Goal: Task Accomplishment & Management: Complete application form

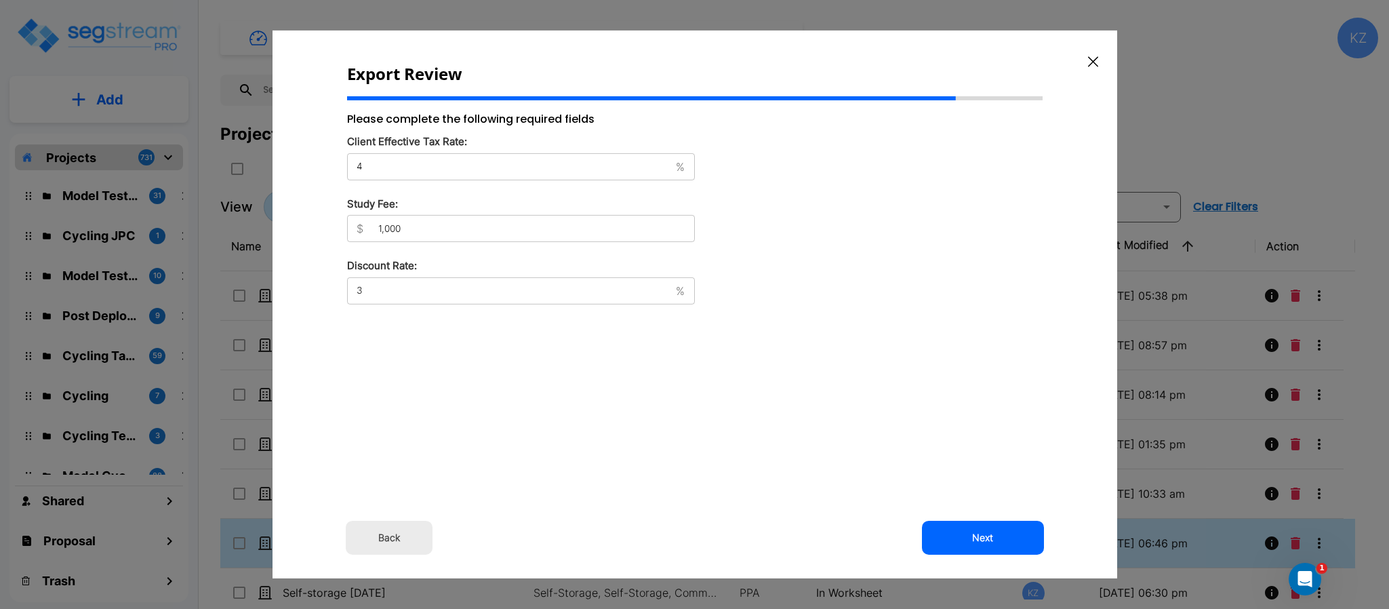
click at [1096, 55] on button "button" at bounding box center [1093, 62] width 21 height 22
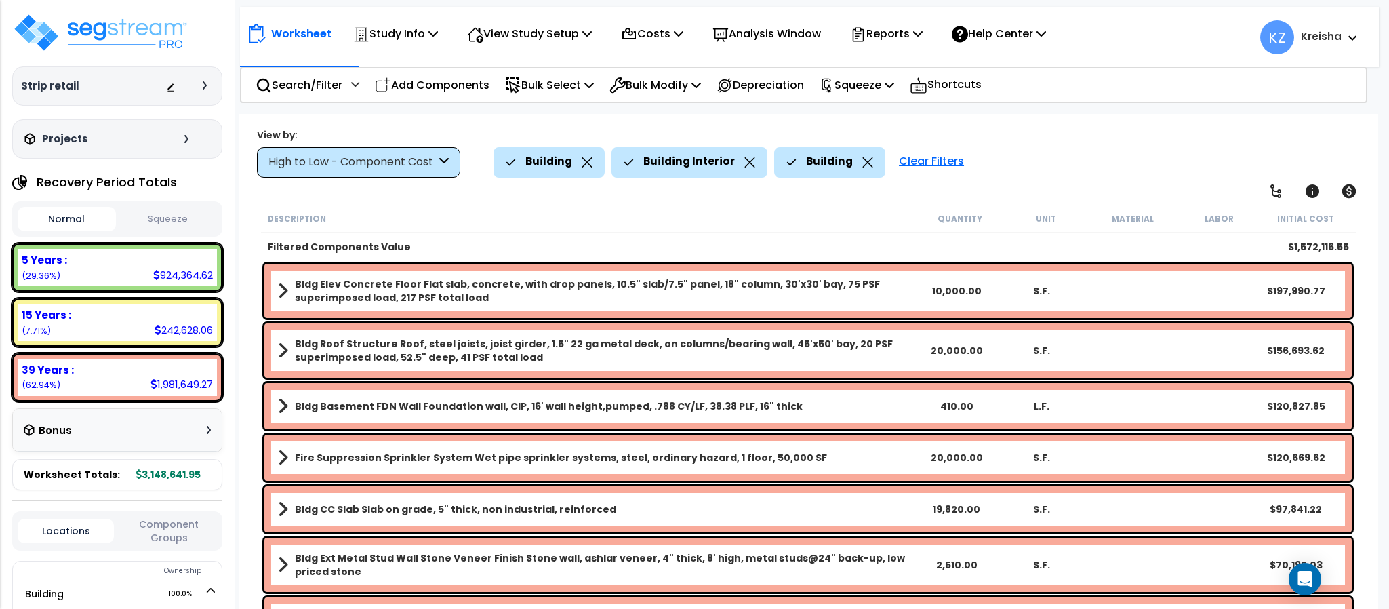
click at [1064, 163] on div "Building Building Interior Building Clear Filters" at bounding box center [929, 162] width 871 height 30
click at [401, 41] on p "Study Info" at bounding box center [395, 33] width 85 height 18
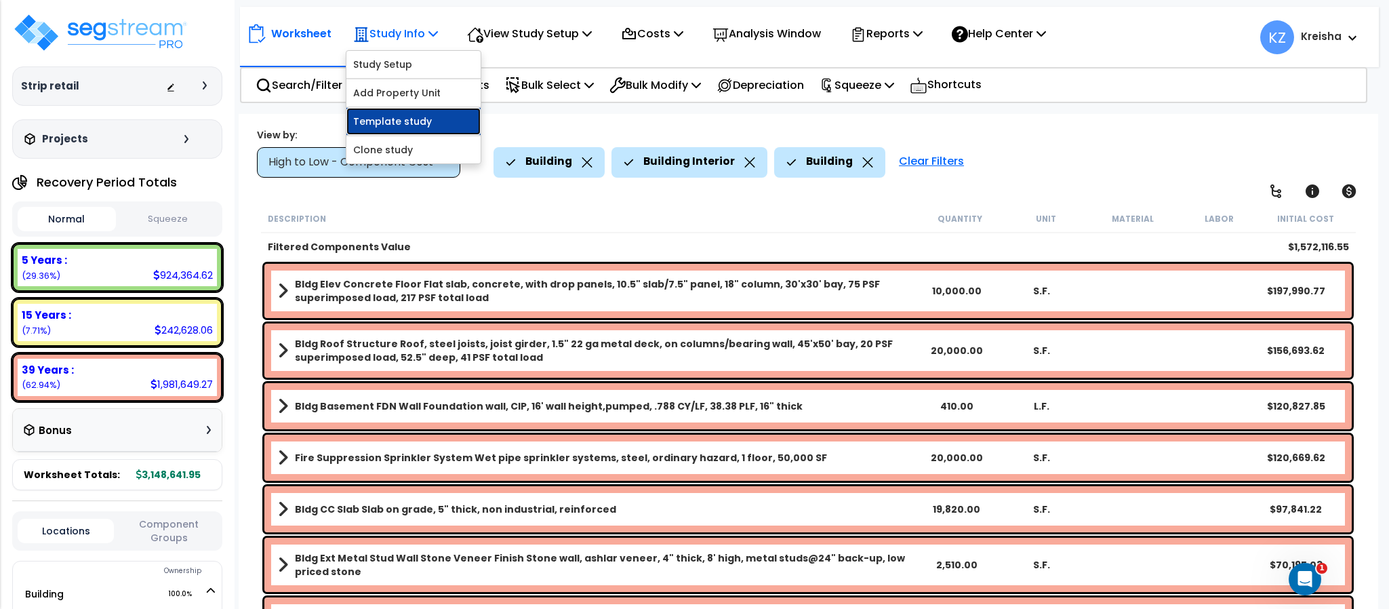
click at [374, 124] on link "Template study" at bounding box center [413, 121] width 134 height 27
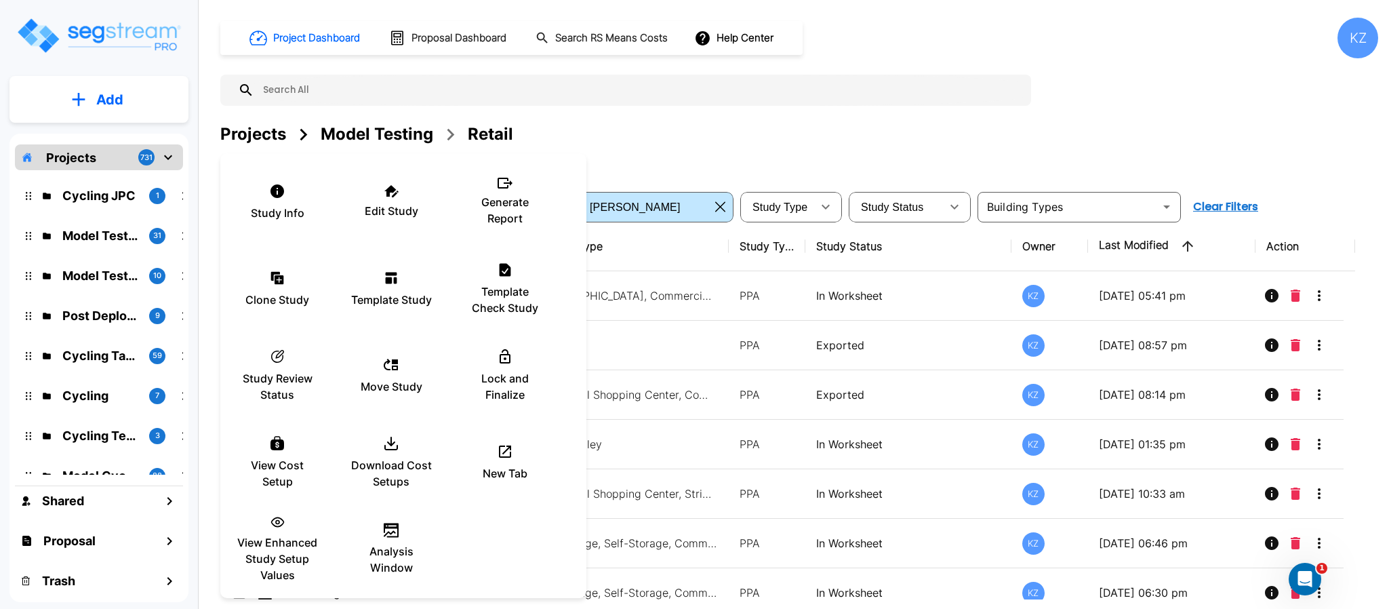
drag, startPoint x: 755, startPoint y: 122, endPoint x: 586, endPoint y: 180, distance: 177.7
click at [755, 132] on div at bounding box center [694, 304] width 1389 height 609
click at [1082, 70] on div at bounding box center [694, 304] width 1389 height 609
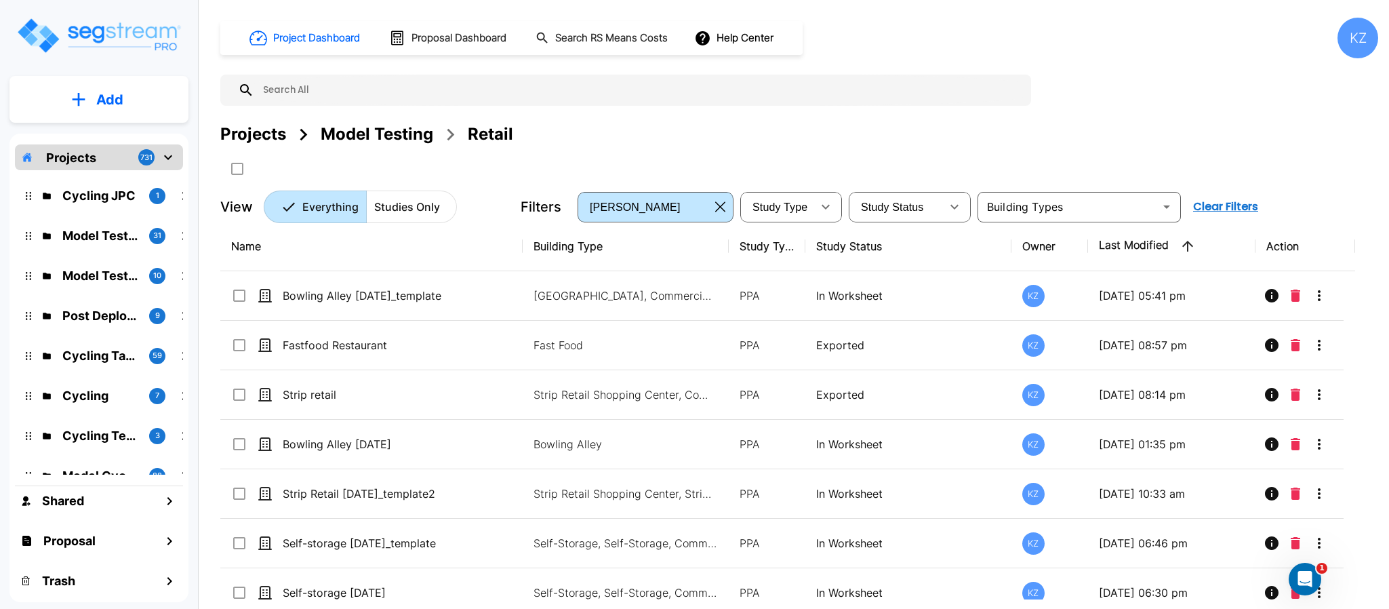
drag, startPoint x: 891, startPoint y: 127, endPoint x: 346, endPoint y: 332, distance: 582.5
click at [892, 126] on div at bounding box center [694, 304] width 1389 height 609
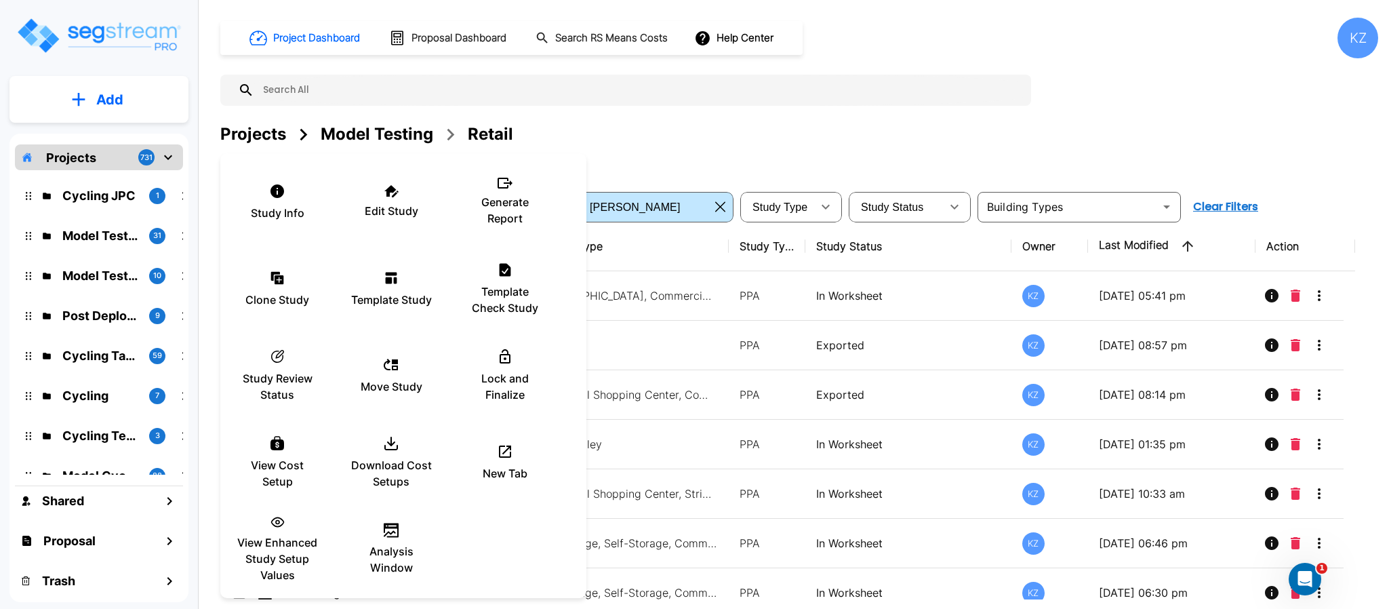
click at [721, 144] on div at bounding box center [694, 304] width 1389 height 609
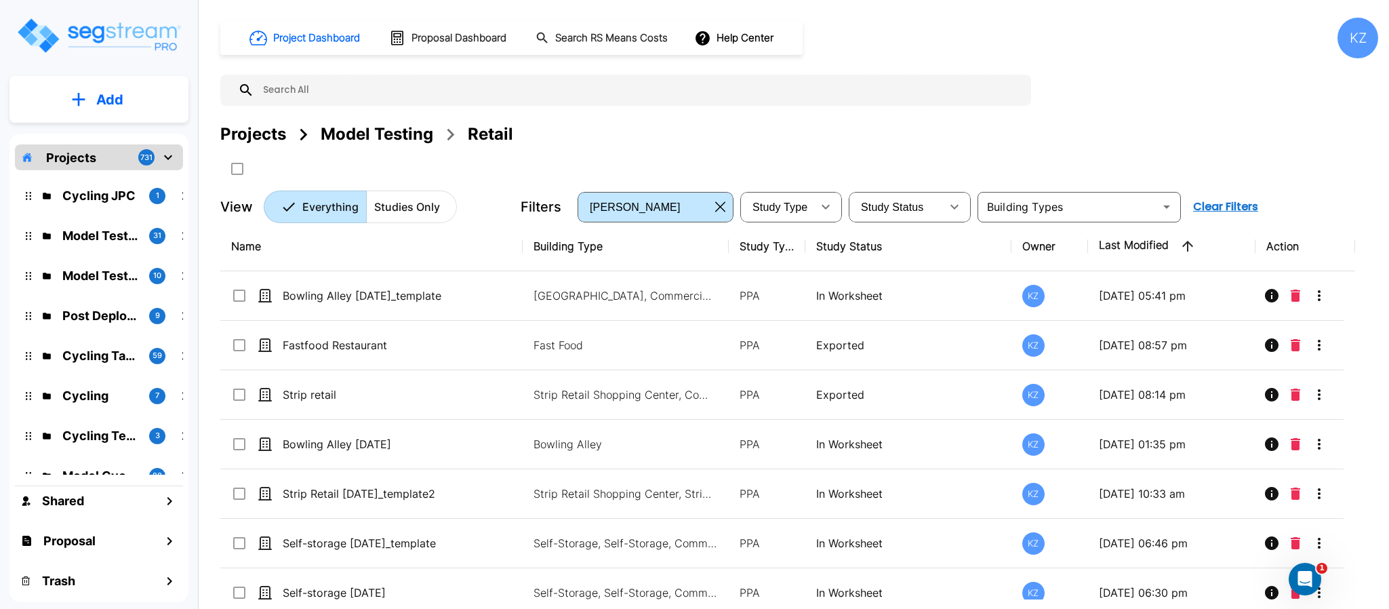
click at [706, 149] on div at bounding box center [694, 304] width 1389 height 609
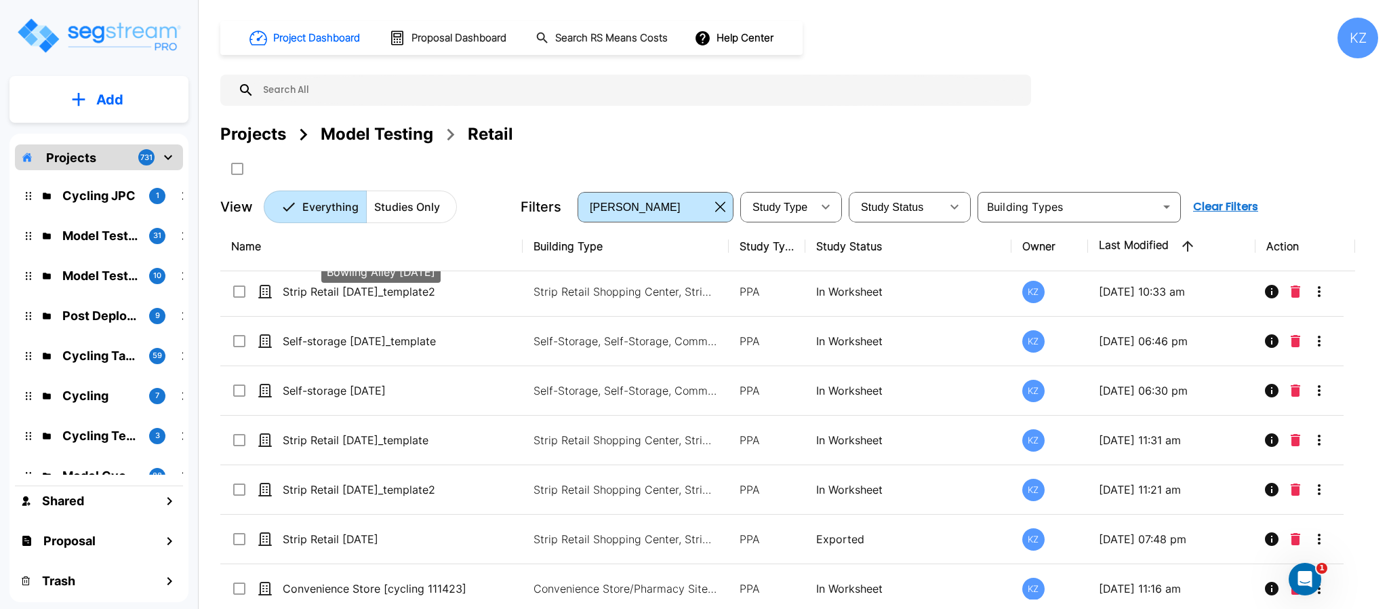
scroll to position [203, 0]
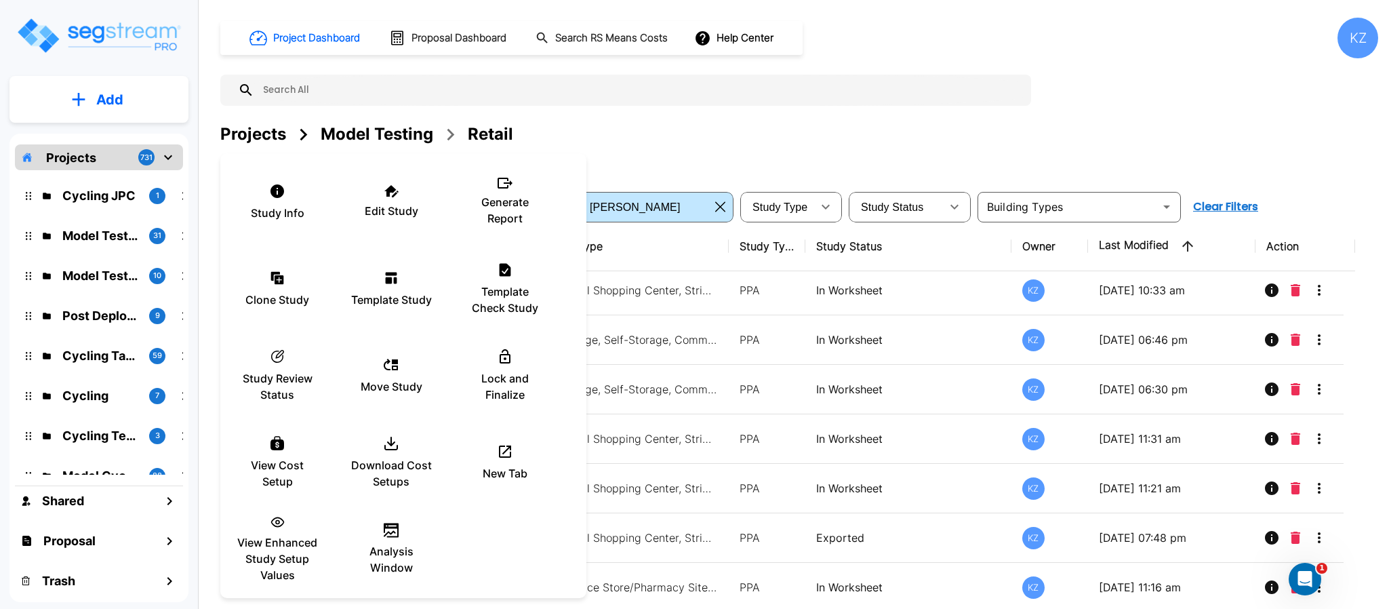
click at [684, 129] on div at bounding box center [694, 304] width 1389 height 609
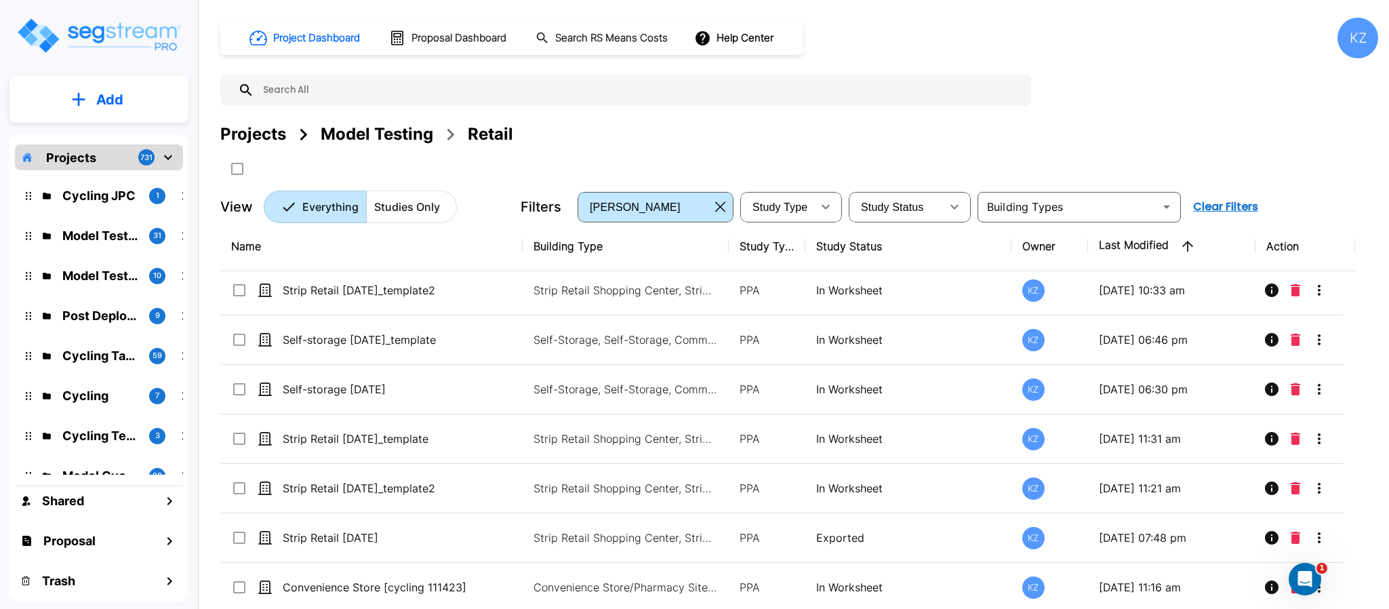
click at [601, 129] on div "Projects Model Testing Retail" at bounding box center [799, 134] width 1158 height 24
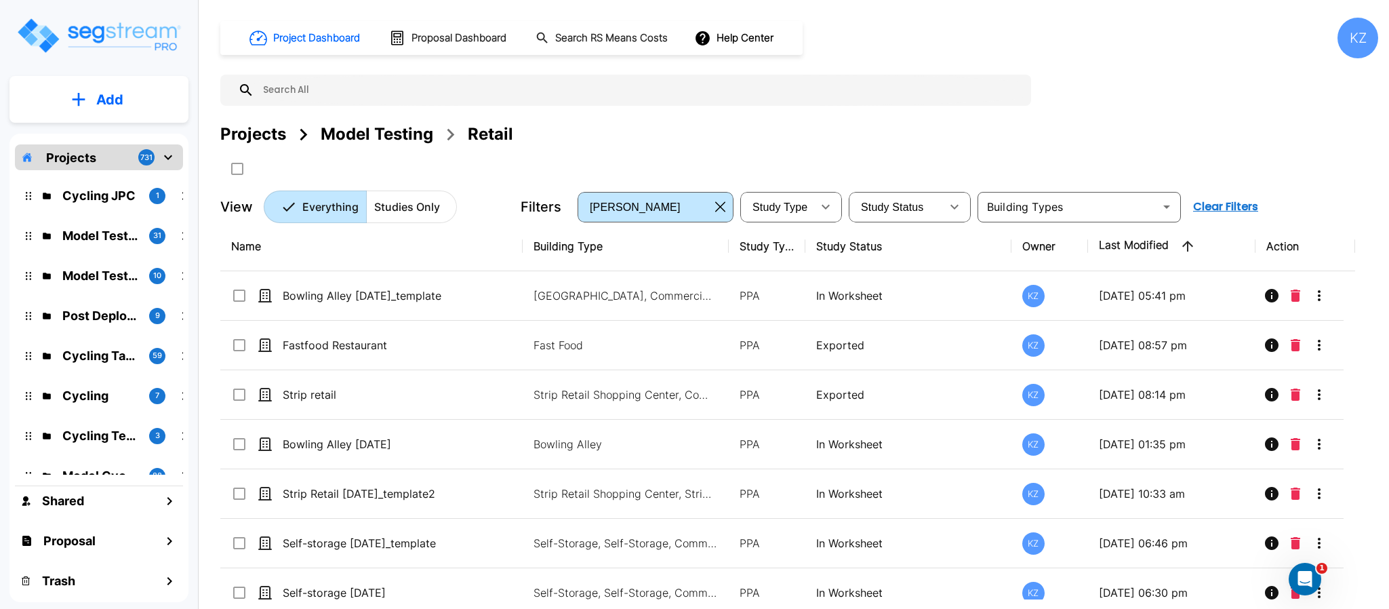
click at [74, 100] on icon "mailbox folders" at bounding box center [79, 99] width 14 height 14
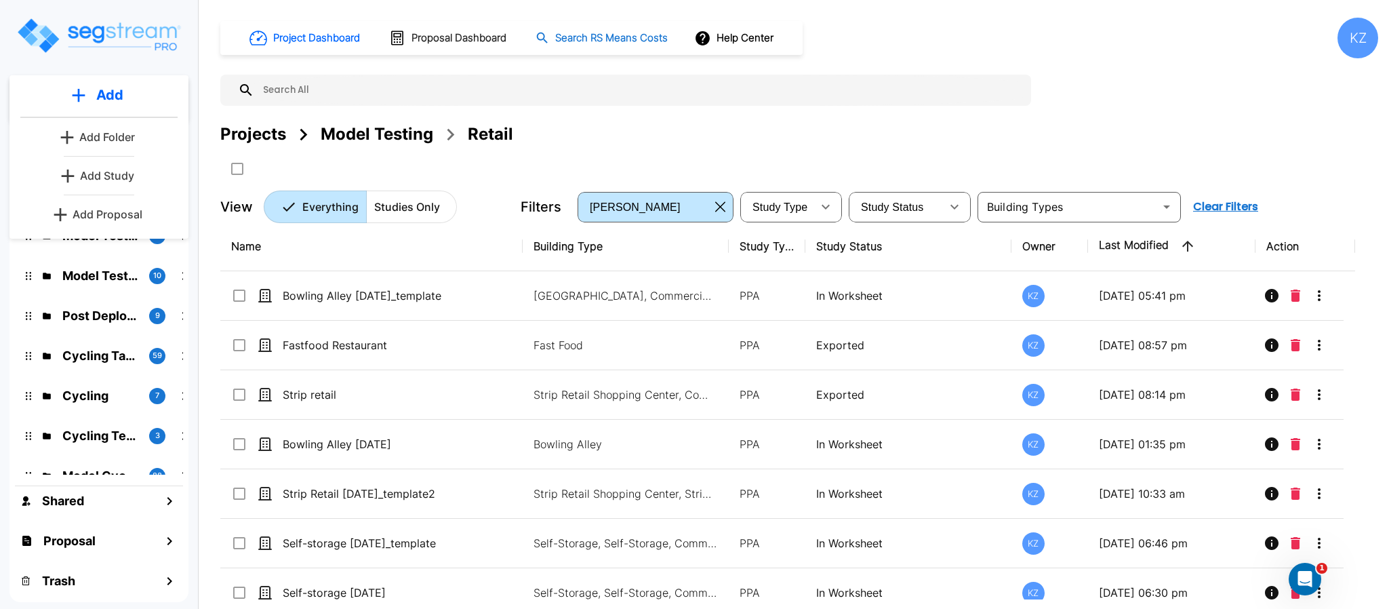
click at [106, 177] on p "Add Study" at bounding box center [107, 175] width 54 height 16
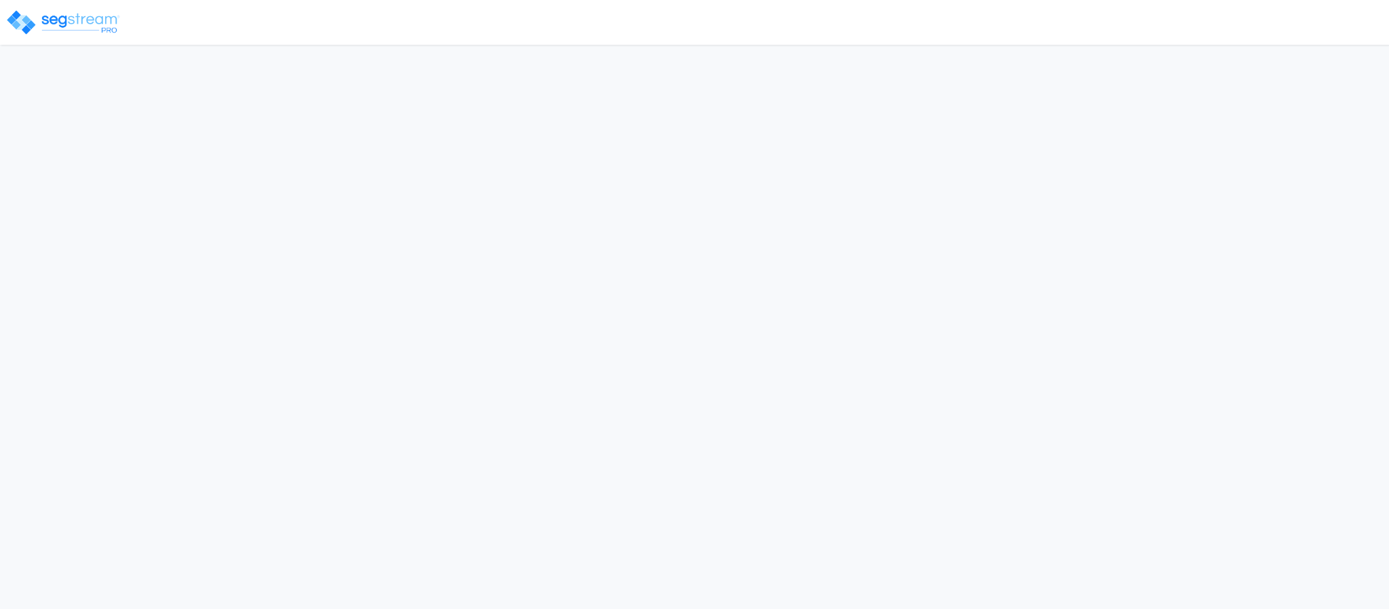
select select "2018"
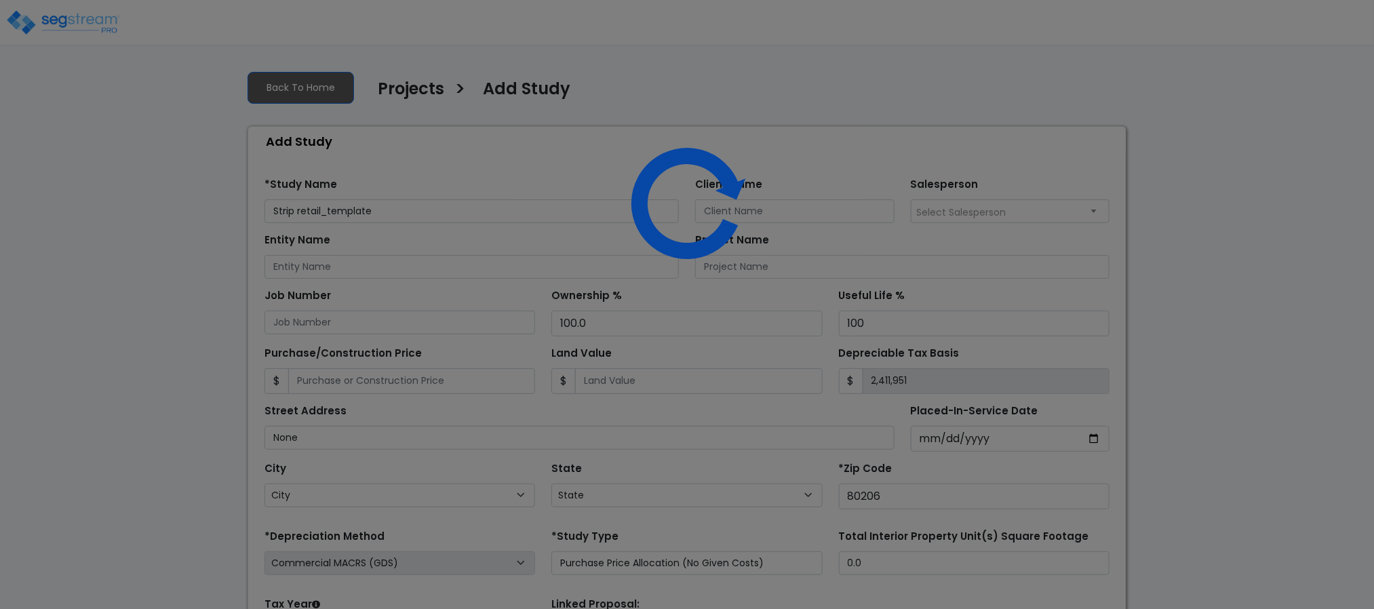
select select "CO"
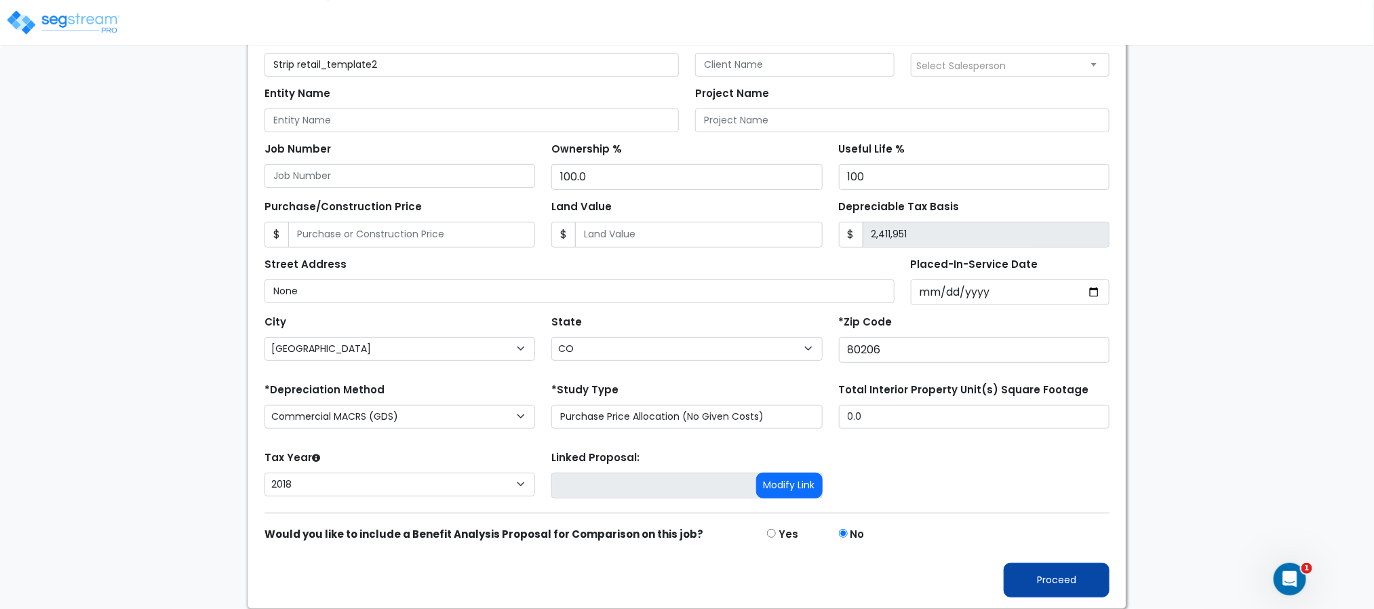
type input "Strip retail_template2"
click at [1042, 584] on button "Proceed" at bounding box center [1056, 580] width 106 height 35
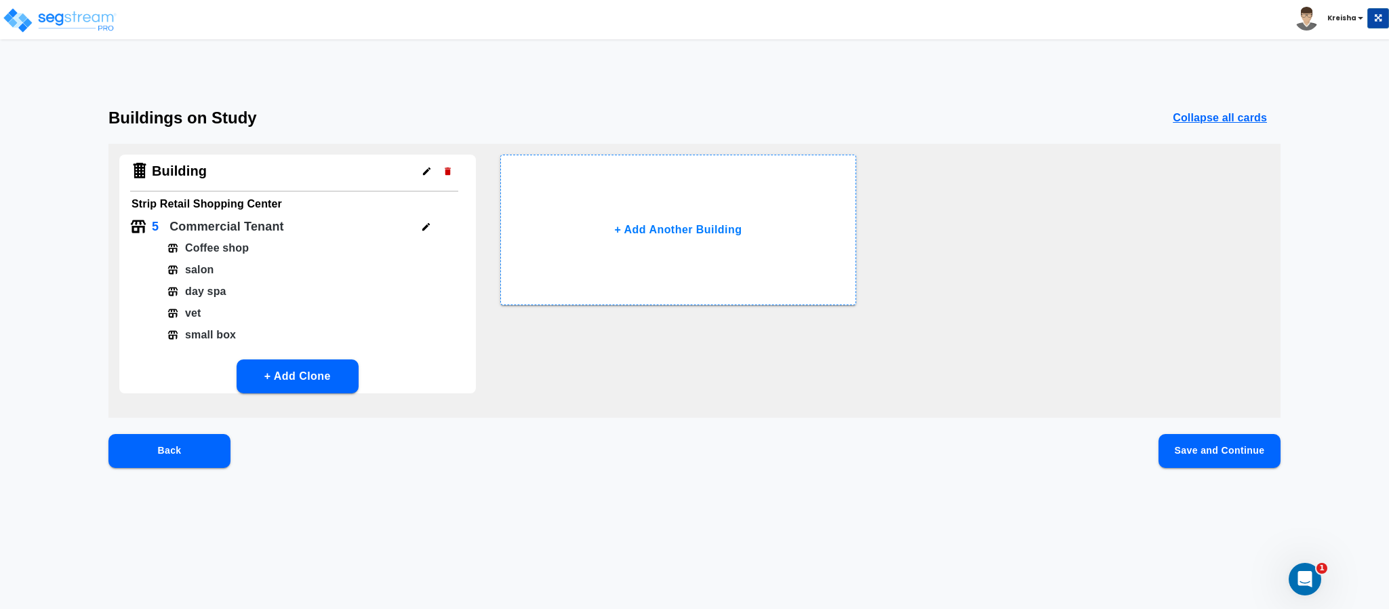
click at [1252, 450] on button "Save and Continue" at bounding box center [1220, 451] width 122 height 34
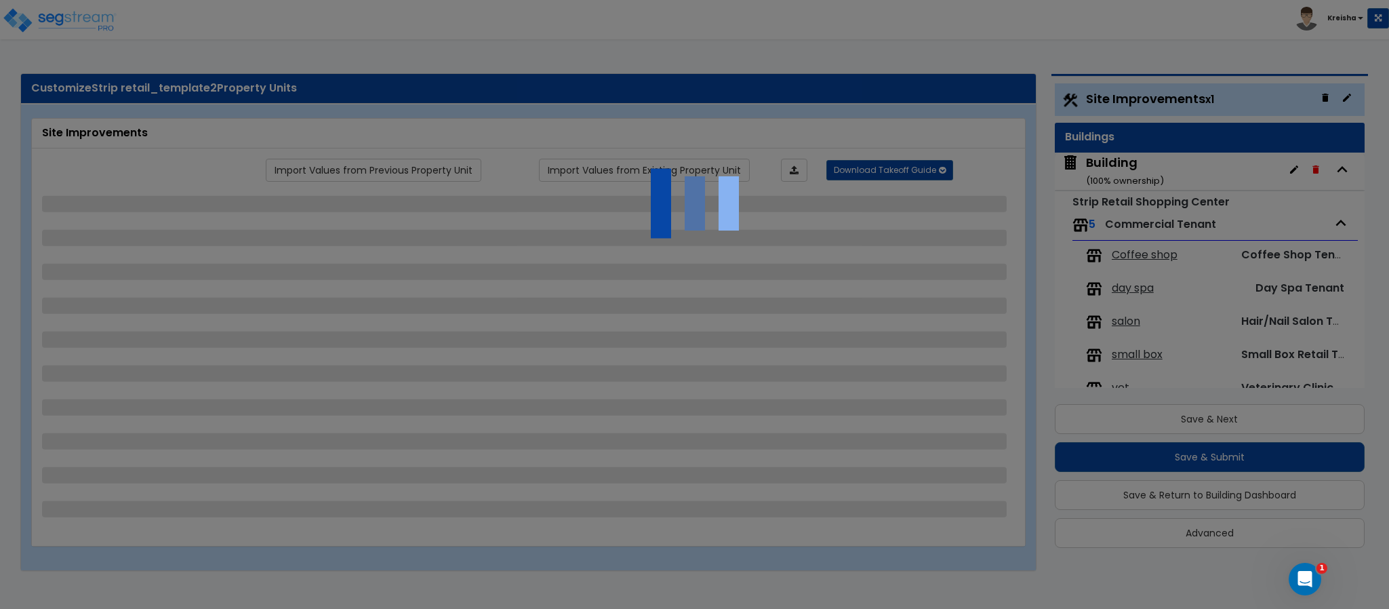
select select "2"
select select "1"
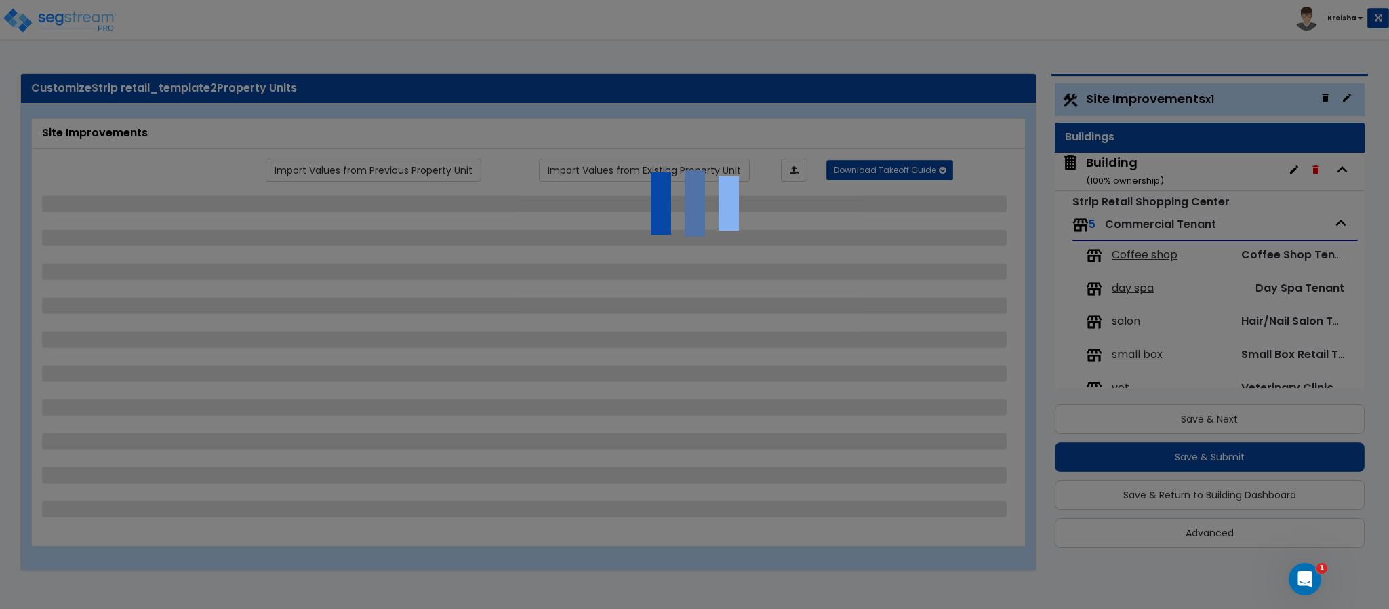
select select "2"
select select "1"
select select "2"
select select "1"
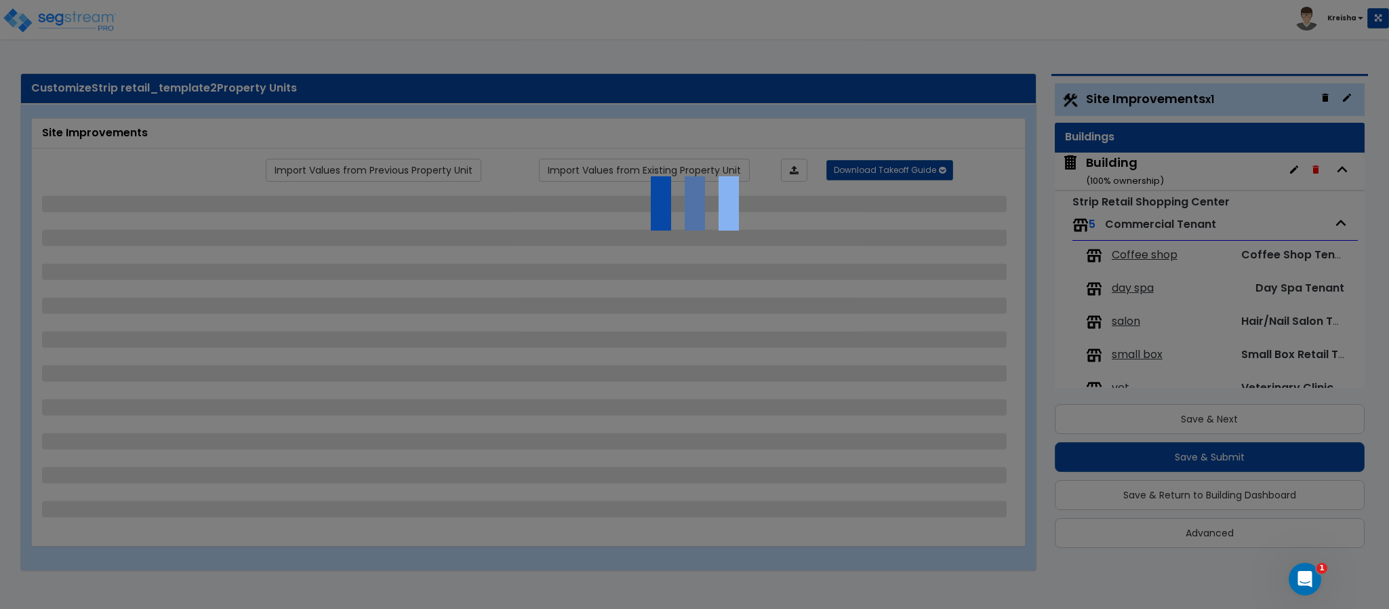
select select "1"
select select "5"
select select "2"
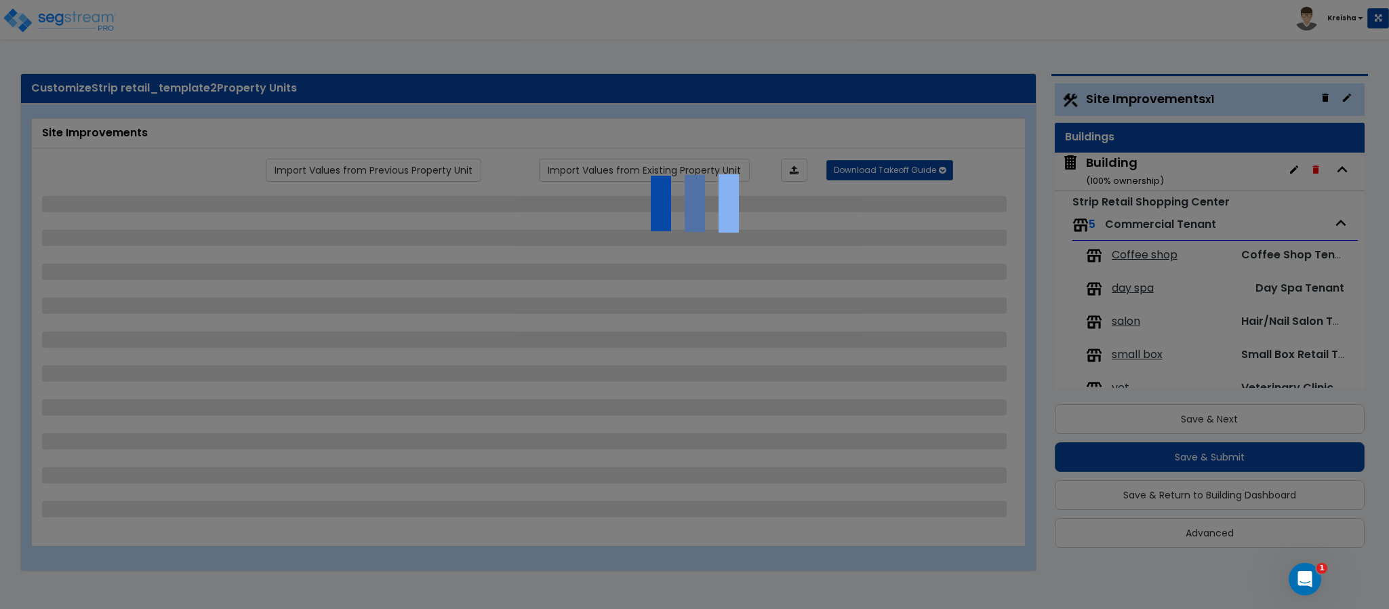
select select "1"
select select "4"
select select "2"
select select "1"
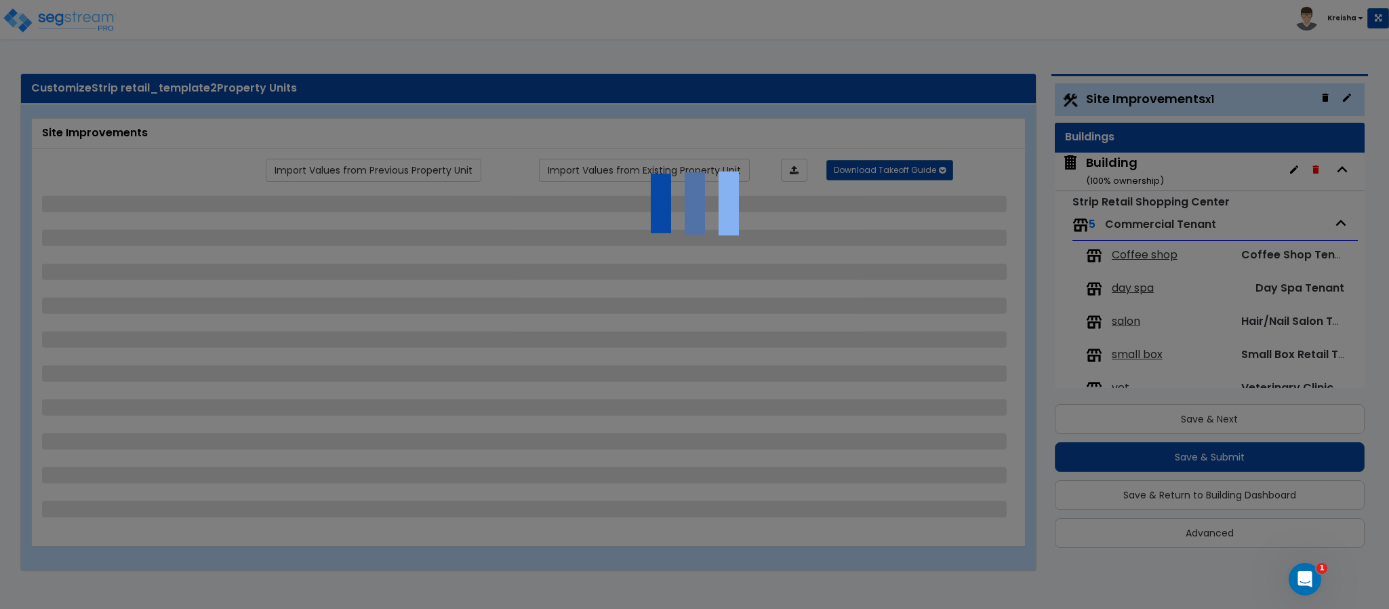
select select "3"
select select "1"
select select "2"
select select "1"
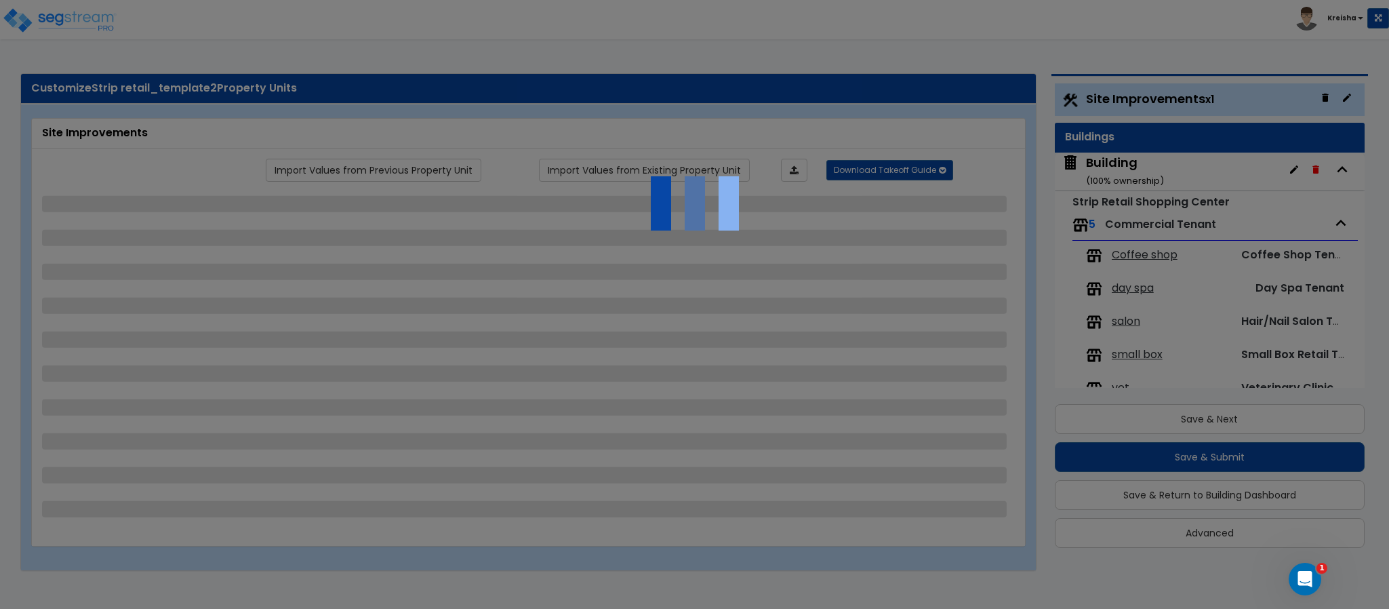
select select "1"
select select "6"
select select "2"
select select "1"
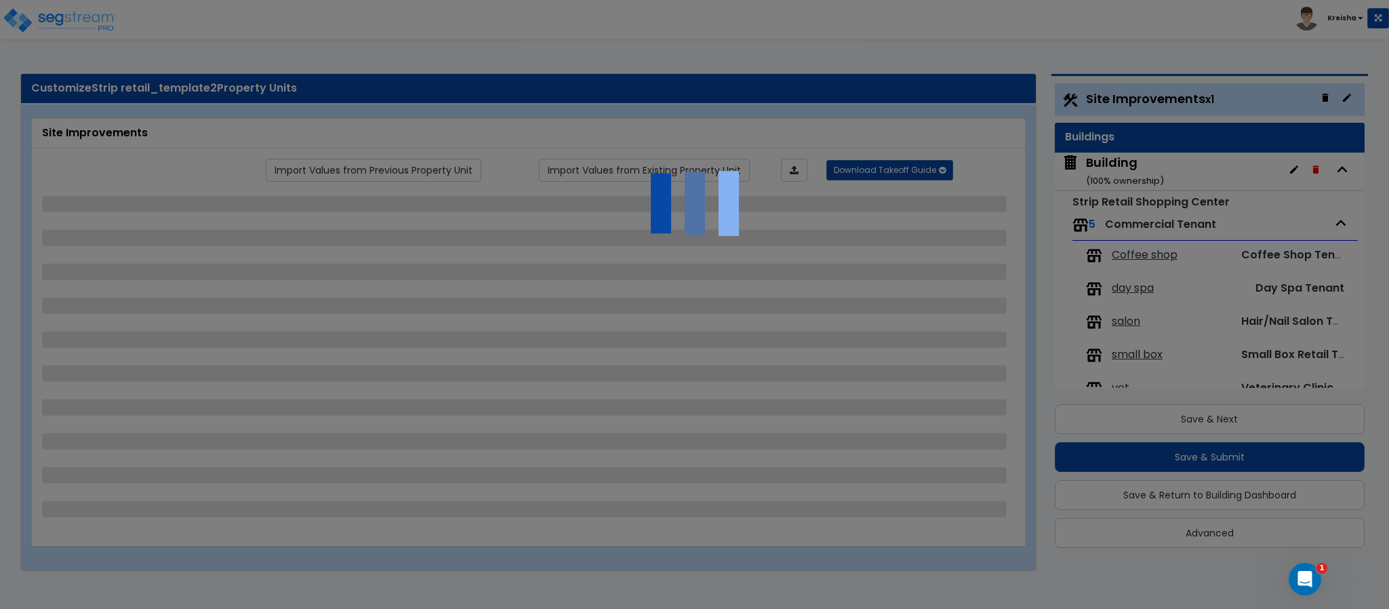
select select "2"
select select "3"
select select "1"
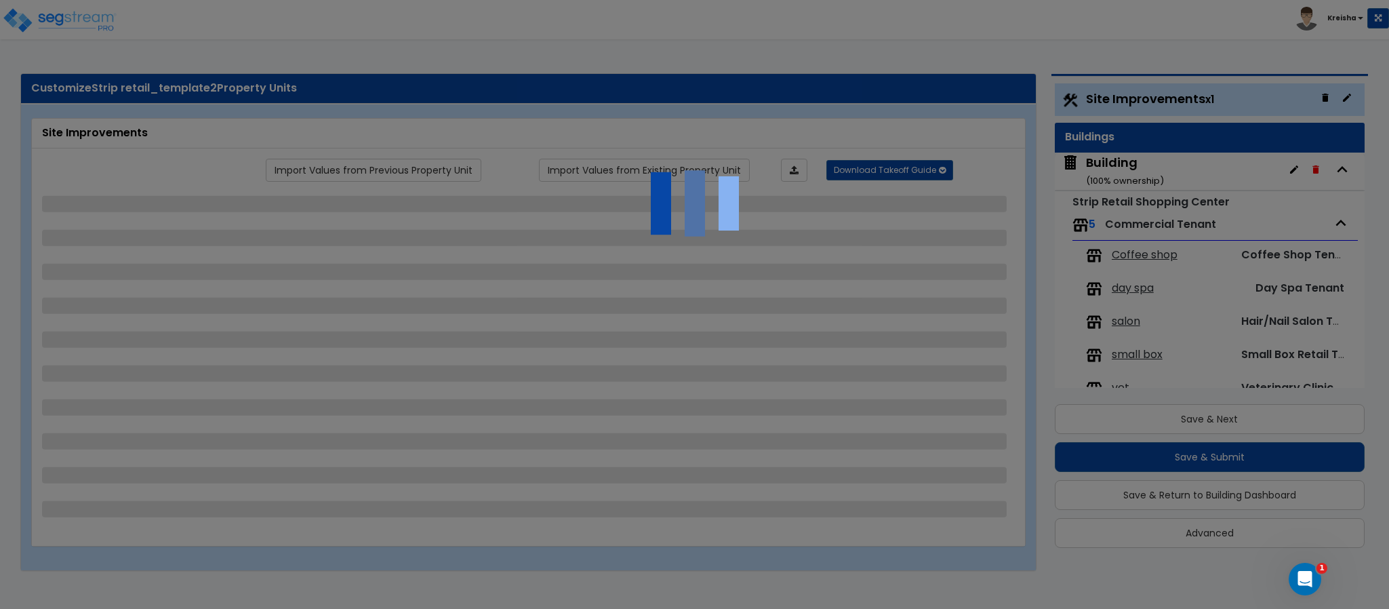
select select "1"
select select "6"
select select "1"
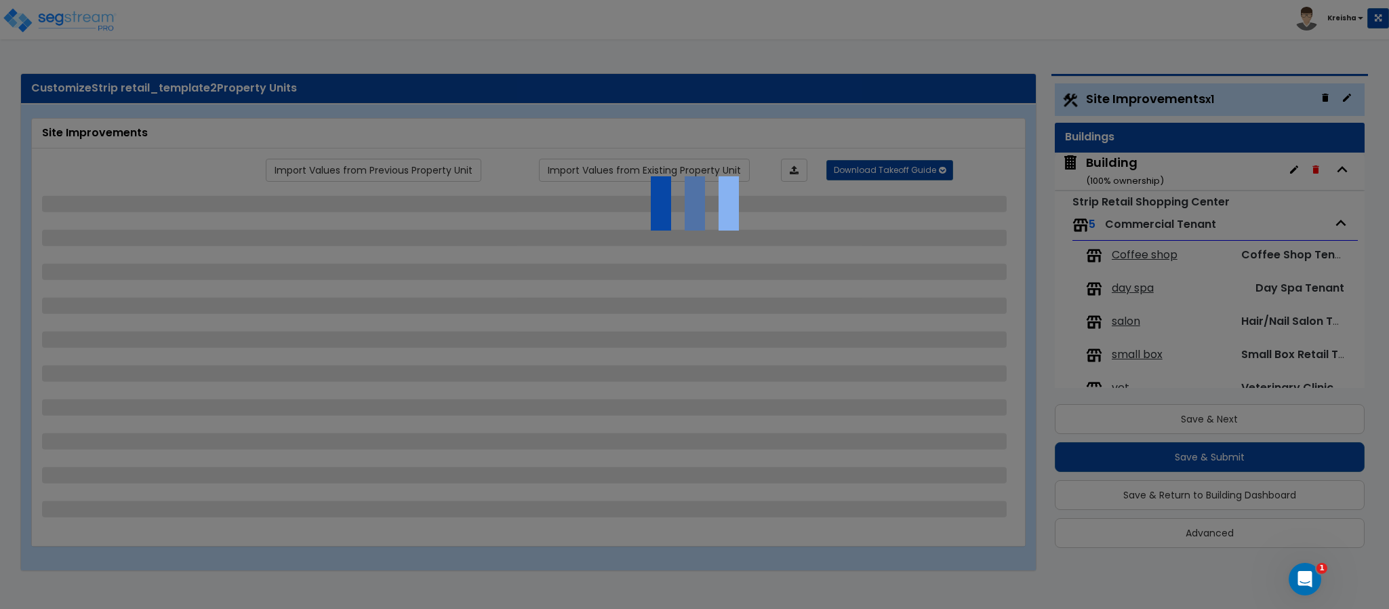
select select "2"
select select "1"
select select "16"
select select "2"
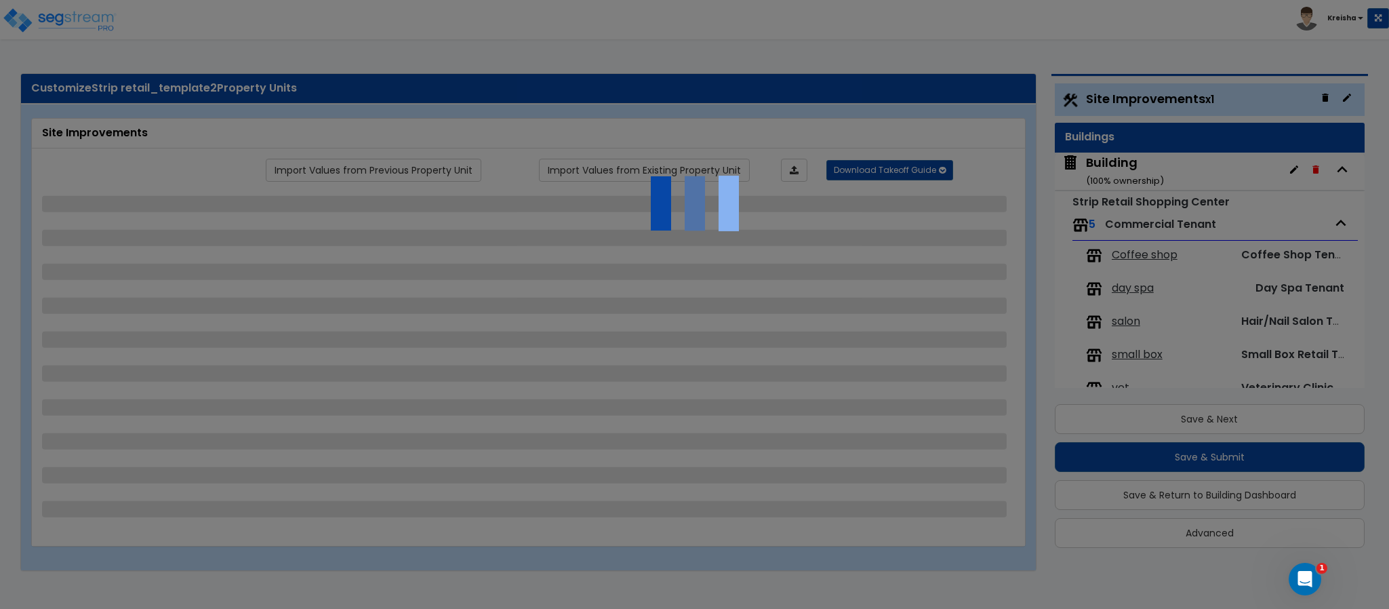
select select "4"
select select "1"
select select "4"
select select "1"
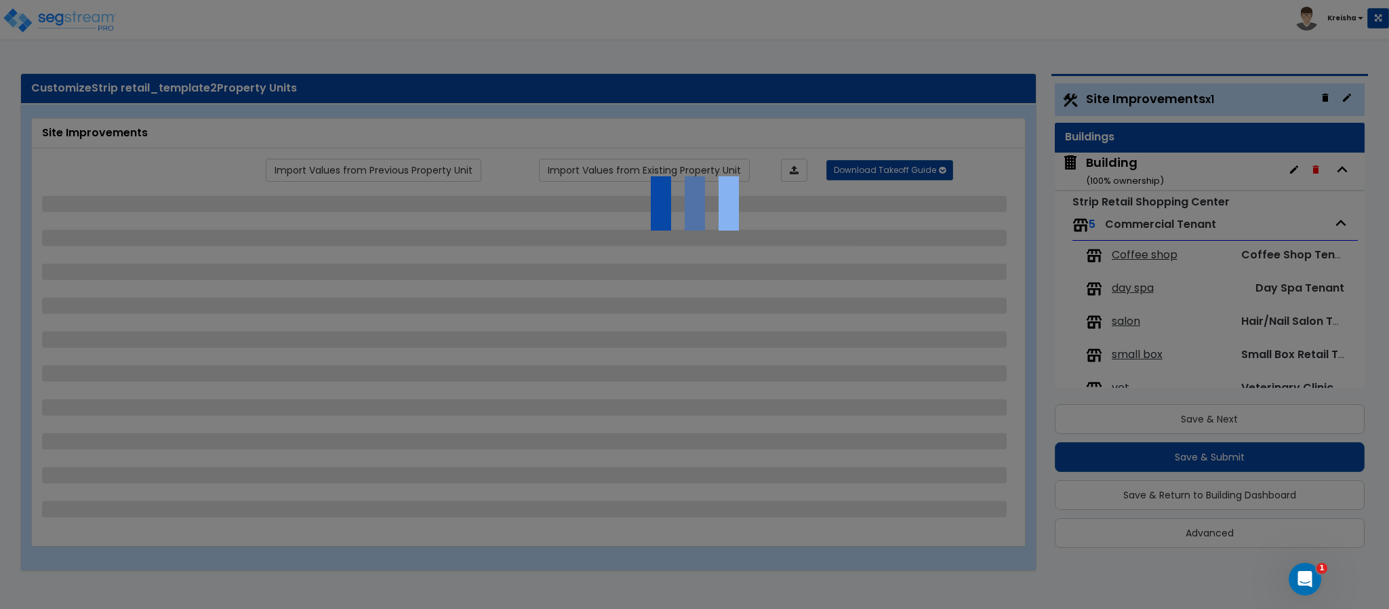
select select "1"
select select "2"
select select "1"
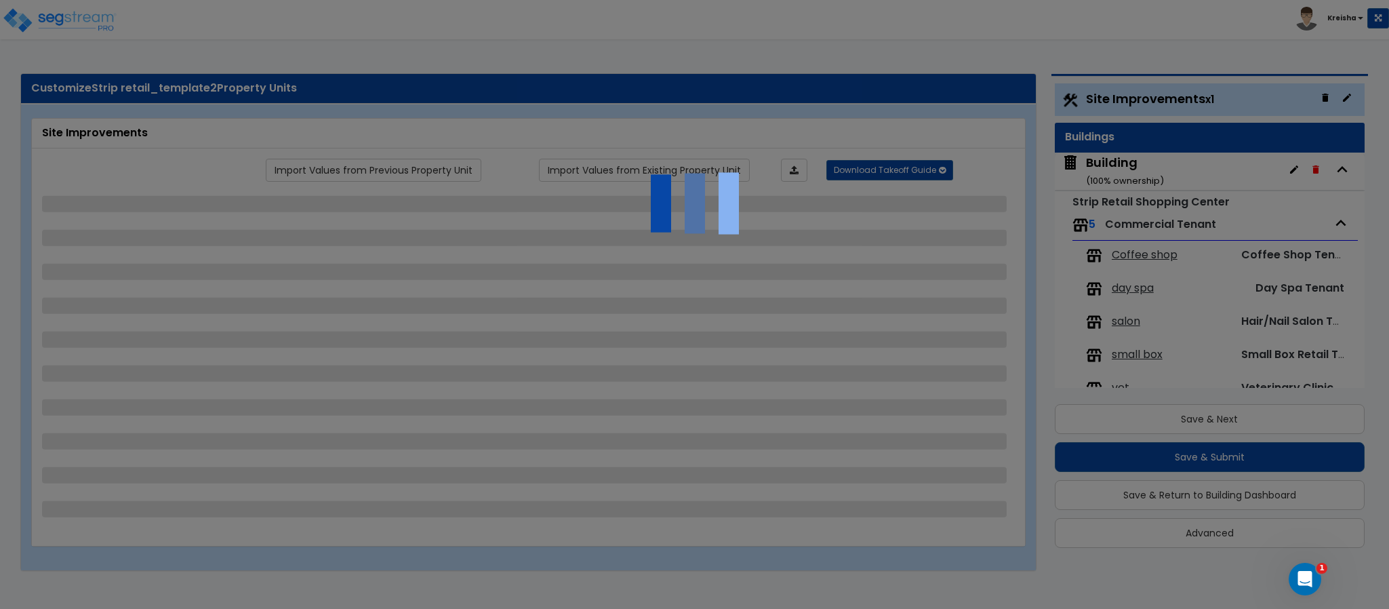
select select "4"
select select "3"
select select "1"
select select "2"
select select "1"
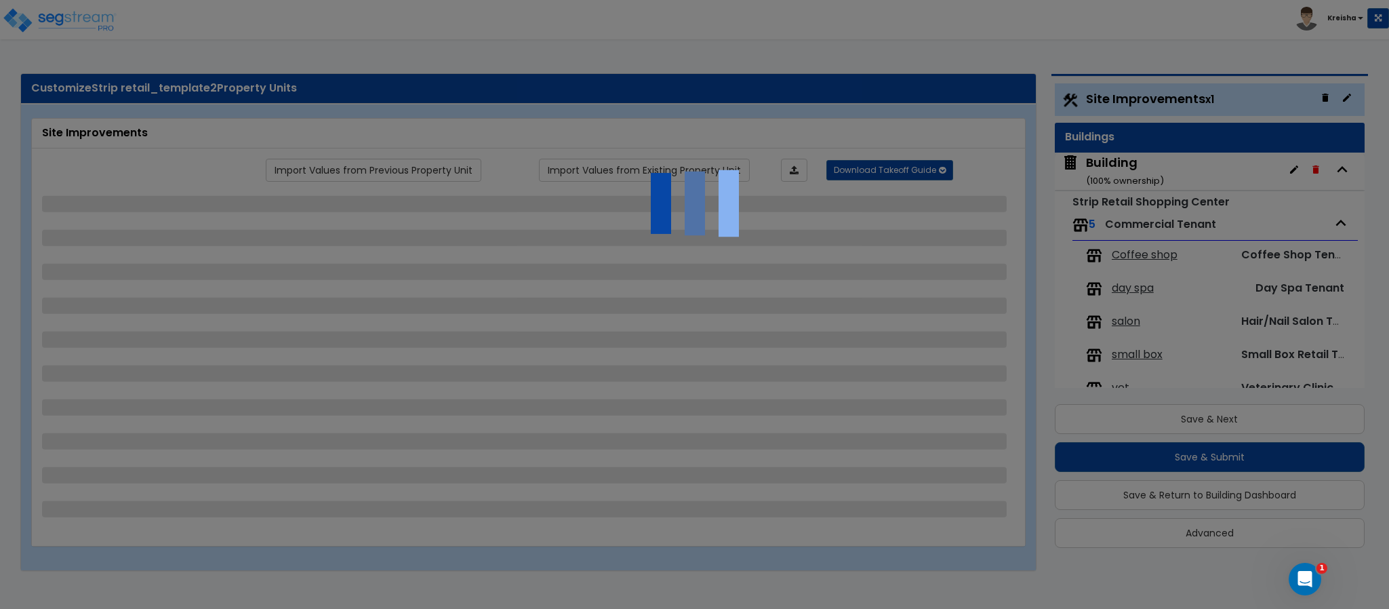
select select "1"
select select "3"
select select "1"
select select "3"
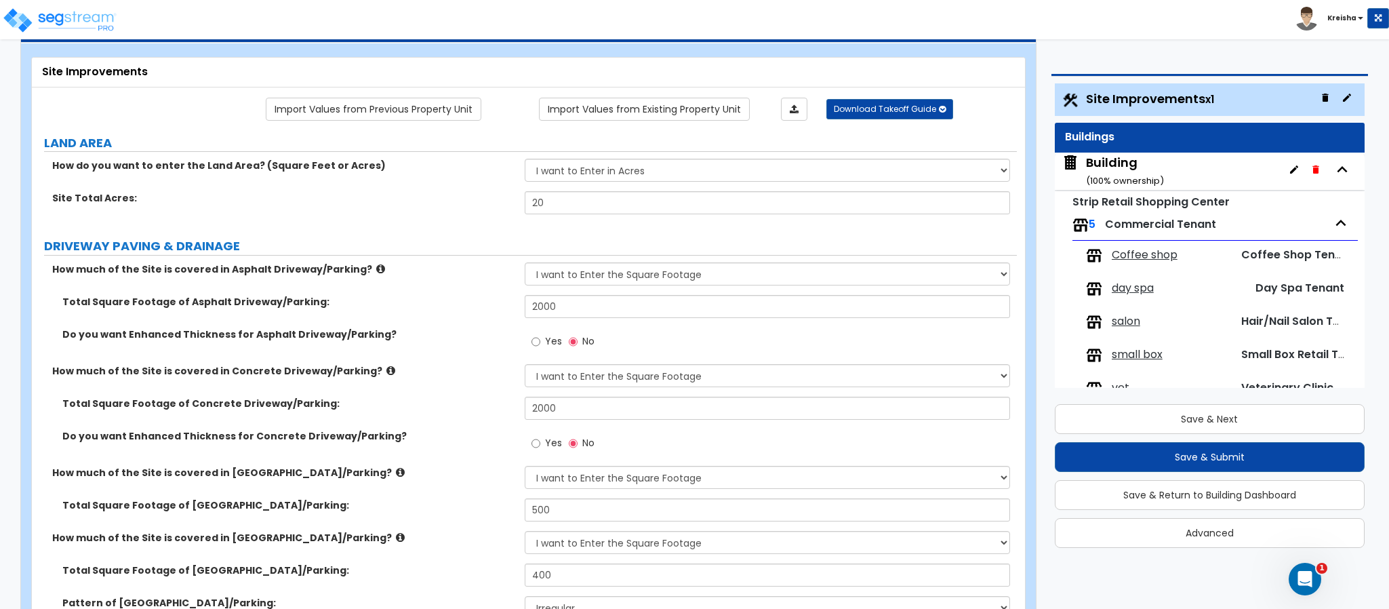
scroll to position [271, 0]
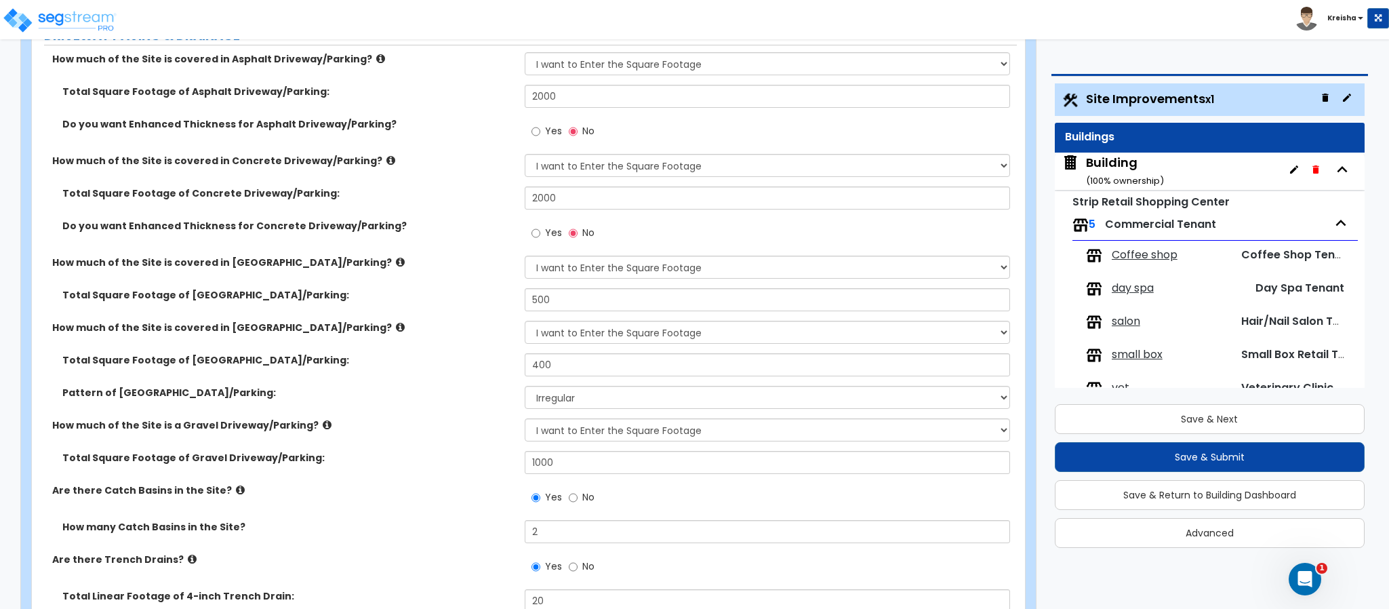
click at [1123, 177] on small "( 100 % ownership)" at bounding box center [1125, 180] width 78 height 13
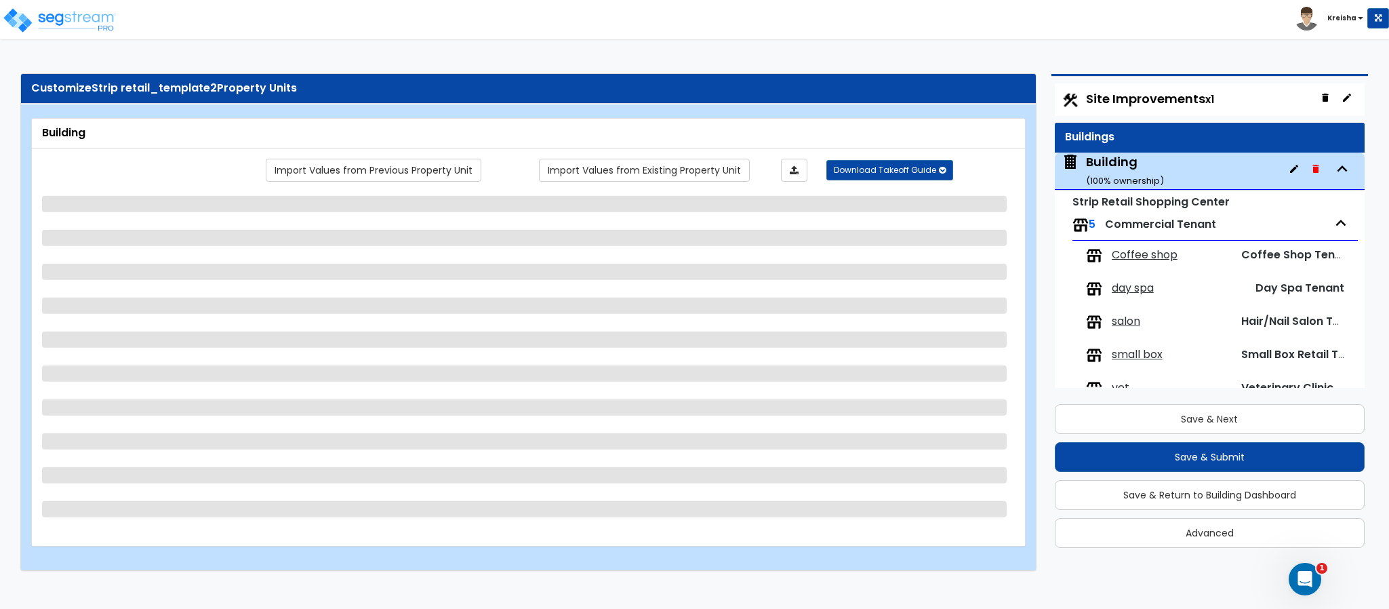
scroll to position [31, 0]
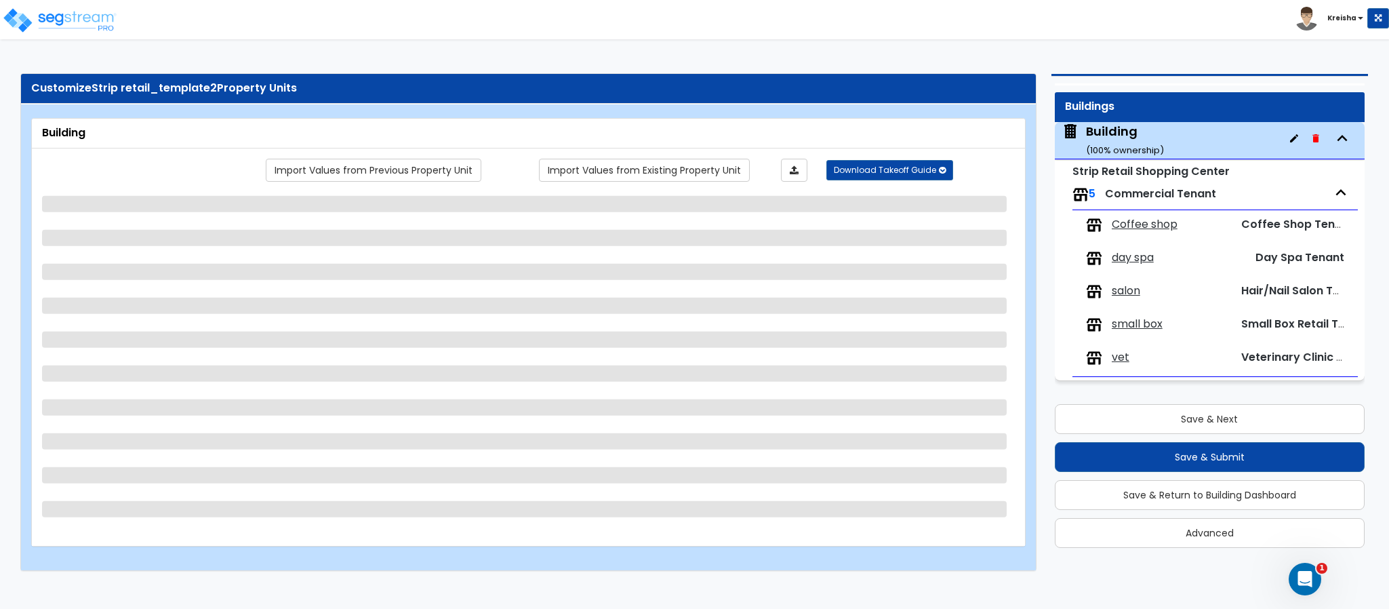
select select "2"
select select "1"
select select "4"
select select "2"
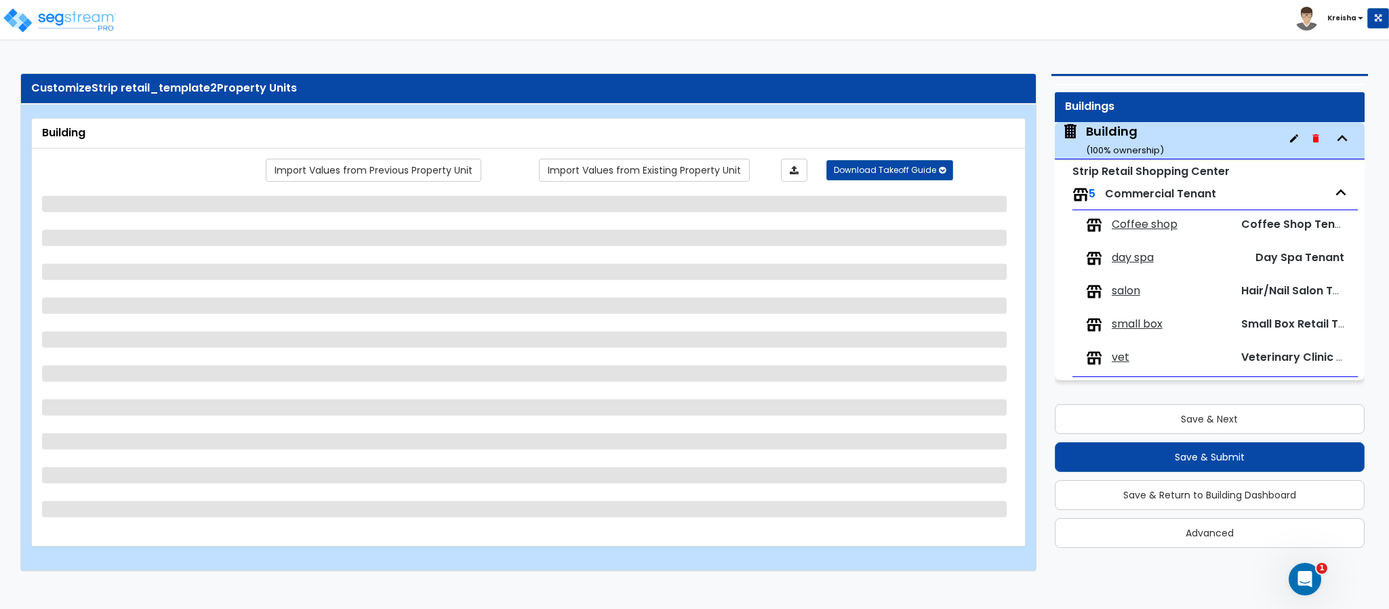
select select "2"
select select "1"
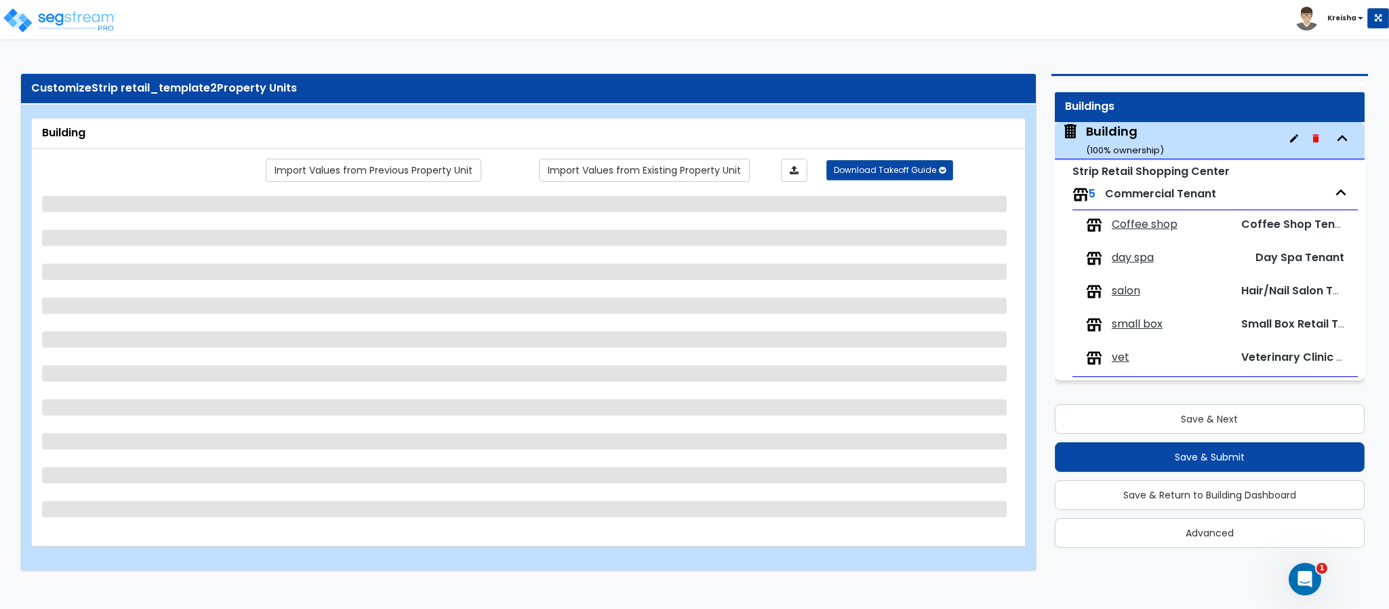
select select "4"
select select "1"
select select "2"
select select "5"
select select "7"
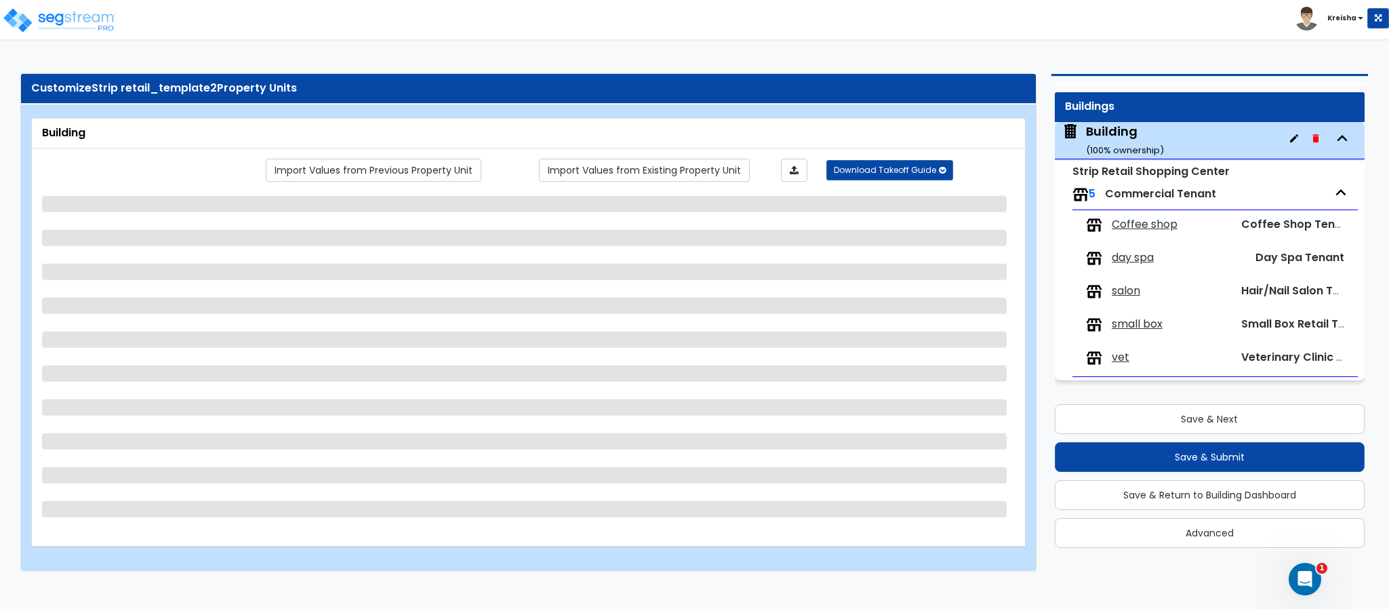
select select "3"
select select "2"
select select "1"
select select "2"
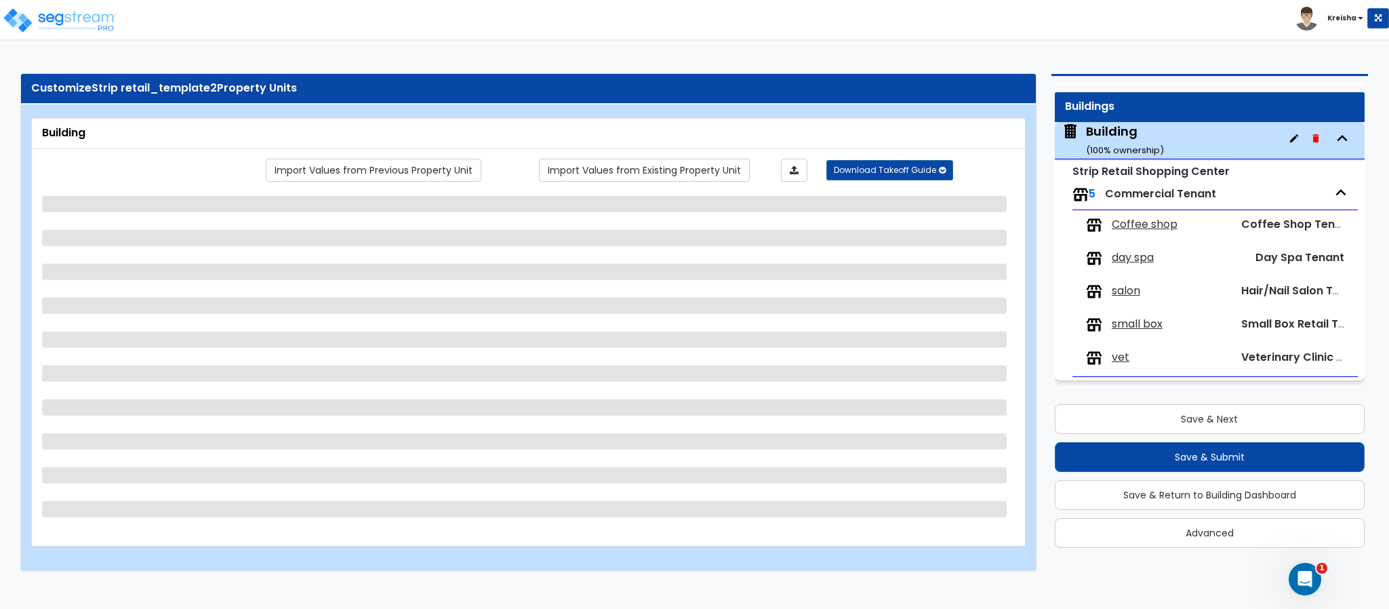
select select "1"
select select "2"
select select "1"
select select "6"
select select "1"
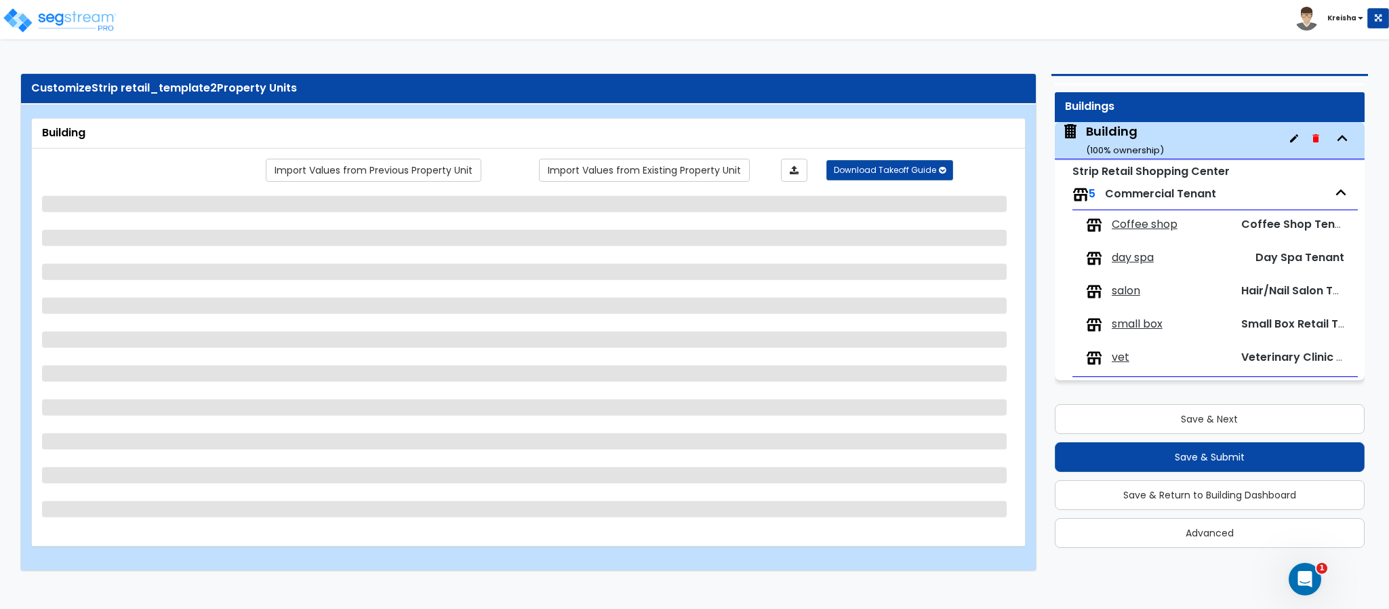
select select "2"
select select "3"
select select "2"
select select "1"
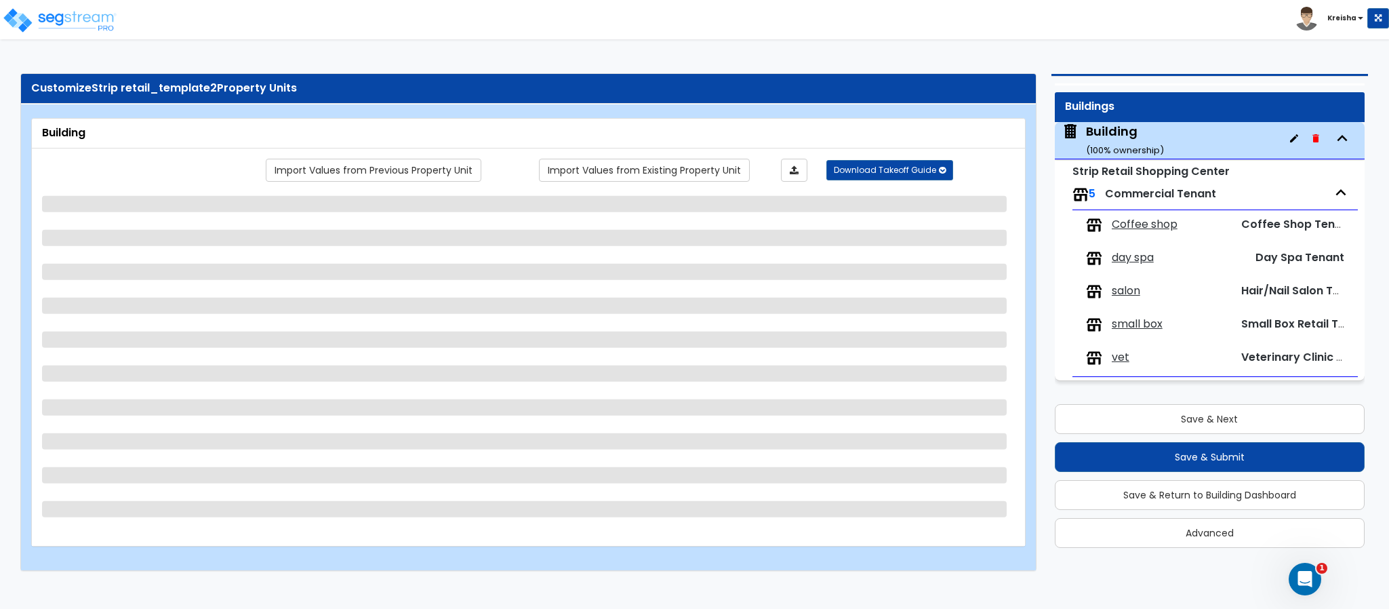
select select "3"
select select "2"
select select "3"
select select "1"
select select "6"
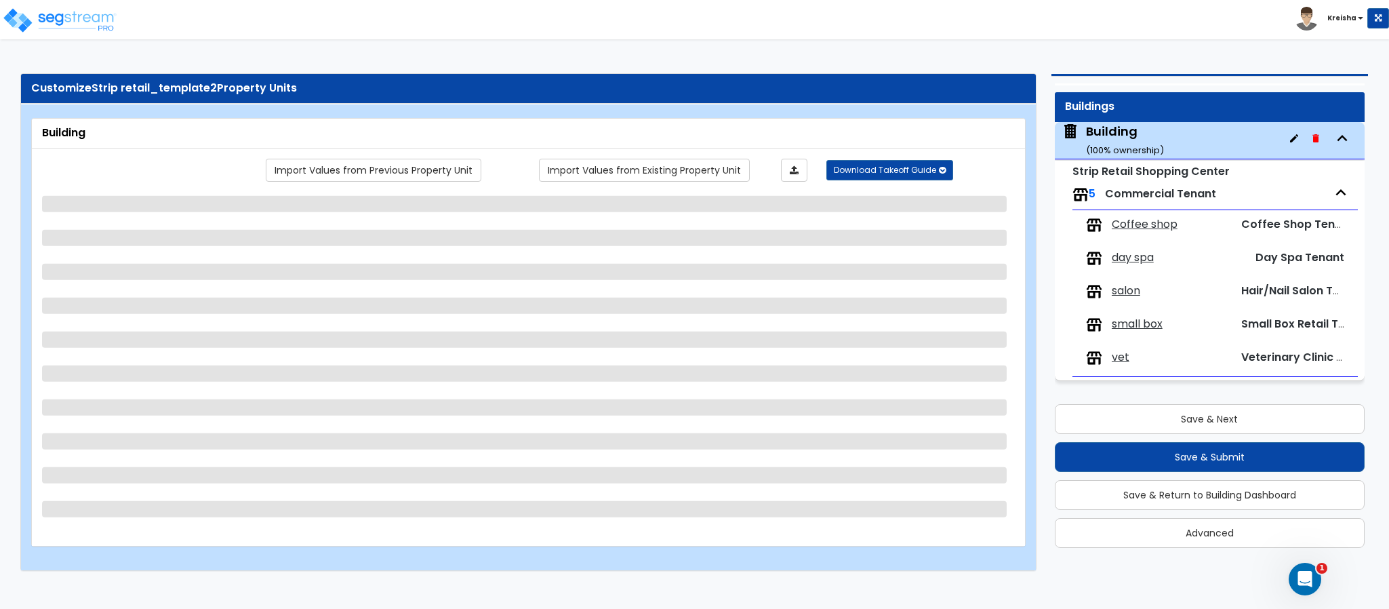
select select "4"
select select "1"
select select "4"
select select "2"
select select "8"
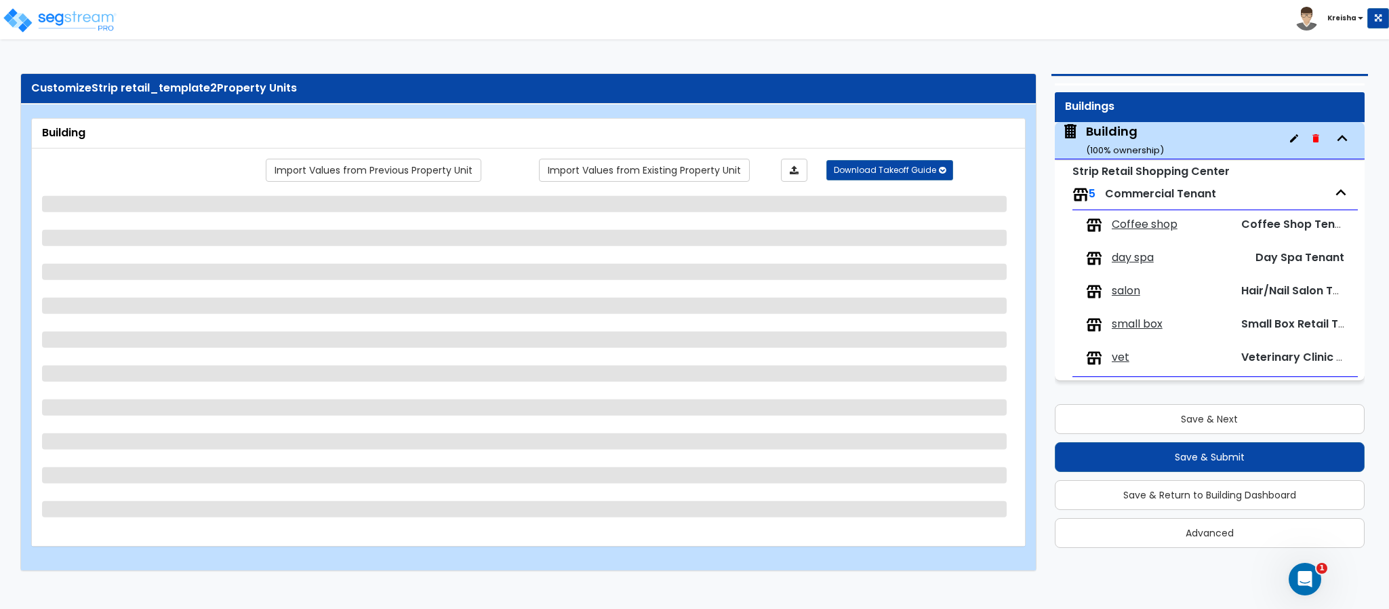
select select "1"
select select "2"
select select "1"
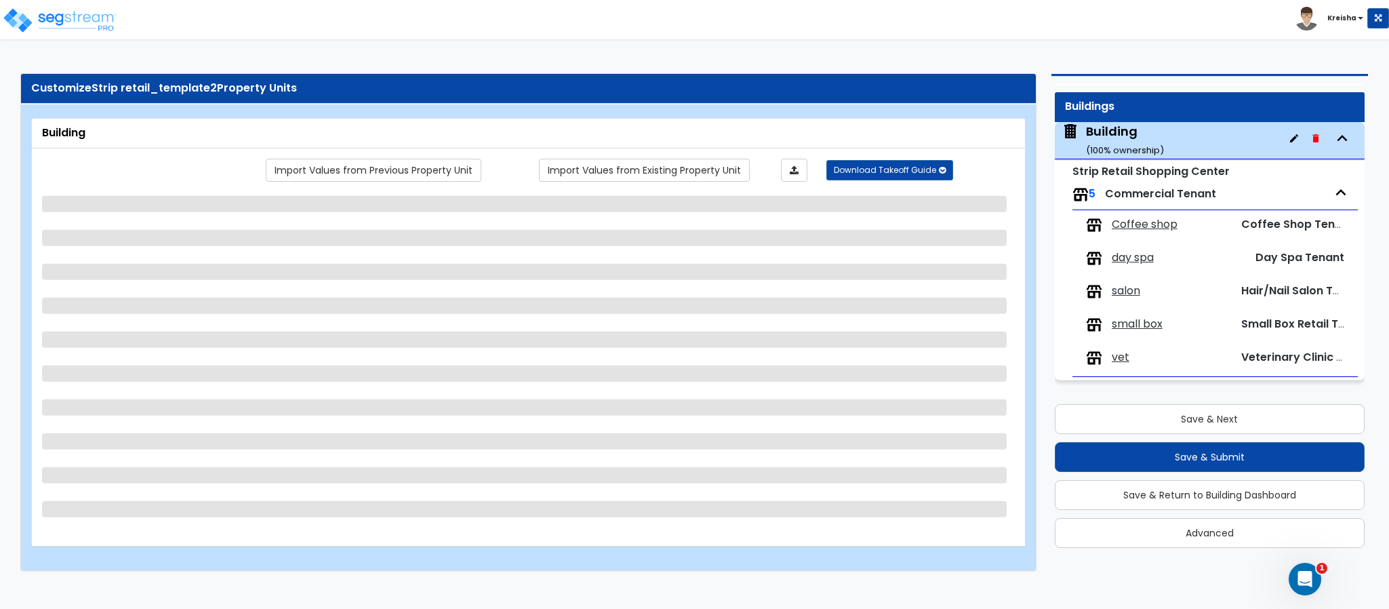
select select "1"
select select "2"
select select "3"
select select "1"
select select "2"
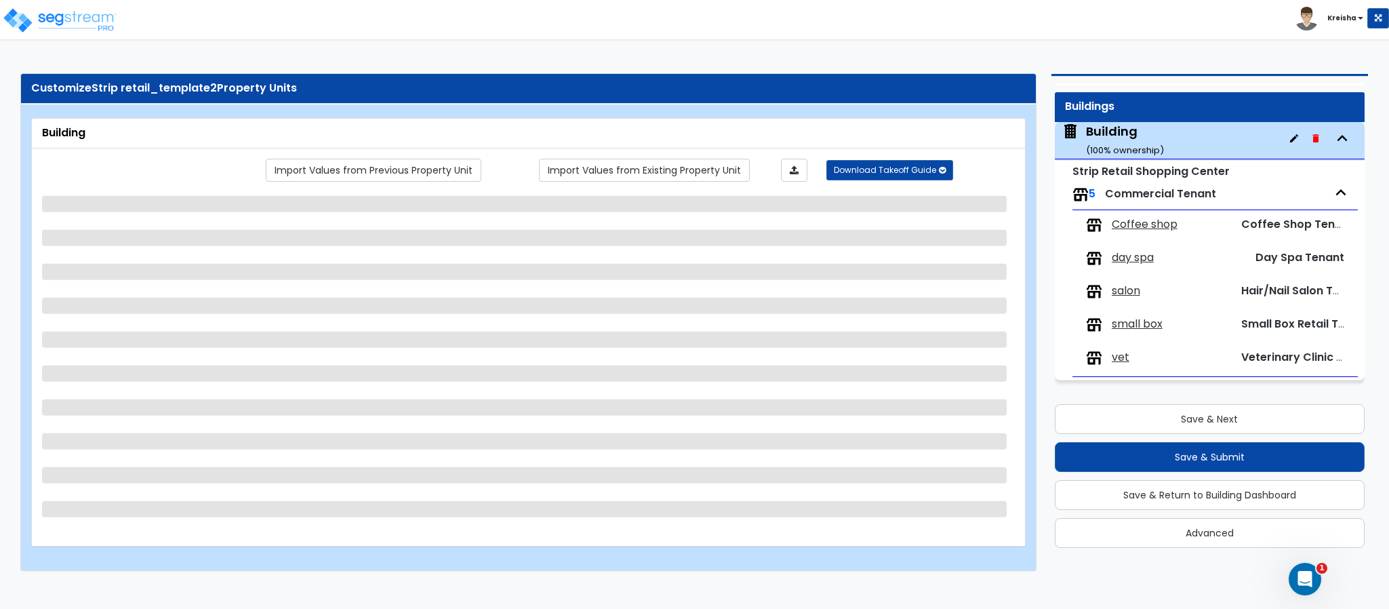
select select "1"
select select "8"
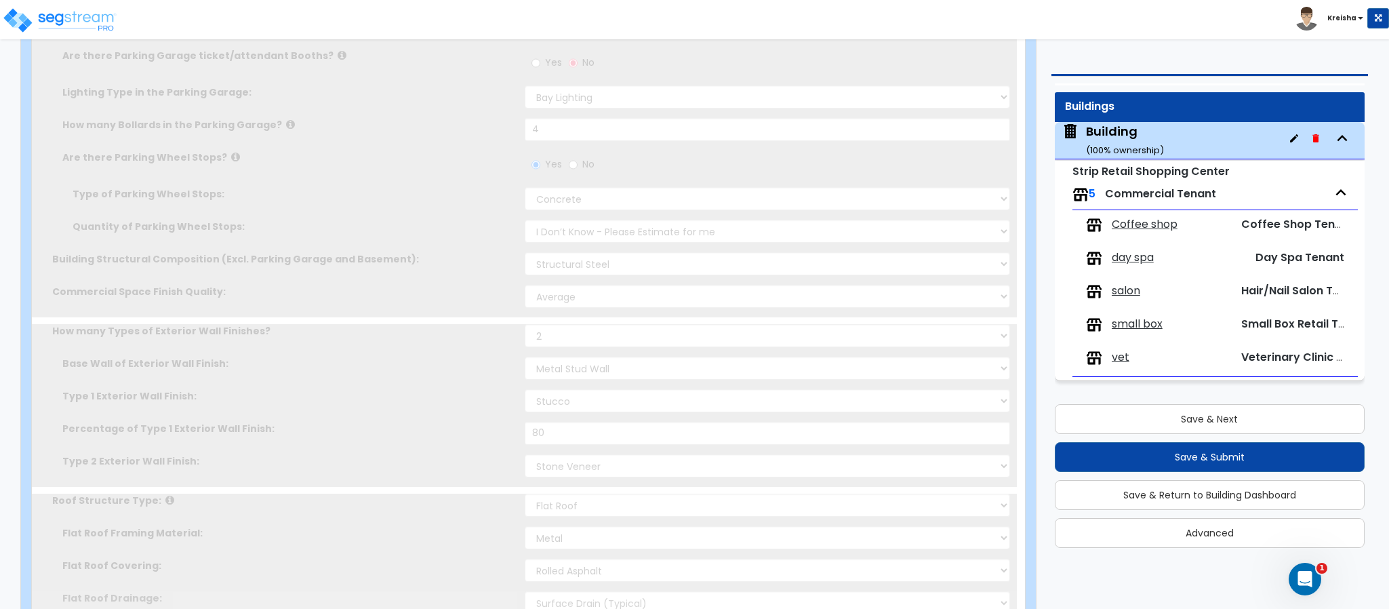
select select "2"
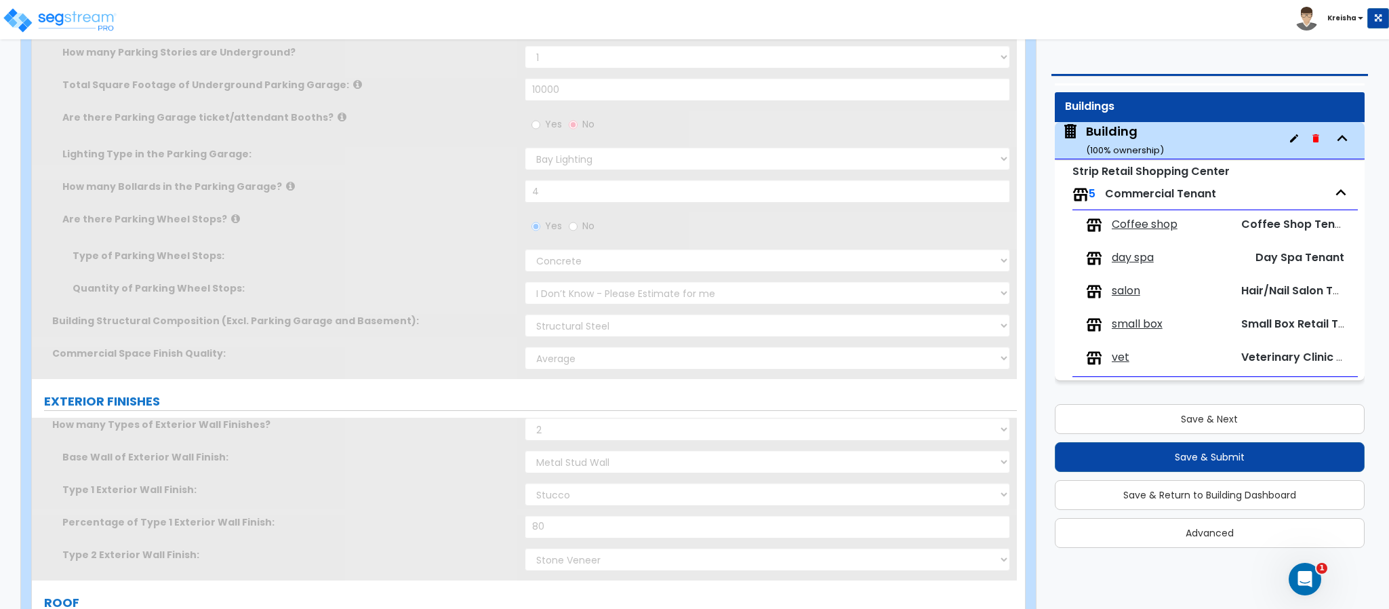
scroll to position [1136, 0]
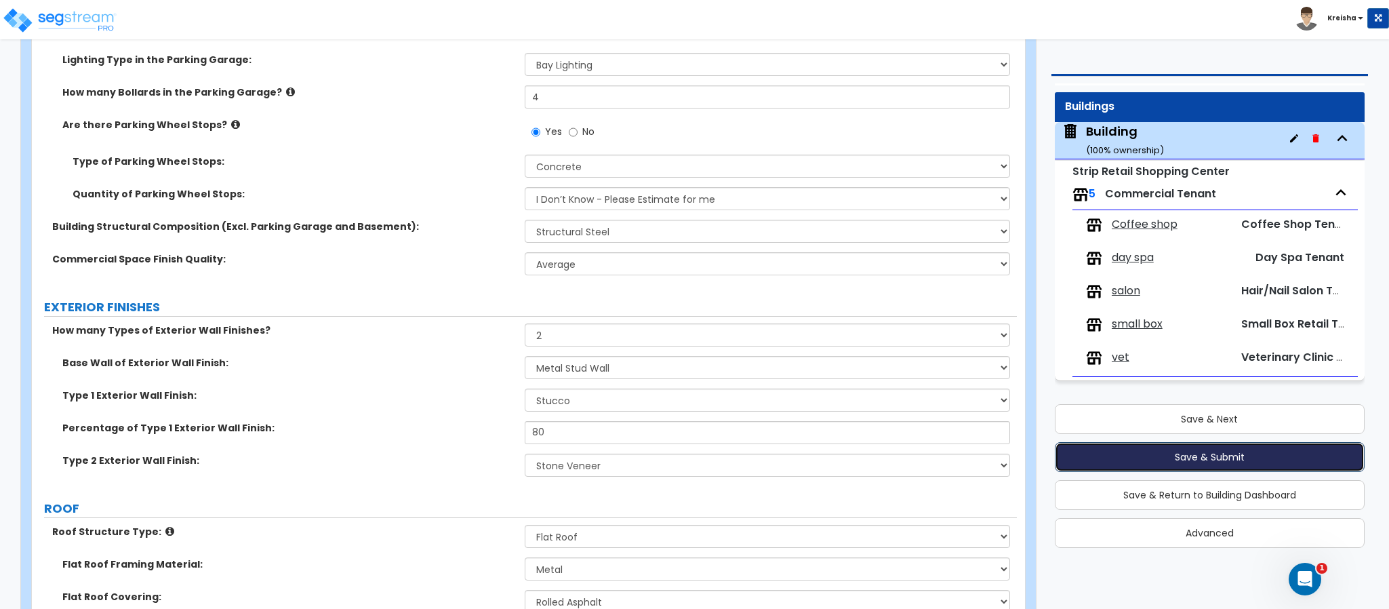
click at [1180, 447] on button "Save & Submit" at bounding box center [1210, 457] width 310 height 30
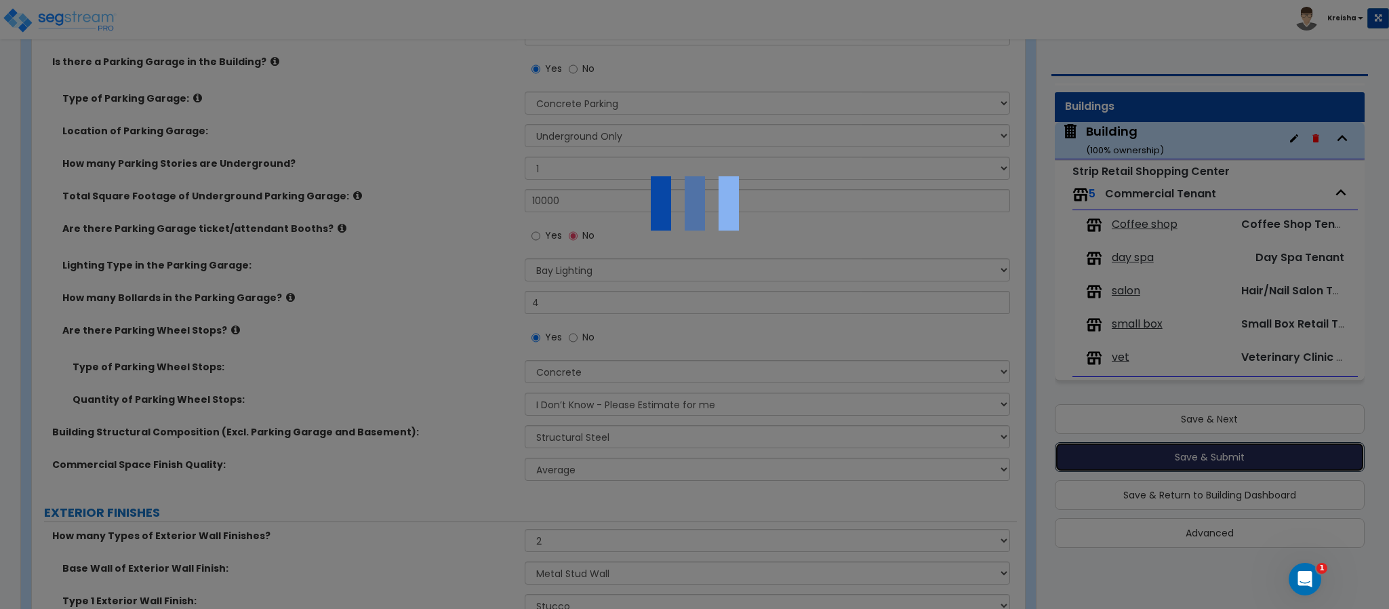
scroll to position [1085, 0]
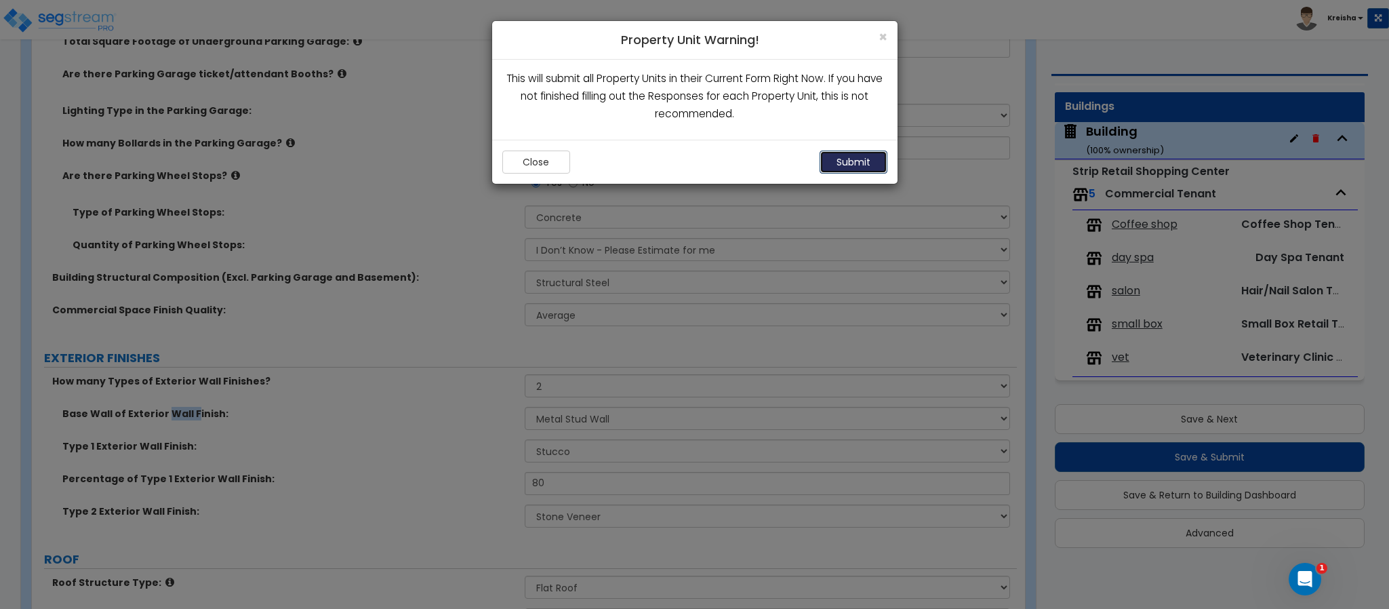
click at [852, 163] on button "Submit" at bounding box center [854, 162] width 68 height 23
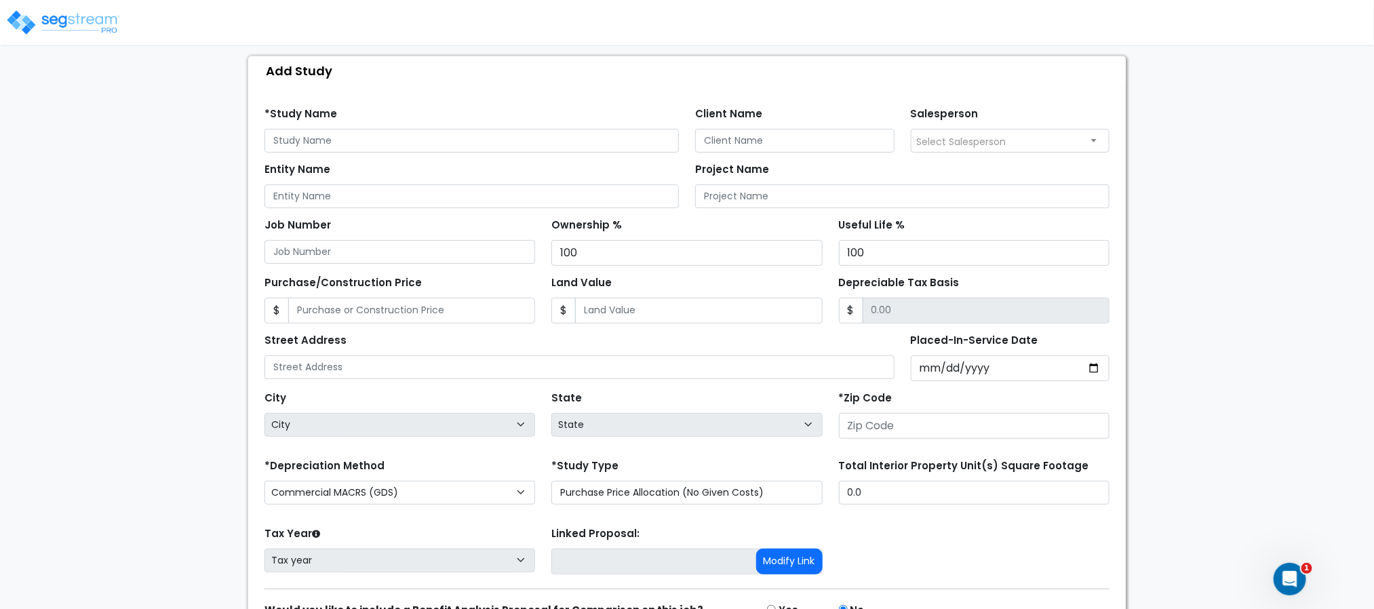
scroll to position [135, 0]
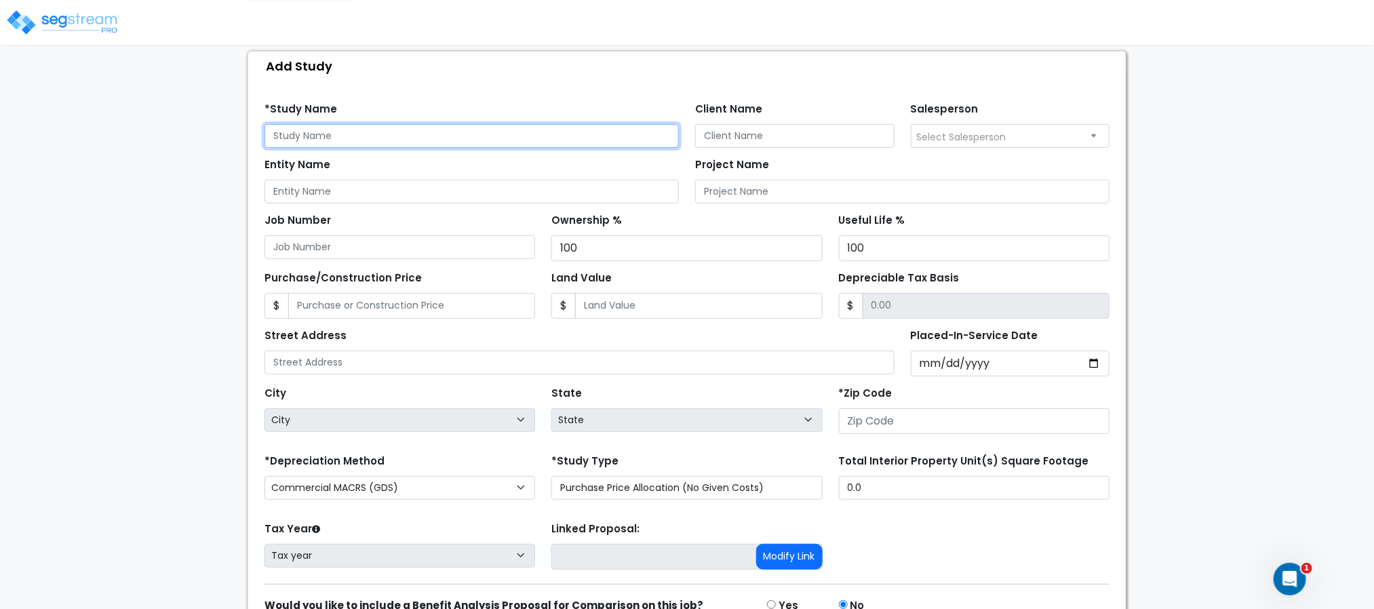
click at [438, 140] on input "text" at bounding box center [471, 136] width 414 height 24
click at [271, 135] on input "Sample test 3115 14d" at bounding box center [471, 136] width 414 height 24
type input "test 3115 14d"
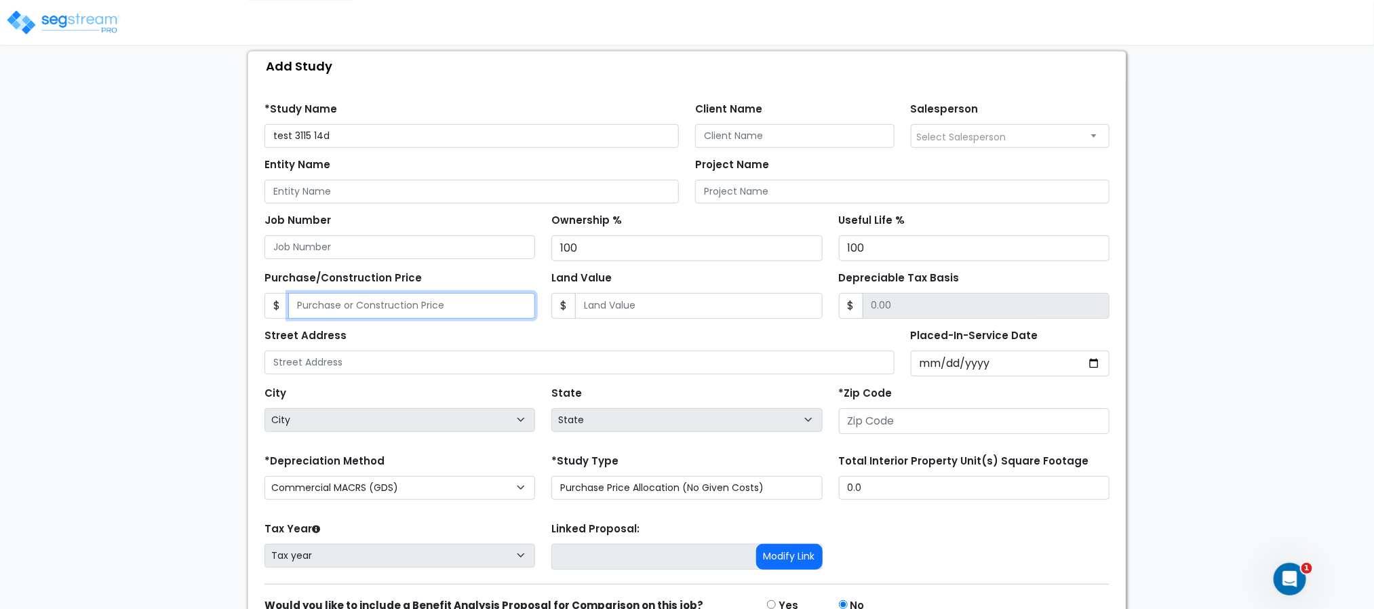
click at [359, 306] on input "Purchase/Construction Price" at bounding box center [411, 306] width 247 height 26
type input "1"
type input "1.00"
type input "14"
type input "14.00"
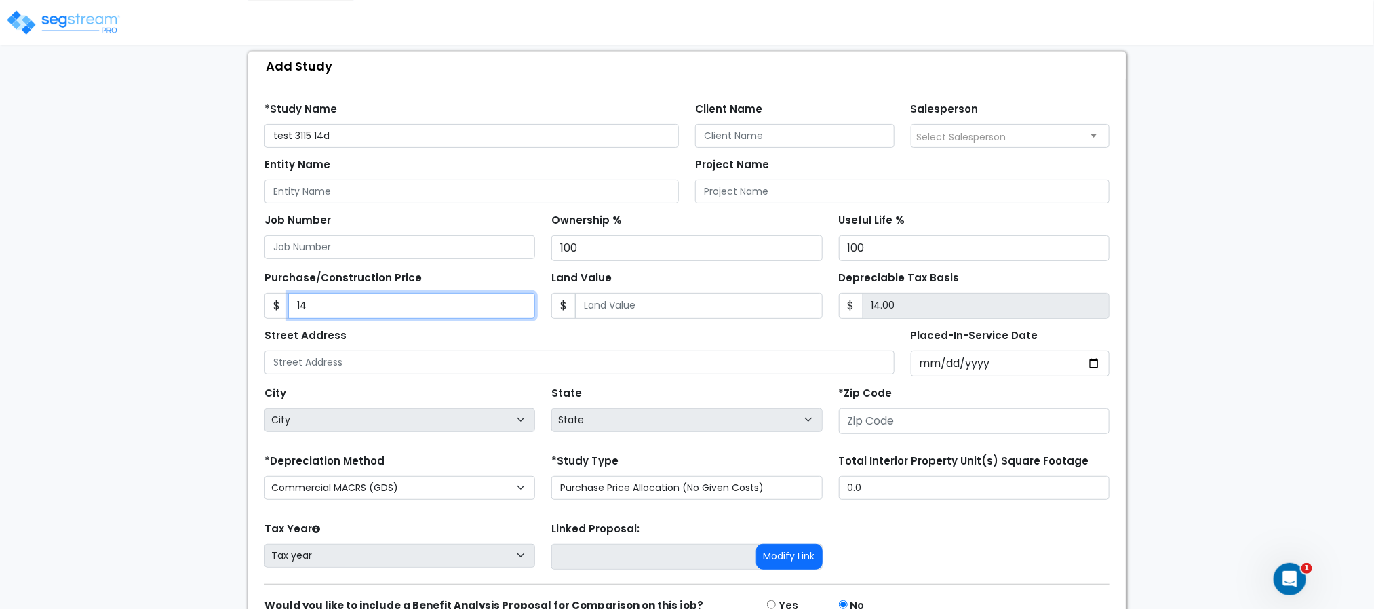
type input "143"
type input "143.00"
type input "1436"
type input "1,436.00"
type input "1,4363"
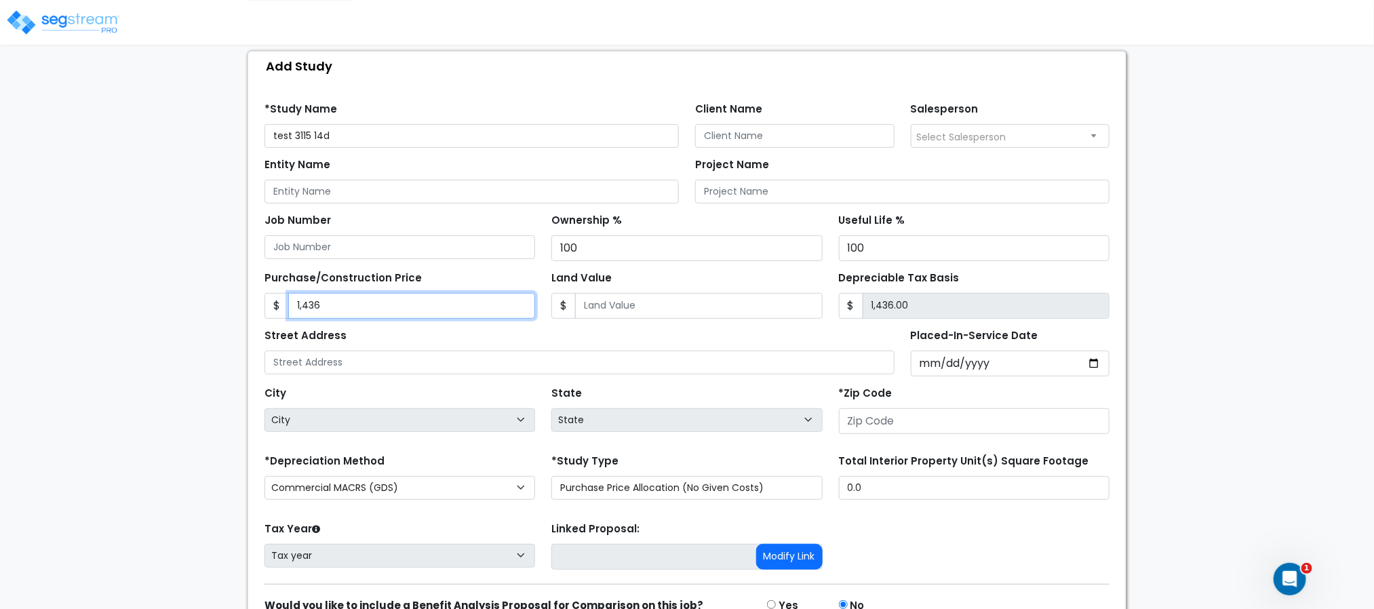
type input "14,363.00"
type input "14,3636"
type input "143,636.00"
type input "143,6363"
type input "1,436,363.00"
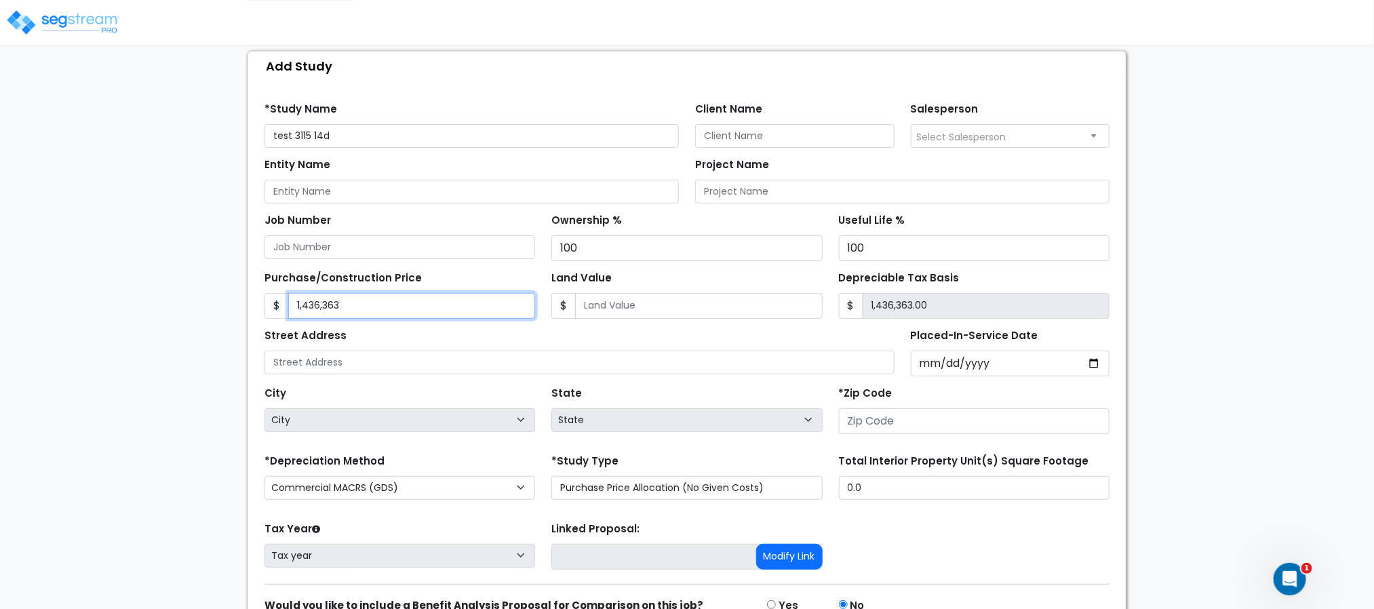
type input "1,436,363"
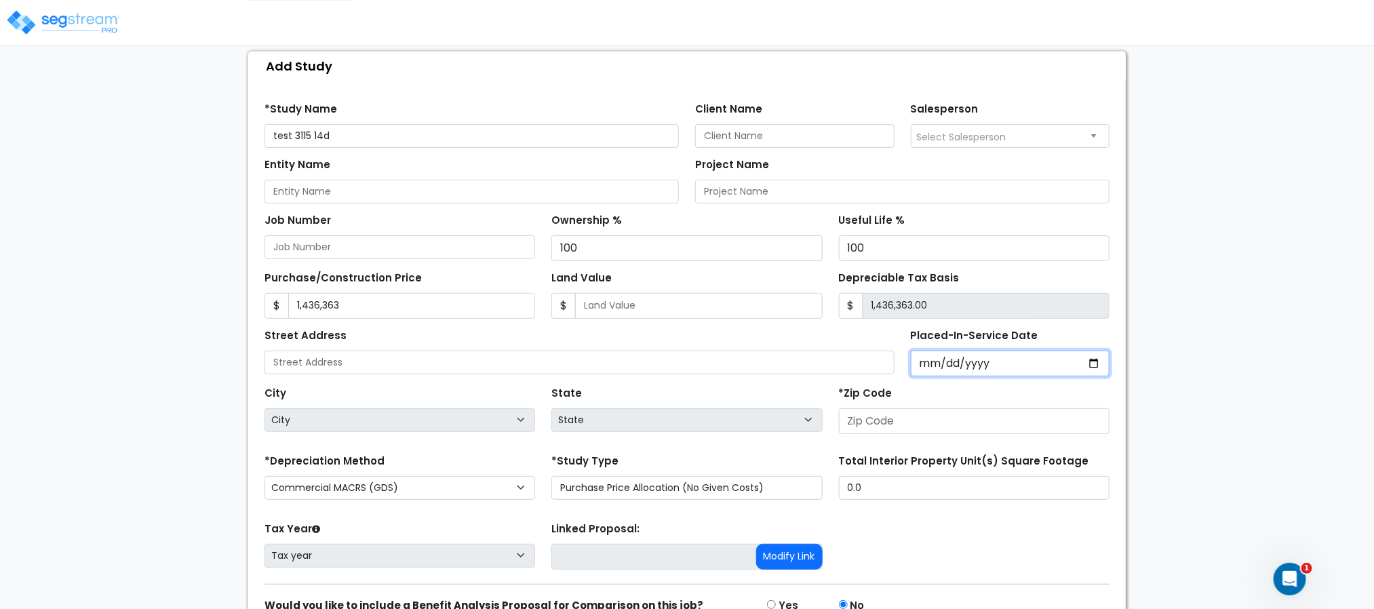
click at [936, 366] on input "Placed-In-Service Date" at bounding box center [1010, 364] width 199 height 26
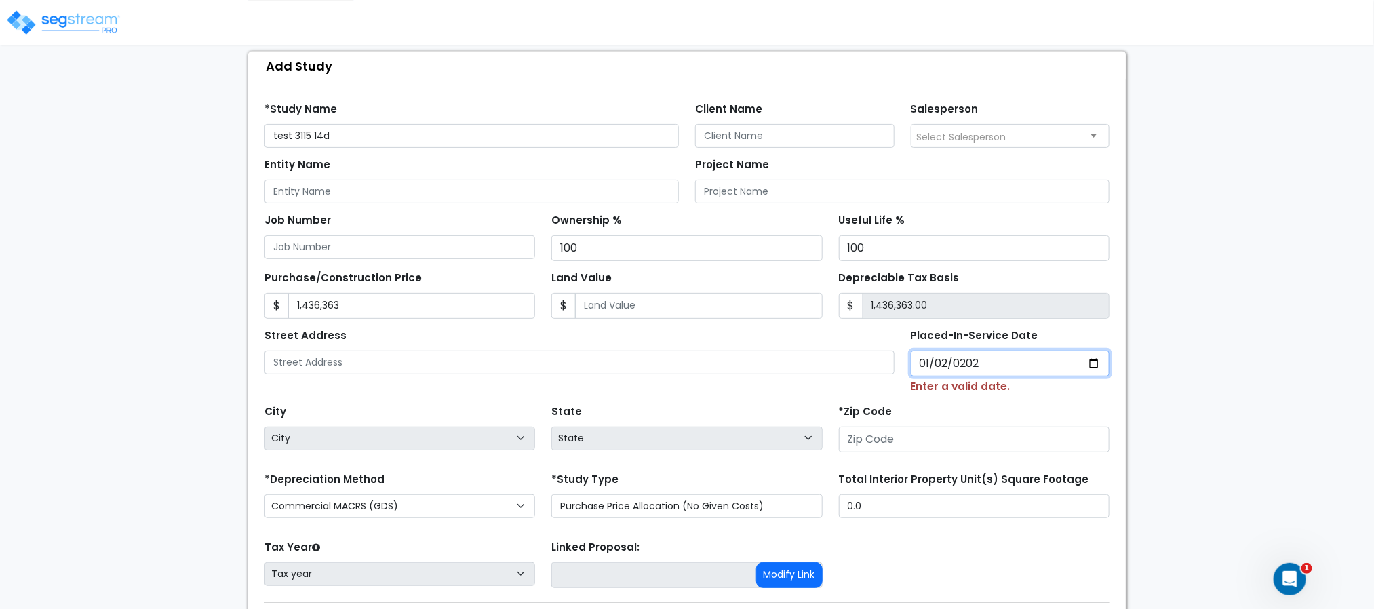
type input "[DATE]"
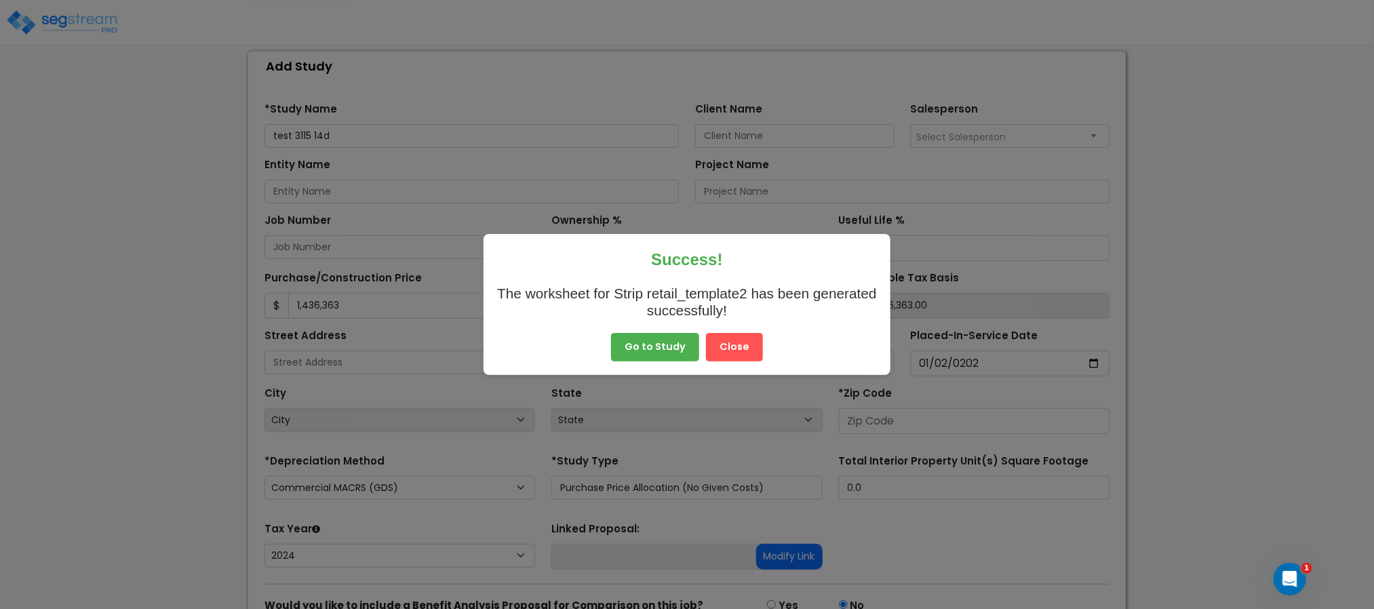
click at [742, 342] on button "Close" at bounding box center [734, 347] width 57 height 28
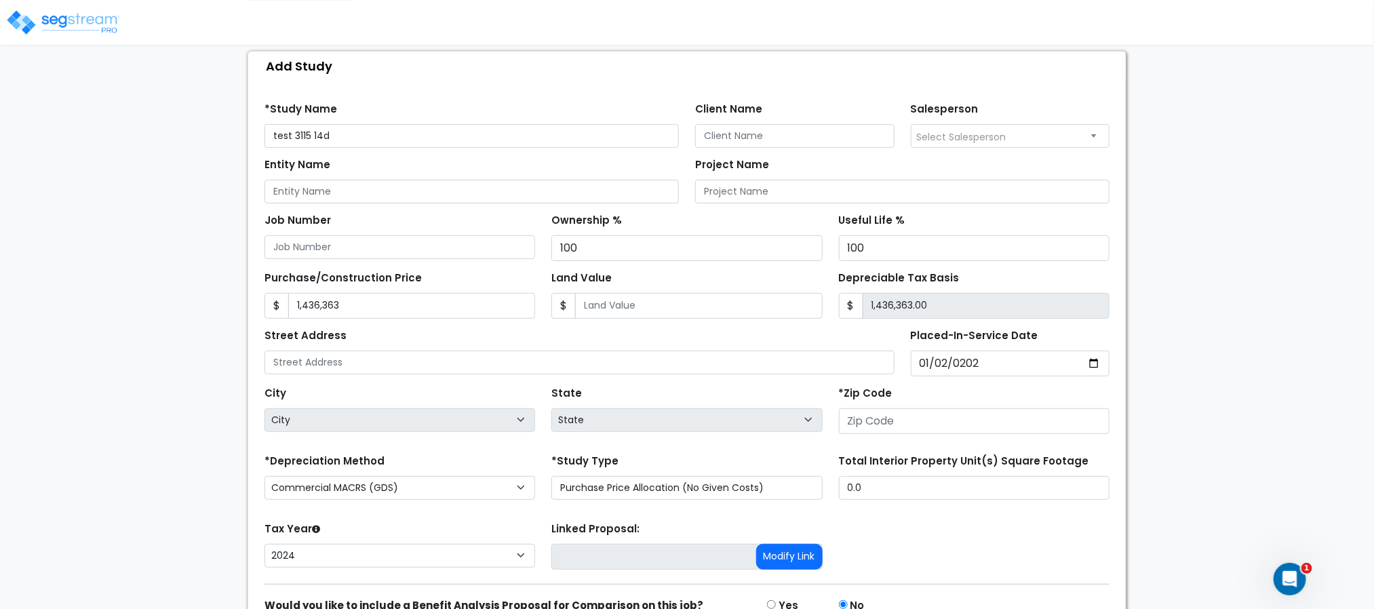
scroll to position [214, 0]
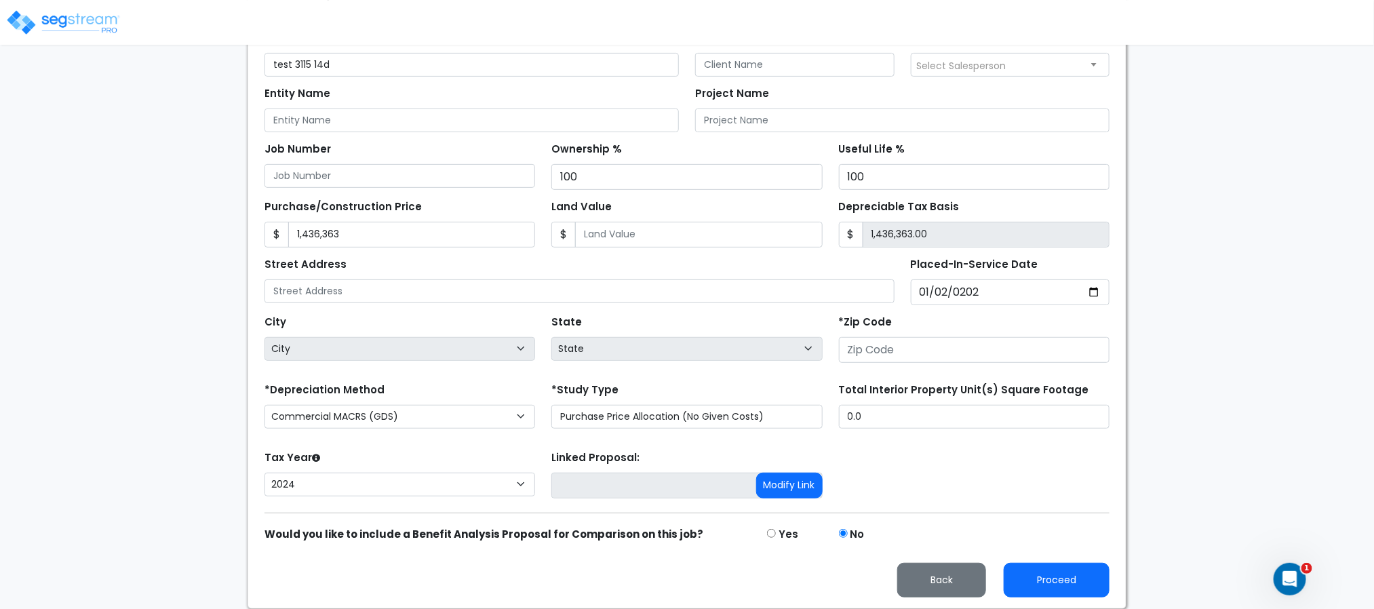
click at [936, 462] on div "Tax Year Please Enter The Placed In Service Date First. 2026 2025 2024 Prior Ye…" at bounding box center [686, 474] width 861 height 54
click at [352, 488] on select "2026 2025 2024" at bounding box center [399, 485] width 271 height 24
select select "2025"
click at [264, 473] on select "2026 2025 2024" at bounding box center [399, 485] width 271 height 24
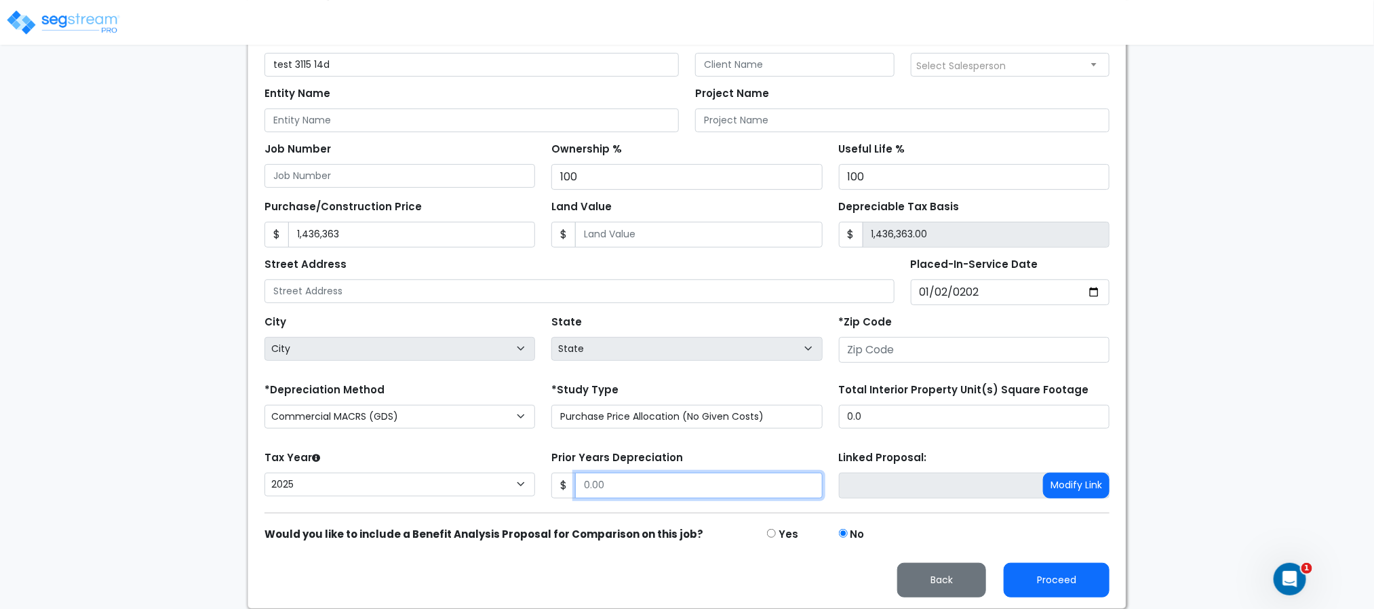
click at [645, 484] on input "Prior Years Depreciation" at bounding box center [698, 486] width 247 height 26
type input "526,467"
click at [789, 560] on div "Proceed Back" at bounding box center [686, 569] width 861 height 55
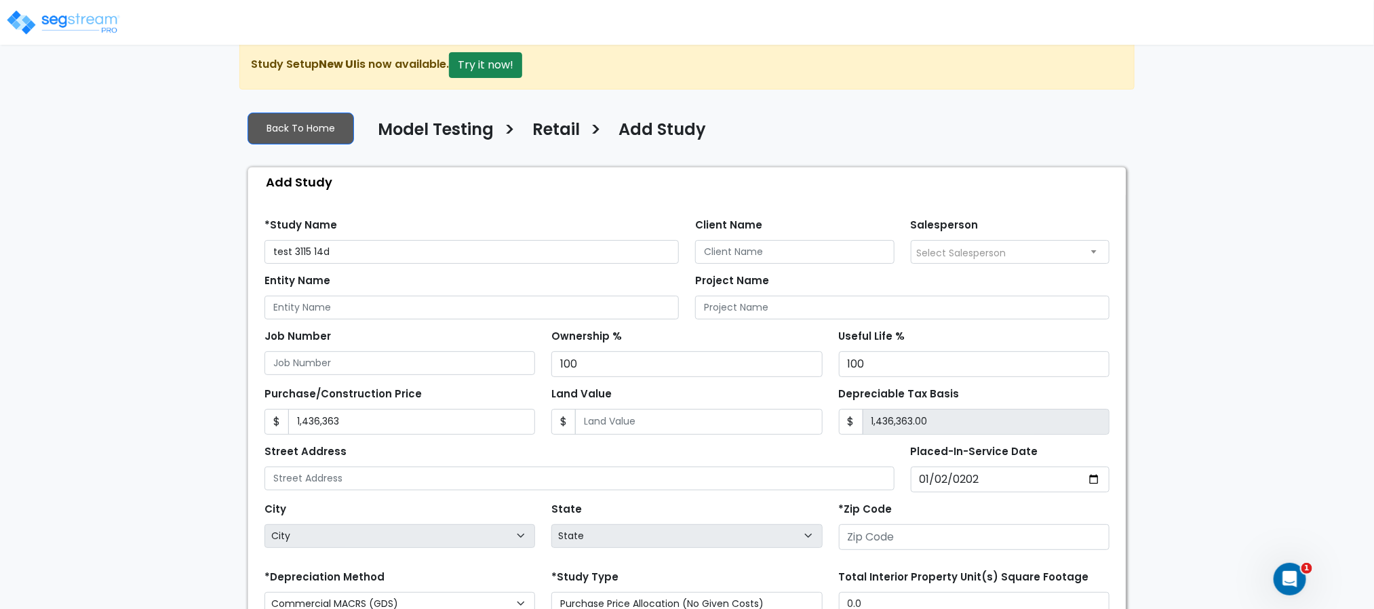
scroll to position [0, 0]
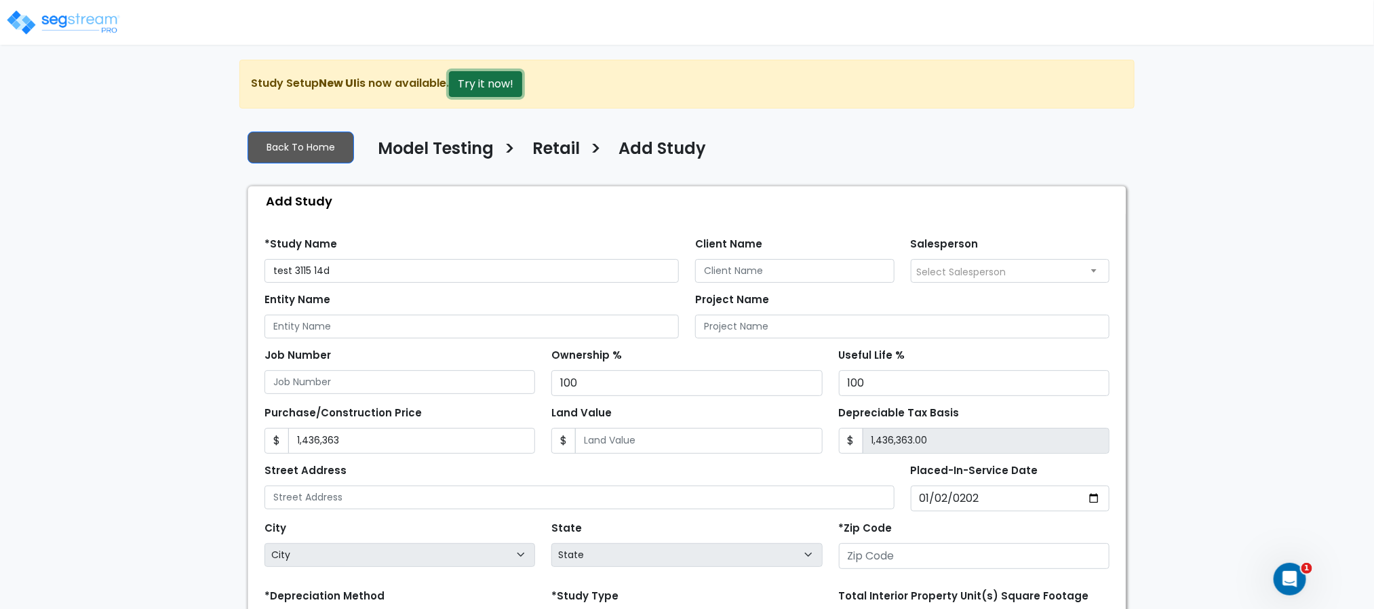
click at [479, 81] on button "Try it now!" at bounding box center [485, 84] width 73 height 26
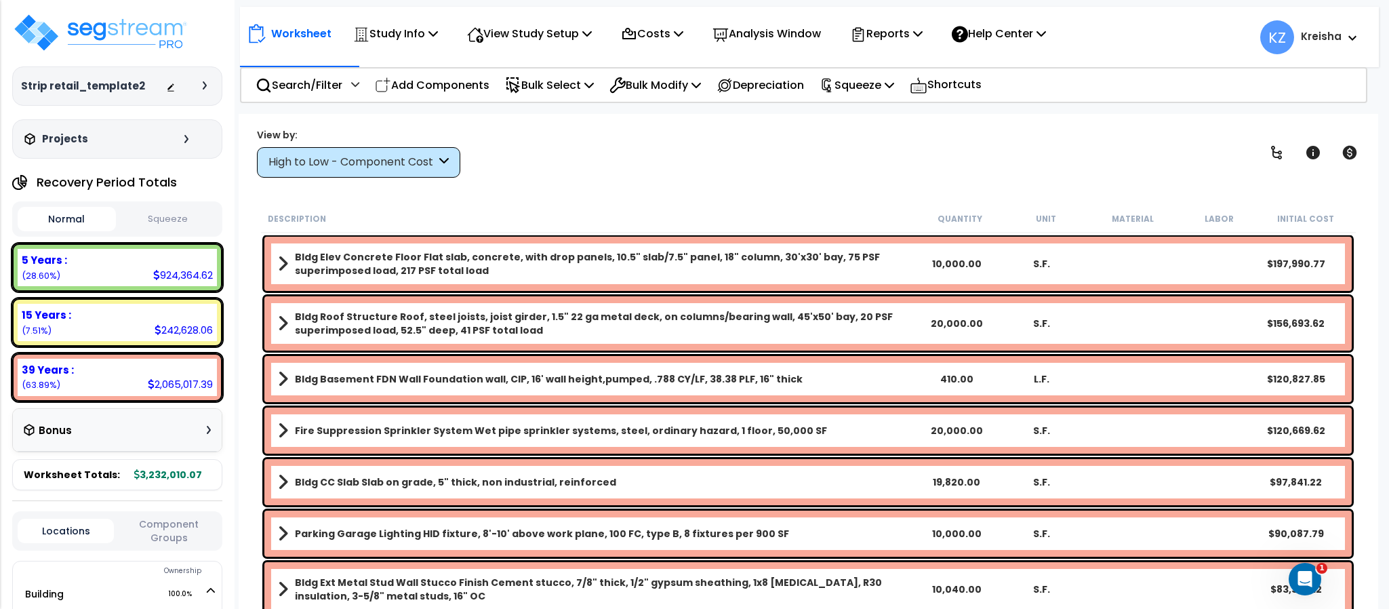
click at [409, 165] on div "High to Low - Component Cost" at bounding box center [351, 163] width 167 height 16
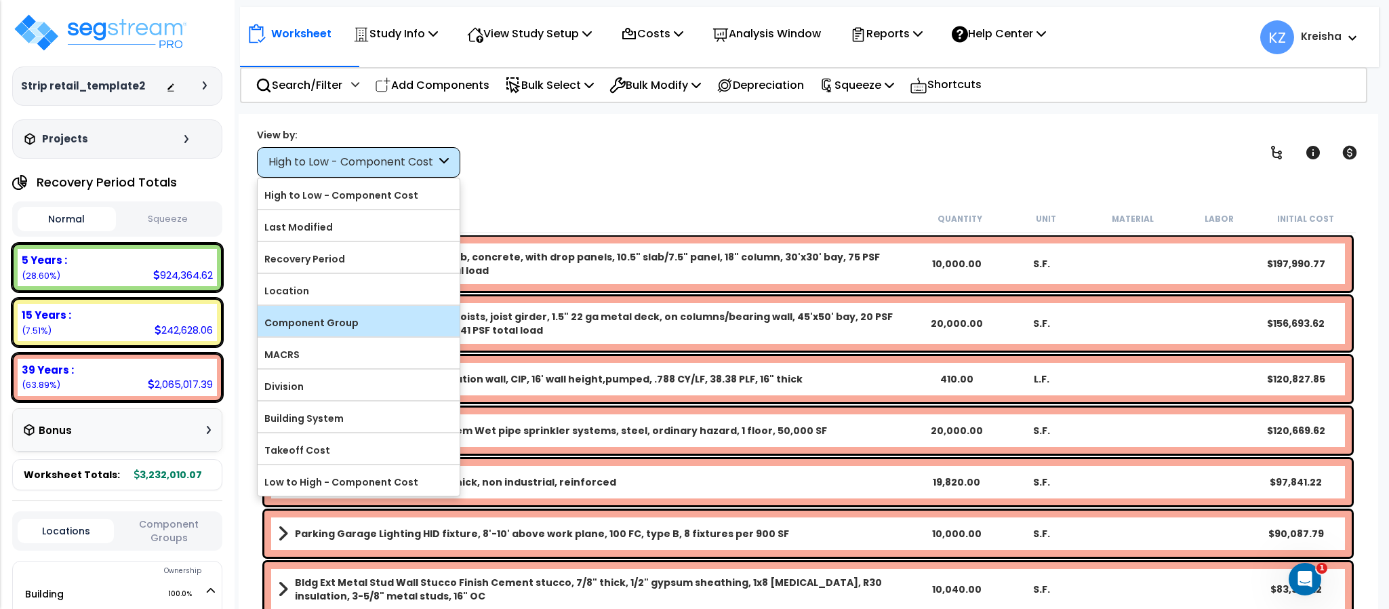
click at [323, 319] on label "Component Group" at bounding box center [359, 323] width 202 height 20
click at [0, 0] on input "Component Group" at bounding box center [0, 0] width 0 height 0
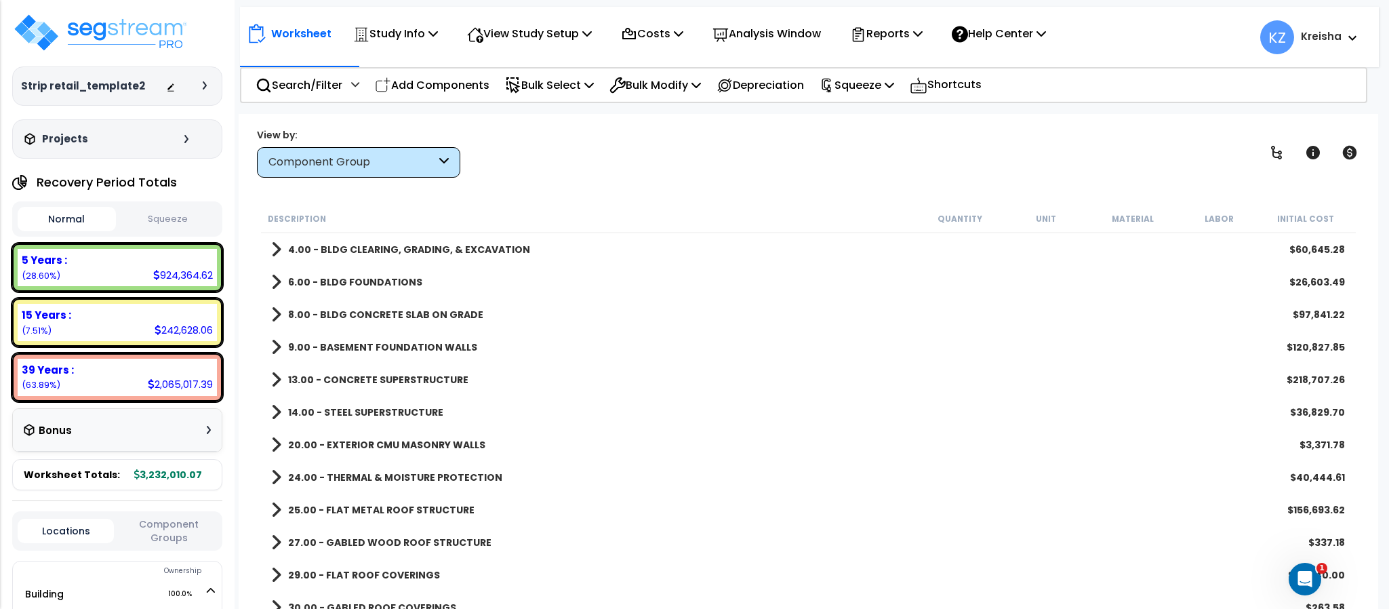
click at [395, 444] on b "20.00 - EXTERIOR CMU MASONRY WALLS" at bounding box center [386, 445] width 197 height 14
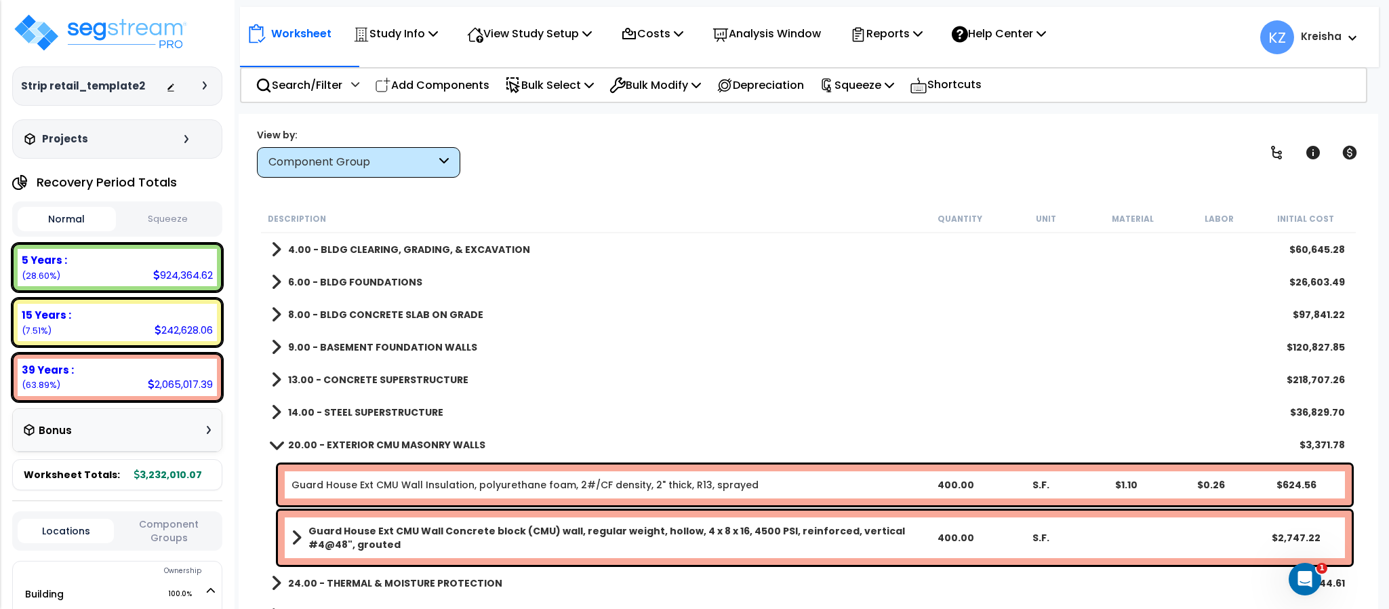
click at [395, 441] on b "20.00 - EXTERIOR CMU MASONRY WALLS" at bounding box center [386, 445] width 197 height 14
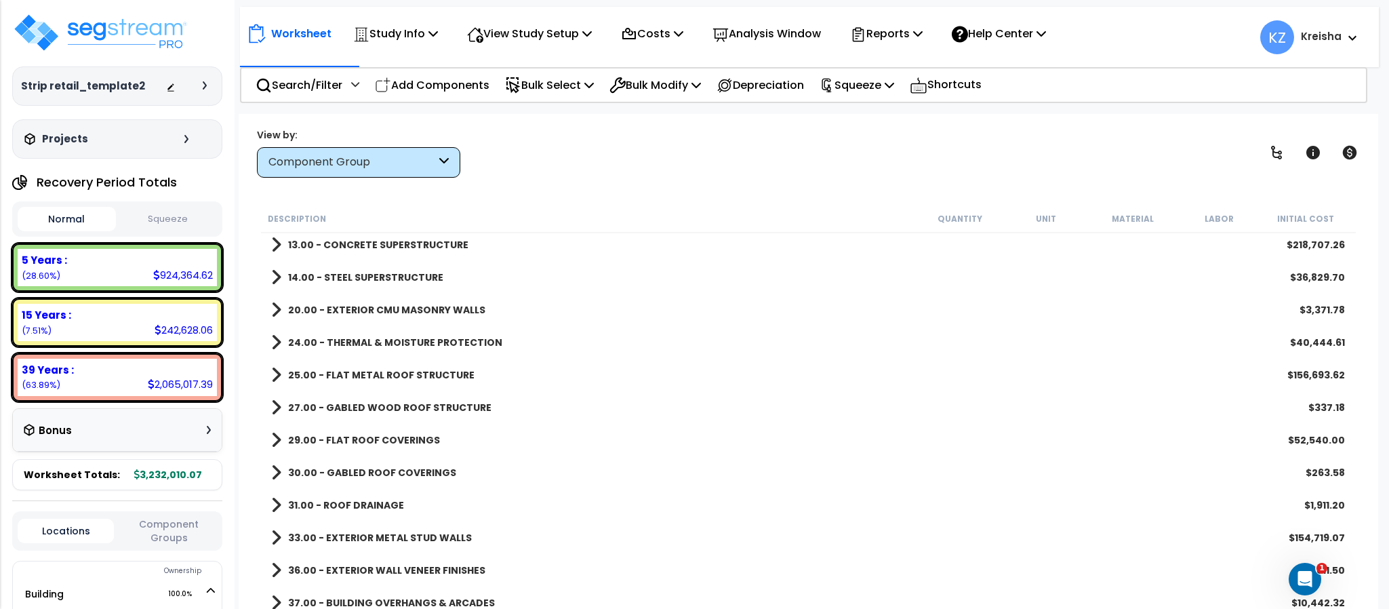
scroll to position [271, 0]
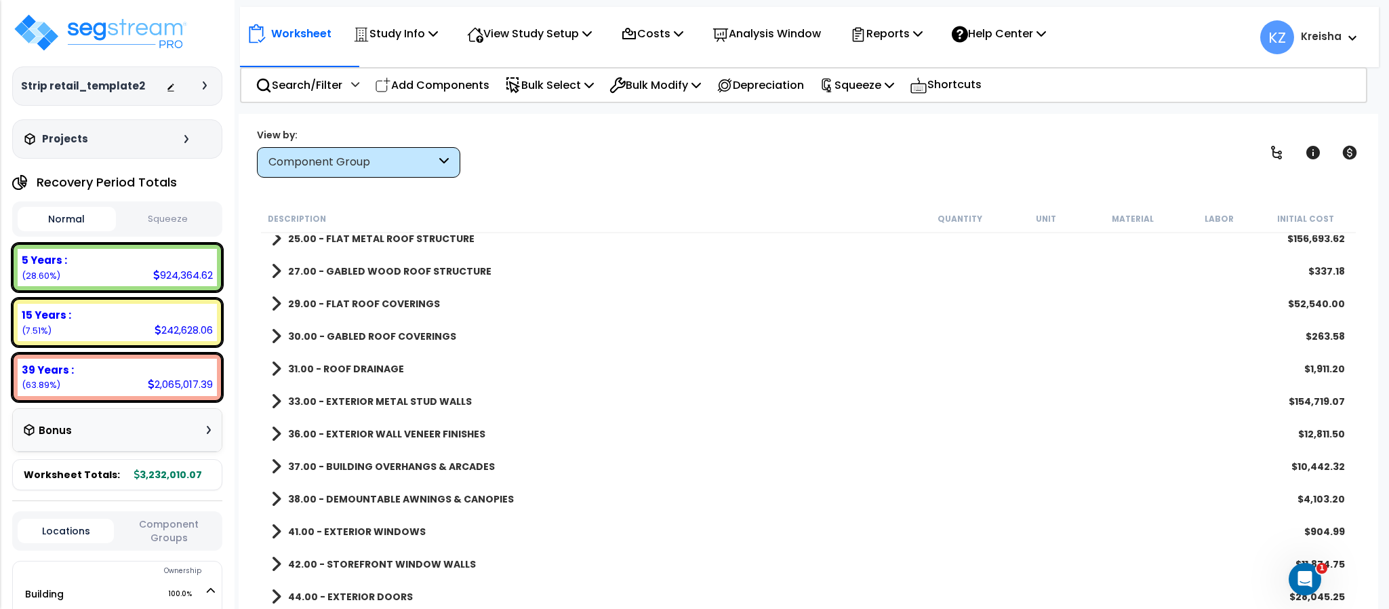
click at [393, 395] on b "33.00 - EXTERIOR METAL STUD WALLS" at bounding box center [380, 402] width 184 height 14
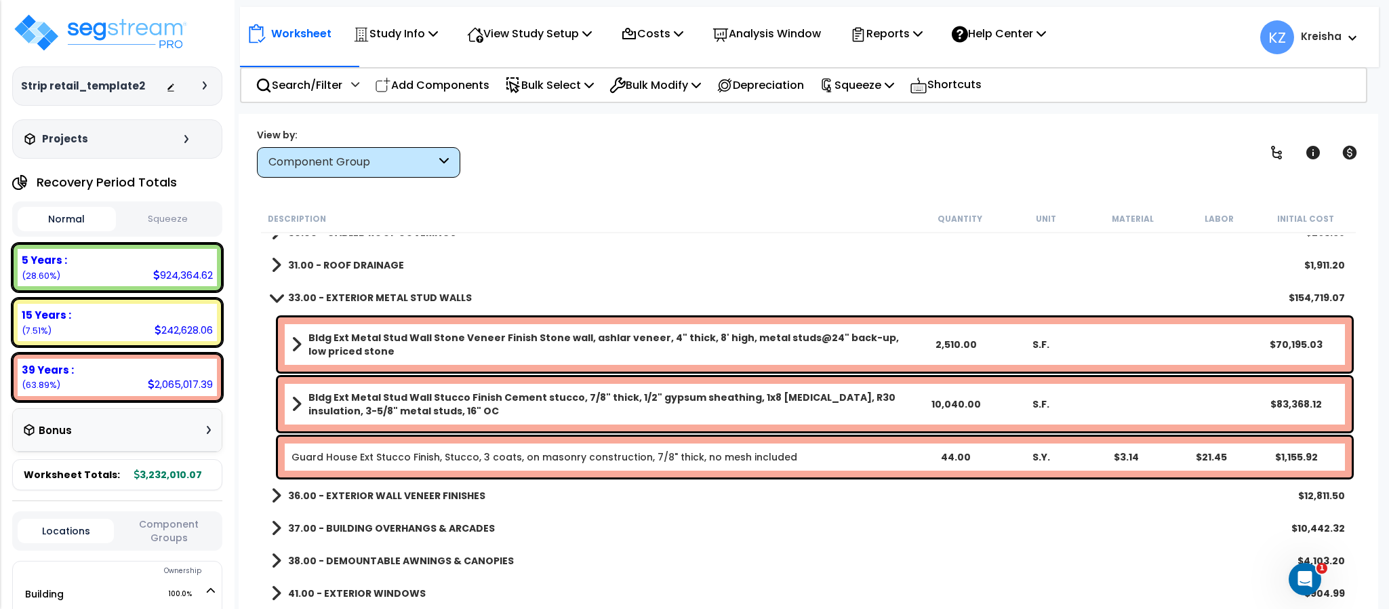
scroll to position [407, 0]
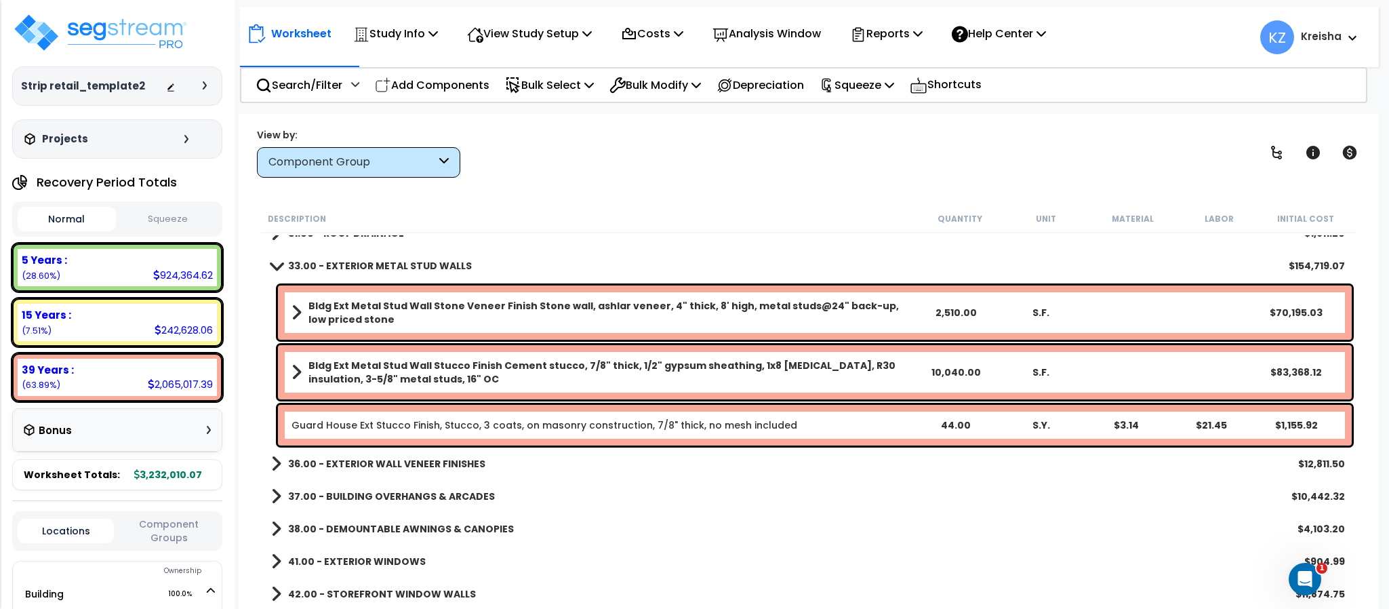
click at [438, 373] on b "Bldg Ext Metal Stud Wall Stucco Finish Cement stucco, 7/8" thick, 1/2" gypsum s…" at bounding box center [610, 372] width 605 height 27
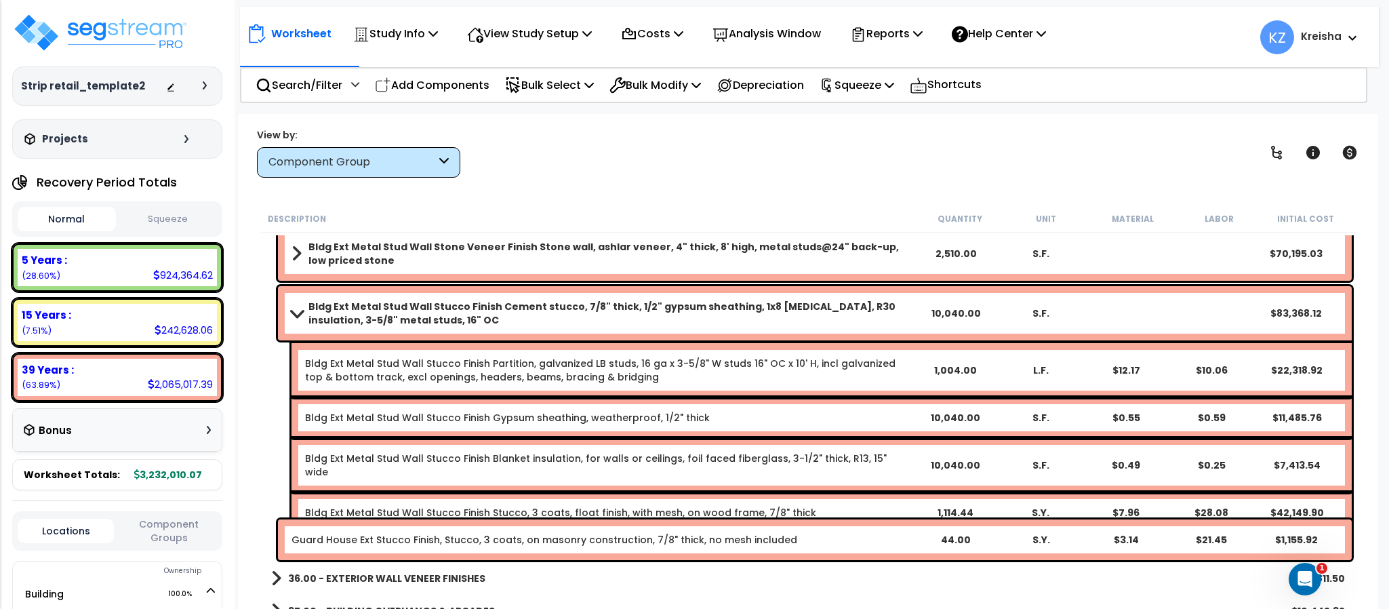
scroll to position [475, 0]
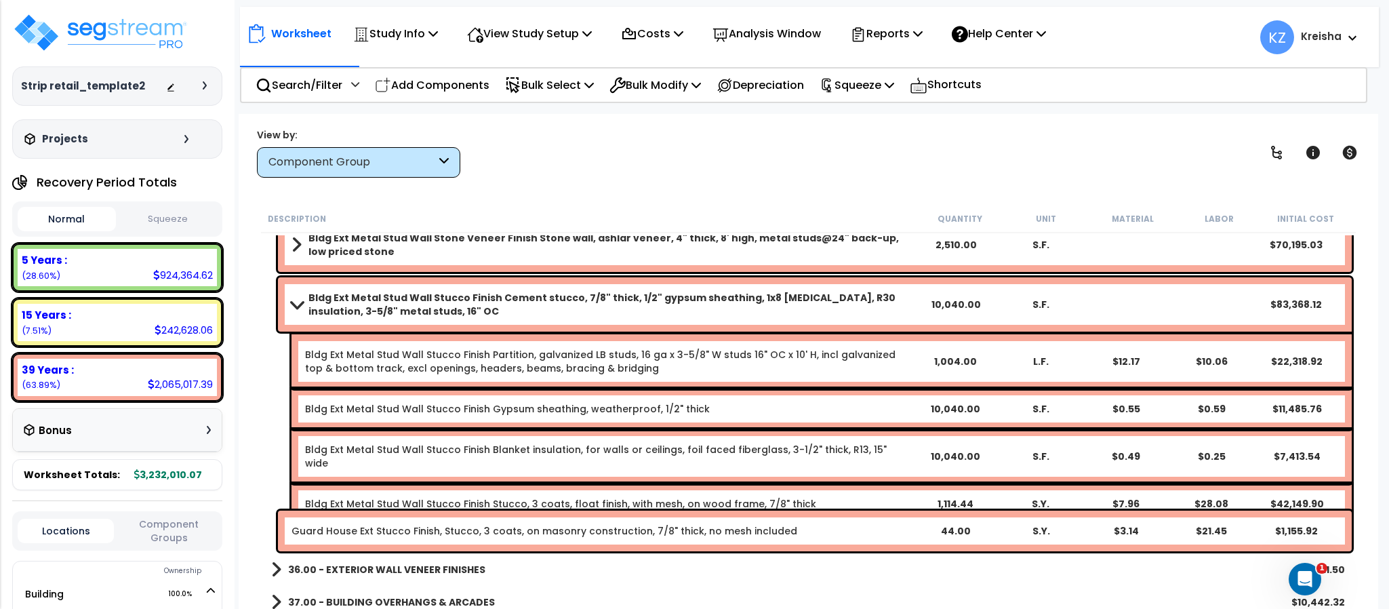
click at [309, 305] on b "Bldg Ext Metal Stud Wall Stucco Finish Cement stucco, 7/8" thick, 1/2" gypsum s…" at bounding box center [610, 304] width 605 height 27
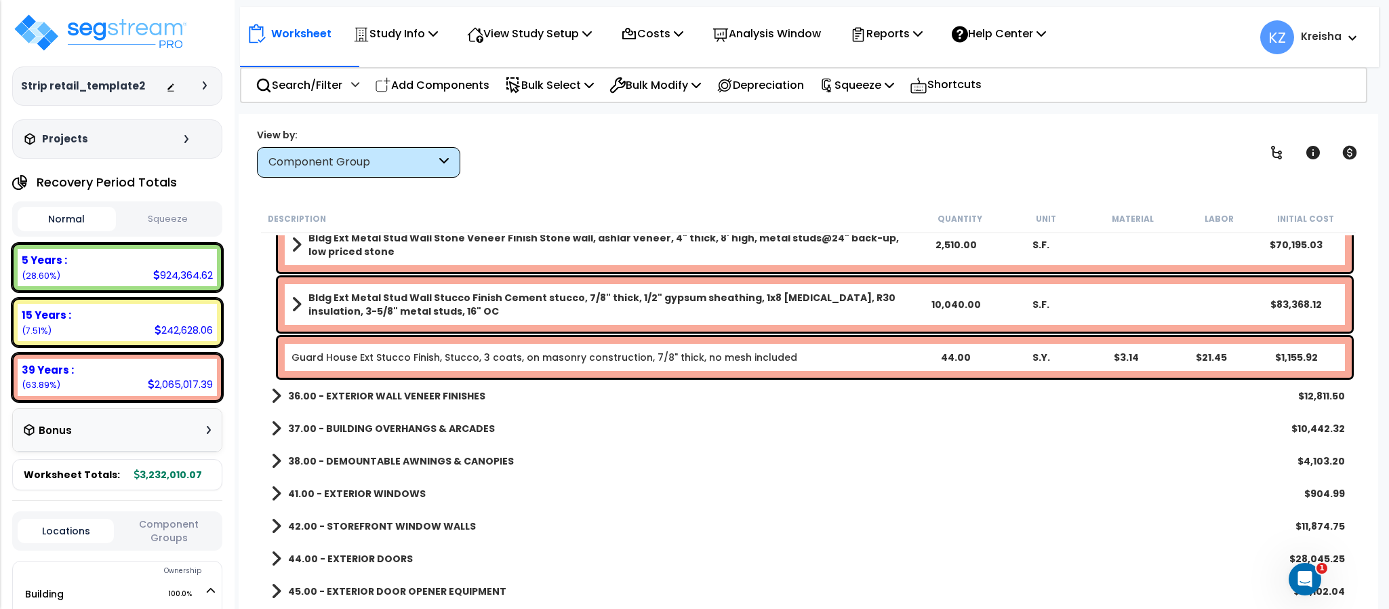
click at [639, 184] on div "Worksheet Study Info Study Setup Add Property Unit Template study Clone study KZ" at bounding box center [808, 418] width 1139 height 609
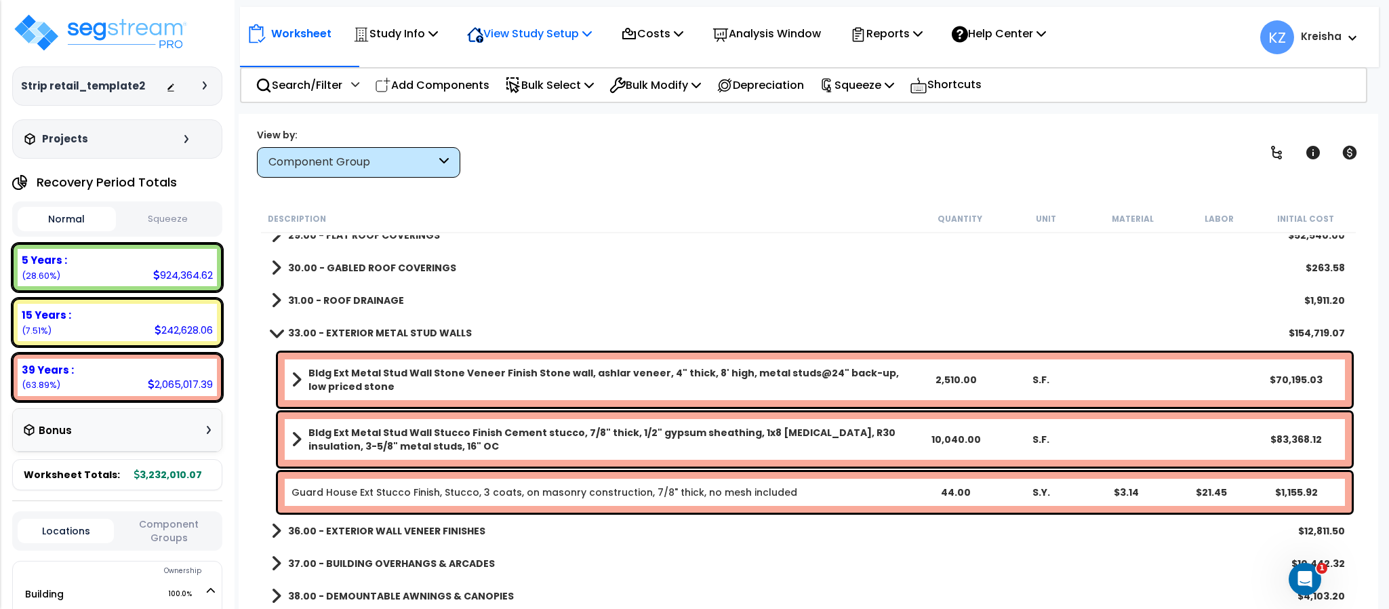
scroll to position [271, 0]
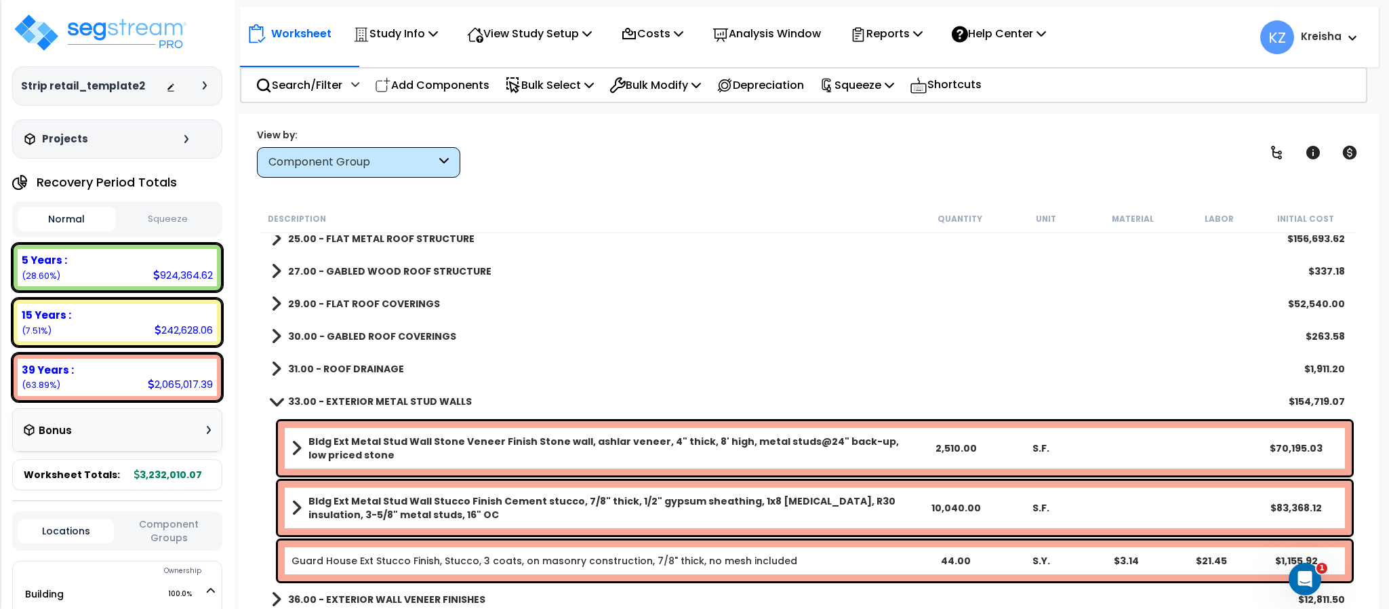
click at [1273, 153] on icon at bounding box center [1276, 153] width 11 height 14
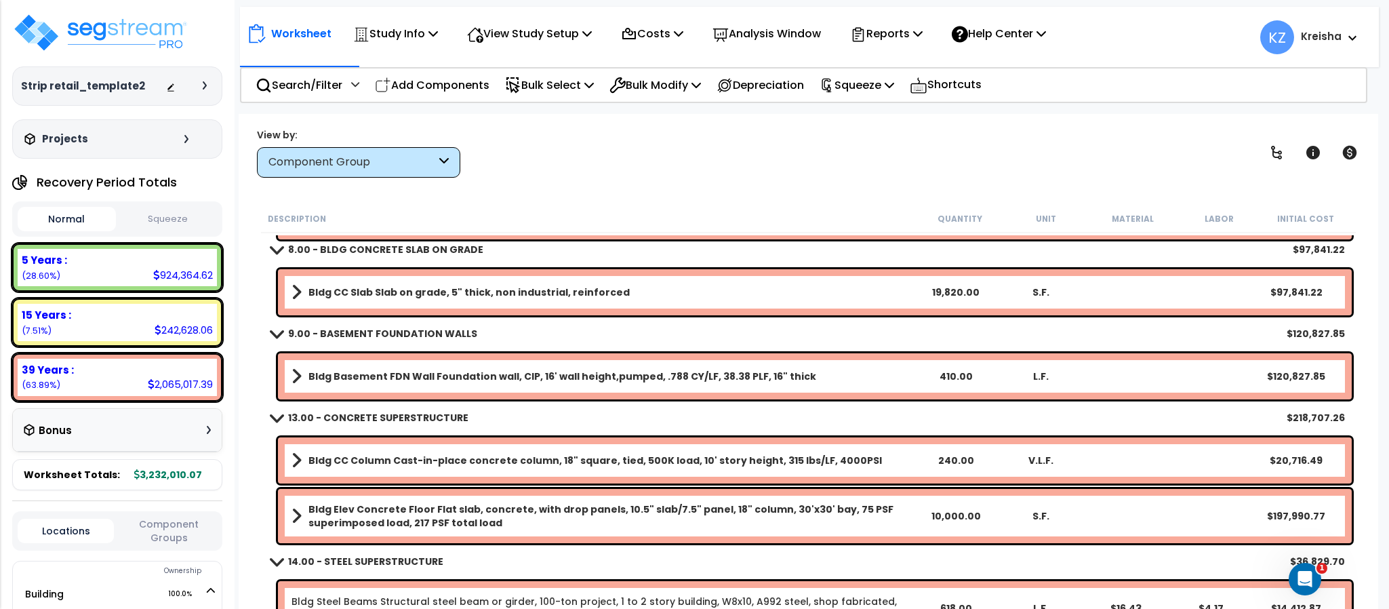
click at [1119, 125] on div "Worksheet Study Info Study Setup Add Property Unit Template study Clone study KZ" at bounding box center [808, 418] width 1139 height 609
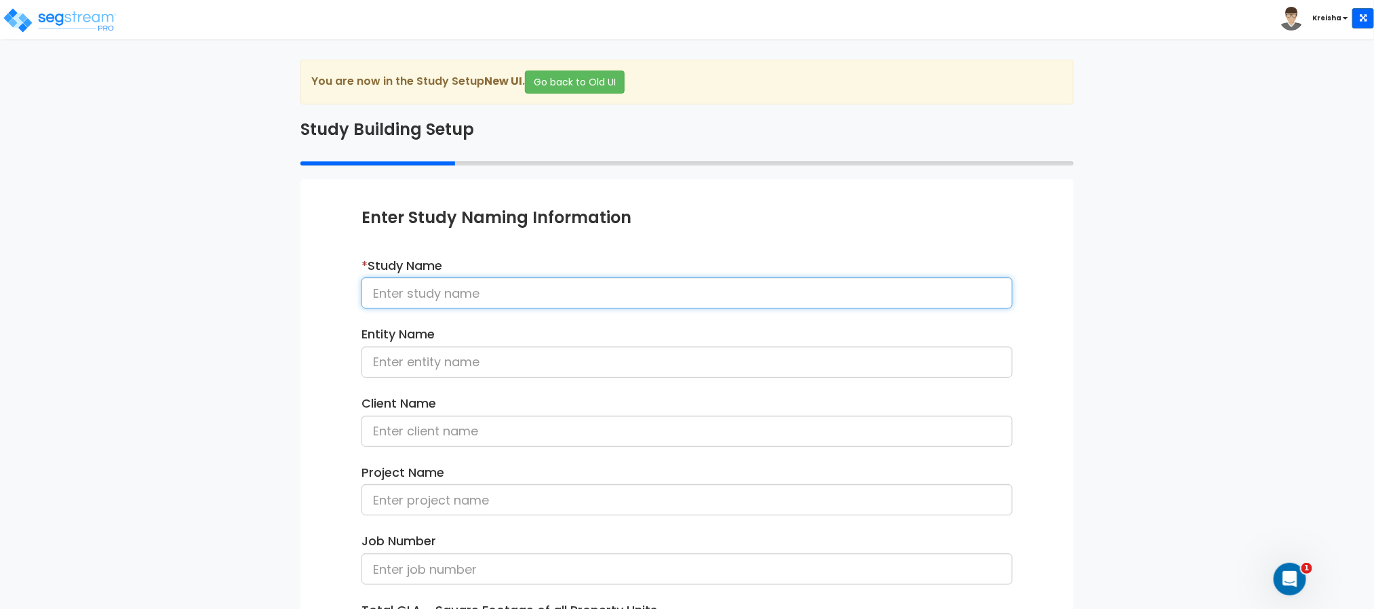
click at [499, 299] on input at bounding box center [686, 292] width 651 height 31
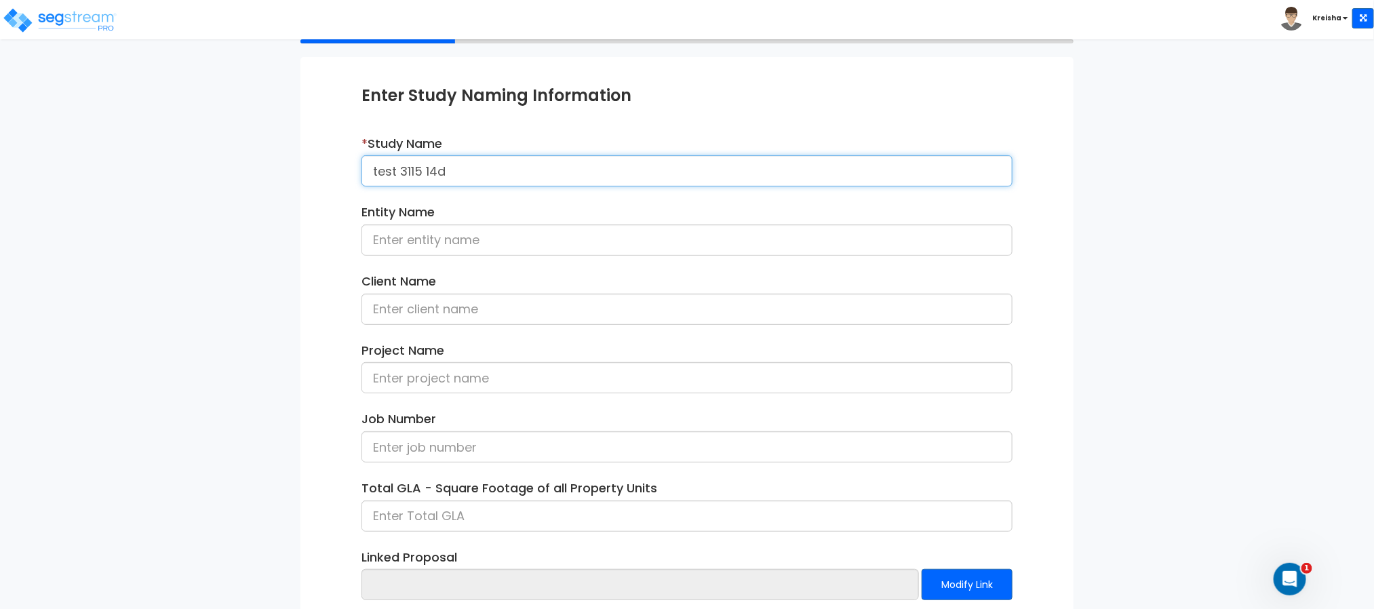
scroll to position [203, 0]
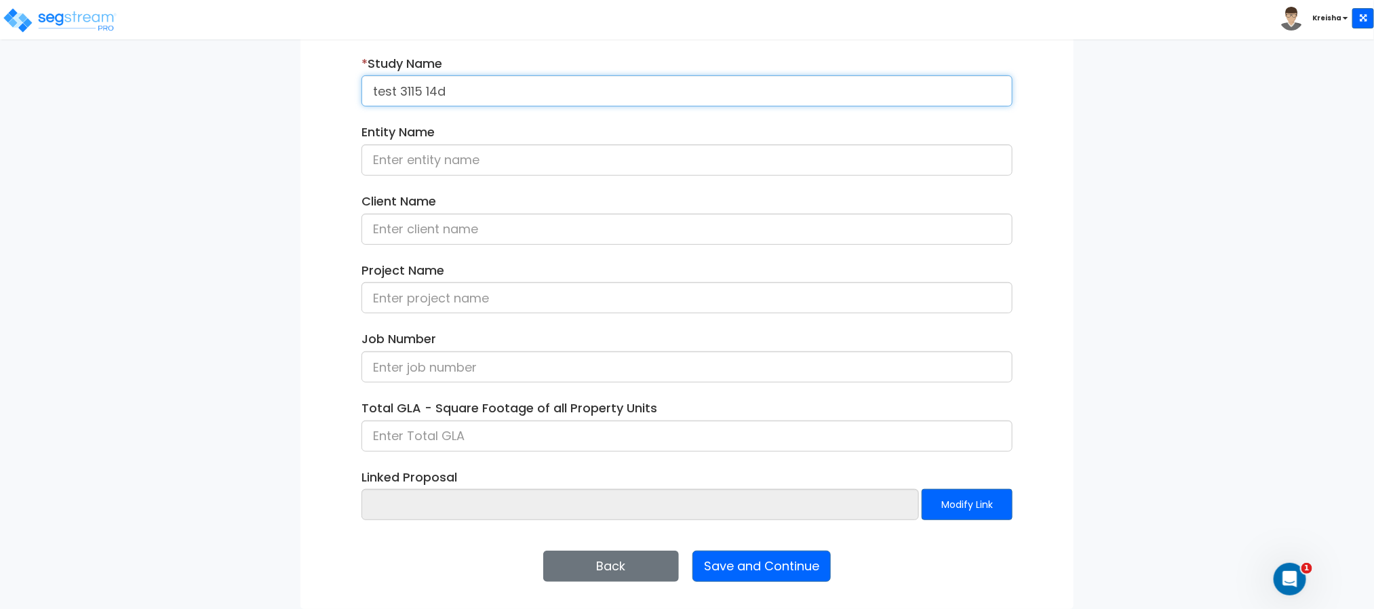
type input "test 3115 14d"
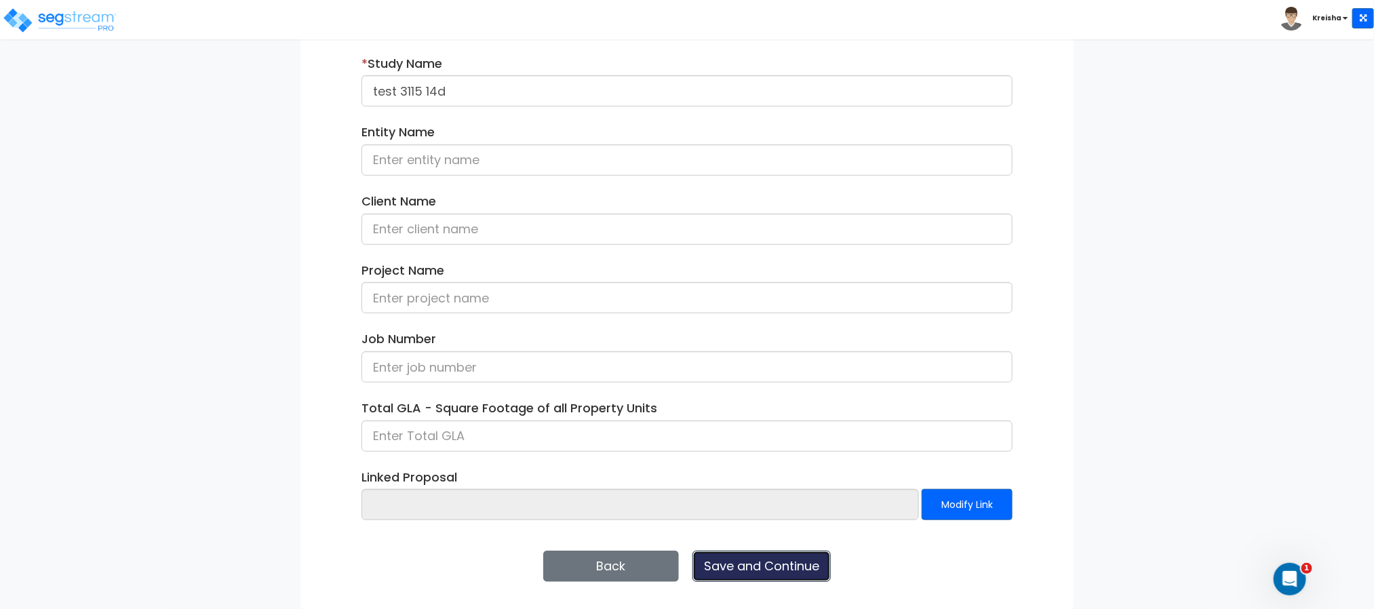
click at [759, 565] on button "Save and Continue" at bounding box center [761, 566] width 138 height 31
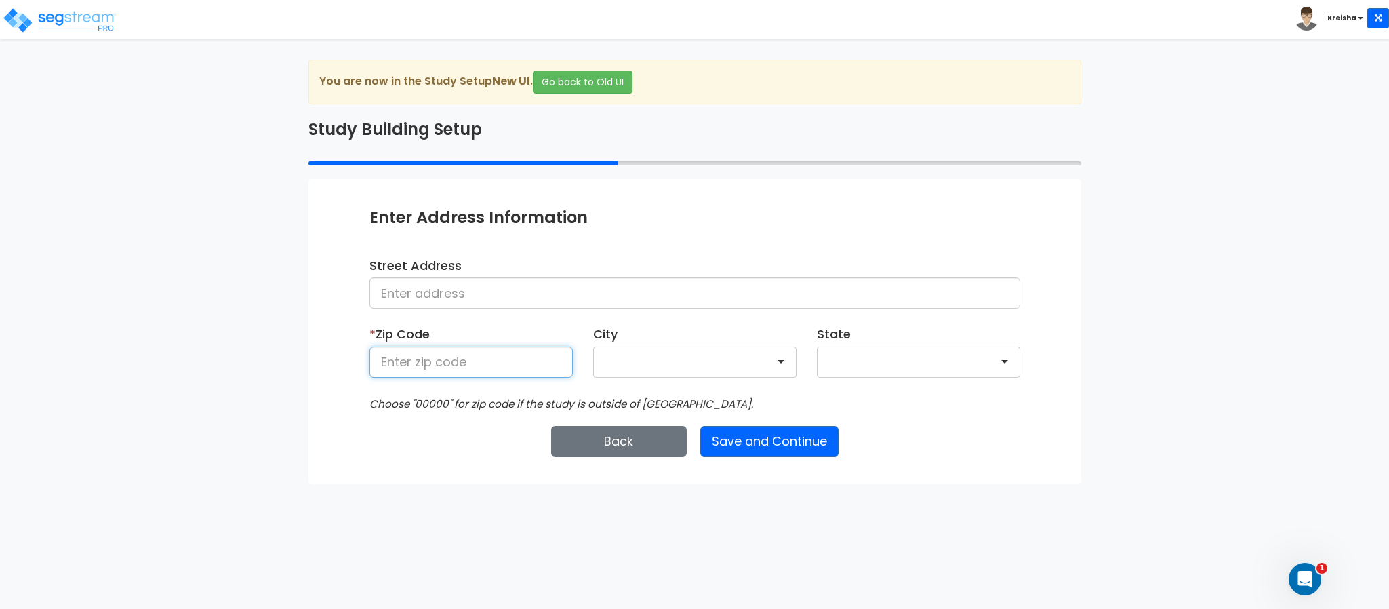
click at [426, 358] on input at bounding box center [470, 361] width 203 height 31
type input "80206"
click at [742, 440] on button "Save and Continue" at bounding box center [769, 441] width 138 height 31
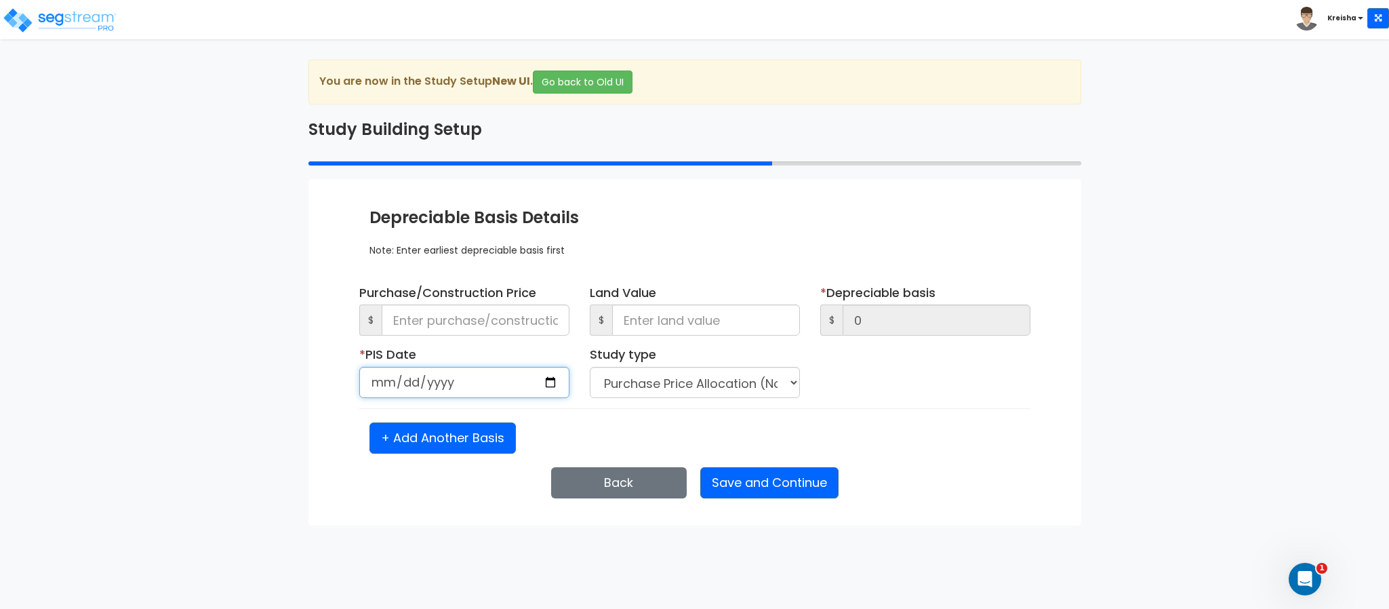
click at [381, 384] on input "date" at bounding box center [464, 382] width 210 height 31
type input "2024-01-01"
click at [560, 429] on div "+ Add Another Basis" at bounding box center [694, 437] width 671 height 31
click at [688, 385] on select "Purchase Price Allocation (No Given Costs) New Construction / Reno / TI's (Give…" at bounding box center [695, 382] width 210 height 31
click at [590, 367] on select "Purchase Price Allocation (No Given Costs) New Construction / Reno / TI's (Give…" at bounding box center [695, 382] width 210 height 31
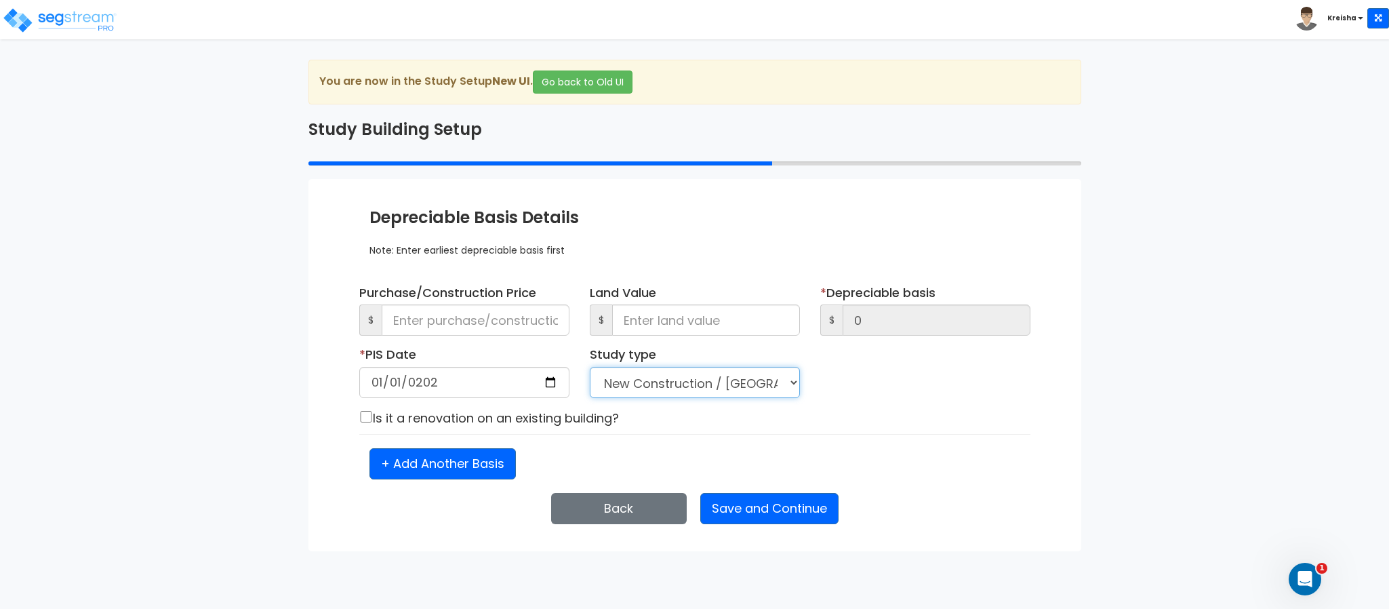
click at [704, 379] on select "Purchase Price Allocation (No Given Costs) New Construction / Reno / TI's (Give…" at bounding box center [695, 382] width 210 height 31
select select "PPA"
click at [590, 367] on select "Purchase Price Allocation (No Given Costs) New Construction / Reno / TI's (Give…" at bounding box center [695, 382] width 210 height 31
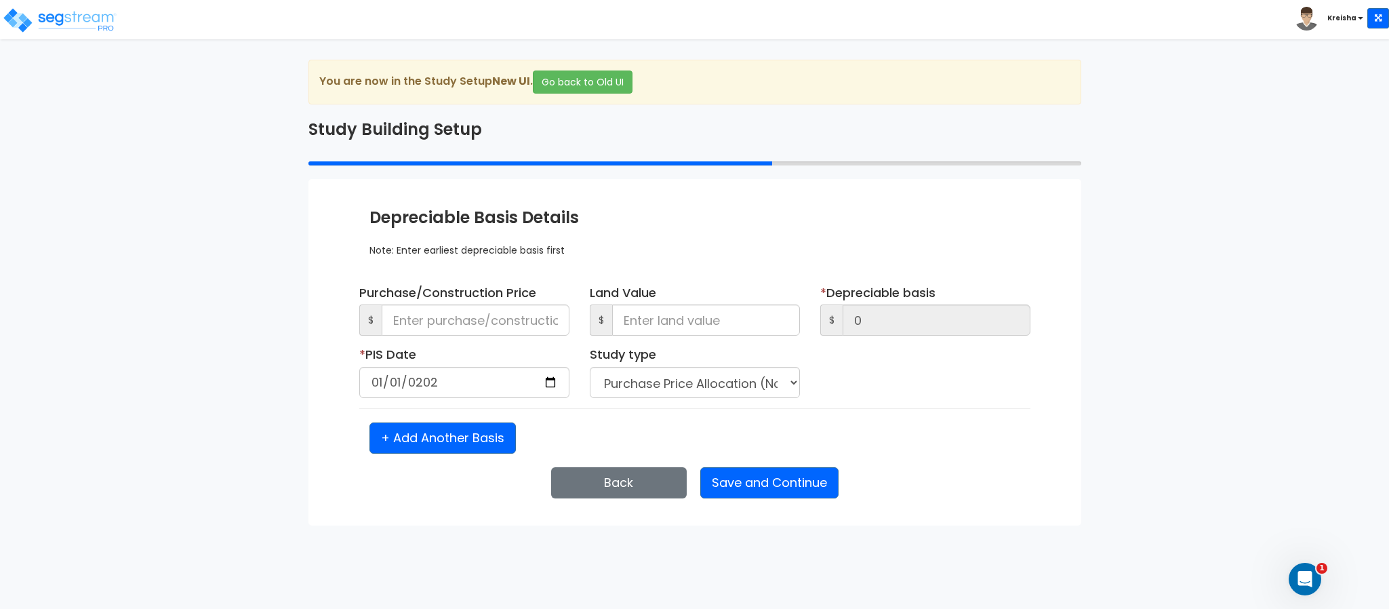
click at [661, 417] on div "Purchase/Construction Price $ Land Value $ * $ 0 *" at bounding box center [694, 368] width 651 height 169
click at [430, 445] on button "+ Add Another Basis" at bounding box center [442, 437] width 146 height 31
select select "NEW"
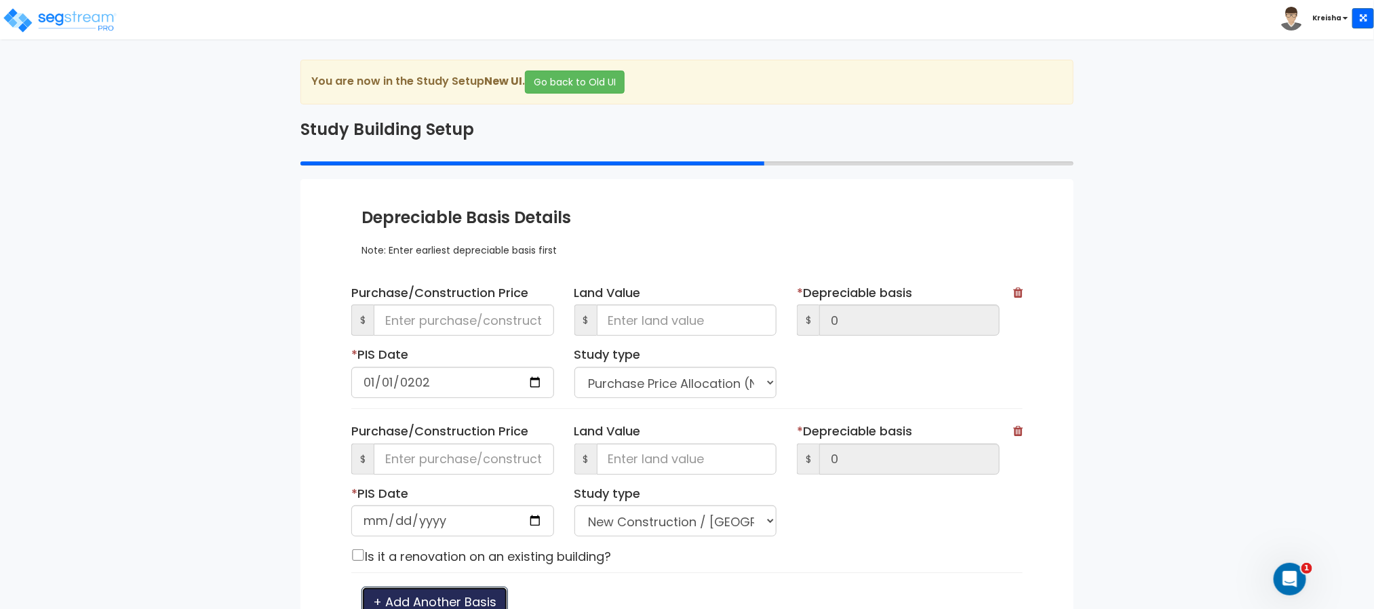
scroll to position [83, 0]
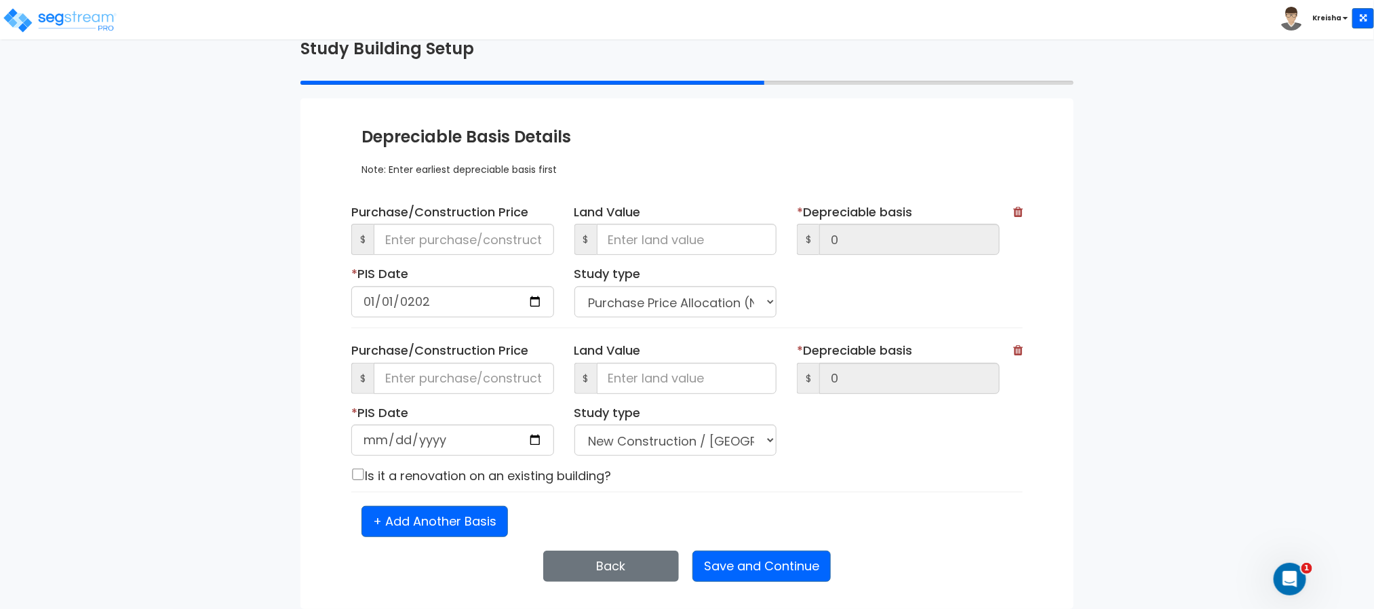
click at [1013, 353] on icon at bounding box center [1017, 350] width 9 height 12
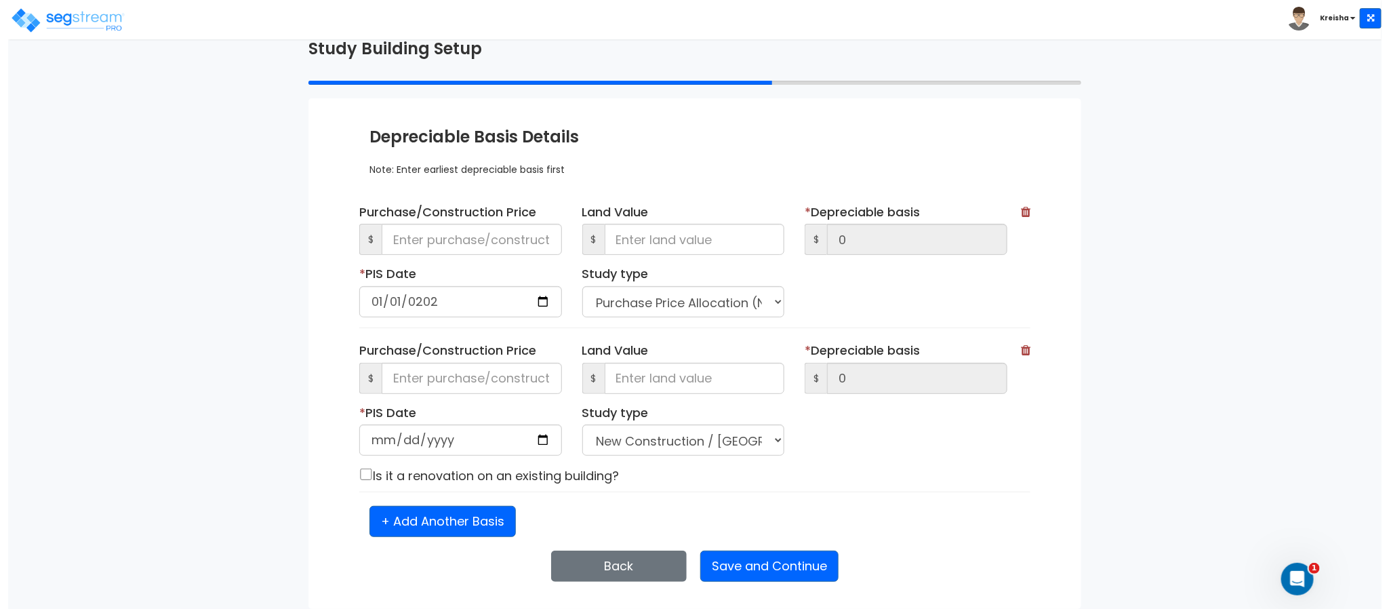
scroll to position [0, 0]
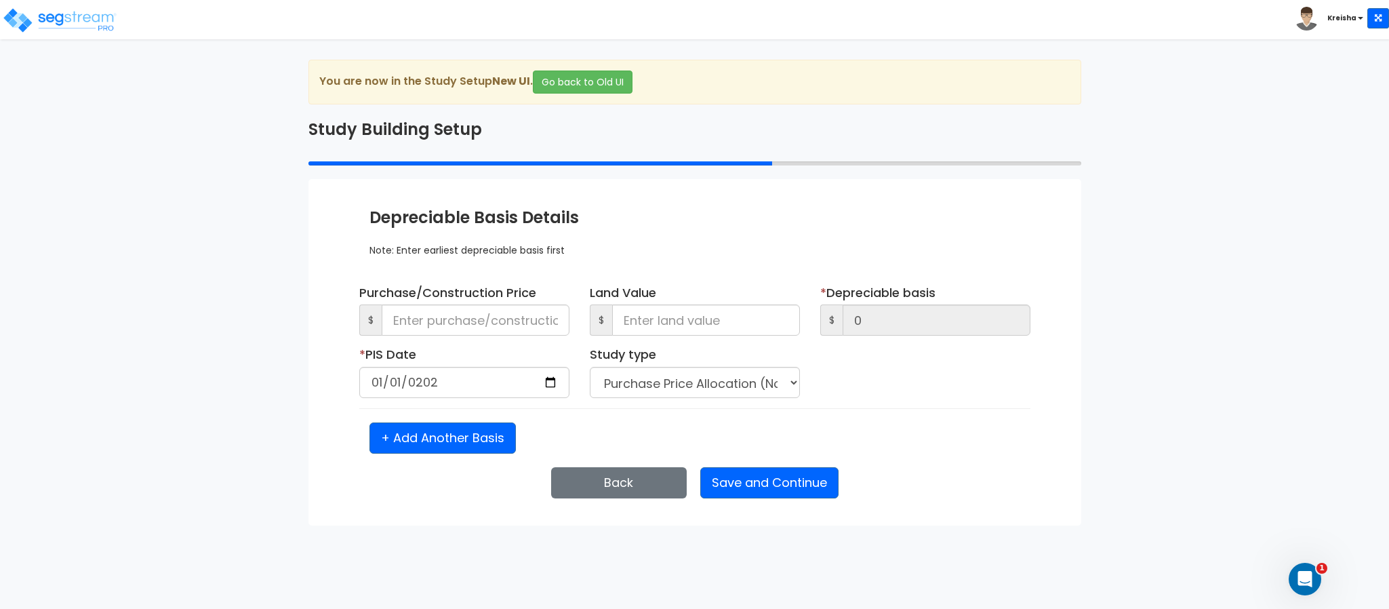
click at [979, 441] on div "+ Add Another Basis" at bounding box center [694, 437] width 671 height 31
click at [131, 355] on div "We are Building your Study. So please grab a coffee and let us do the heavy lif…" at bounding box center [694, 293] width 1389 height 466
click at [391, 389] on input "2024-01-01" at bounding box center [464, 382] width 210 height 31
type input "2025-01-09"
drag, startPoint x: 444, startPoint y: 479, endPoint x: 446, endPoint y: 495, distance: 16.4
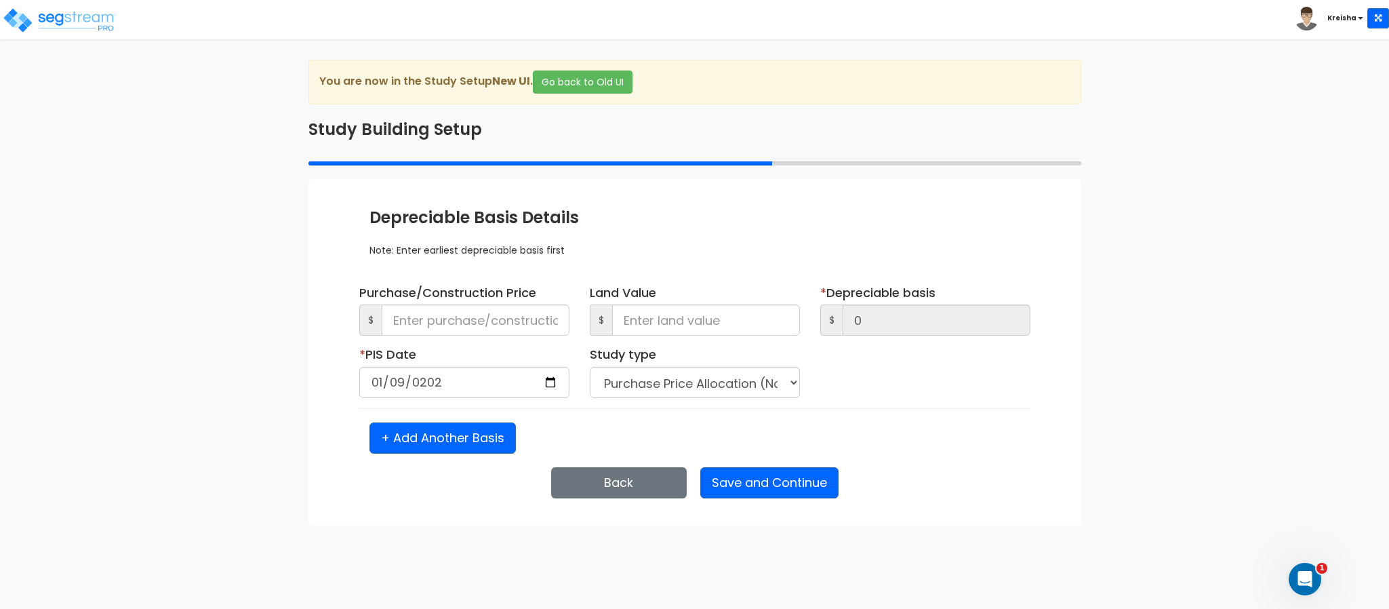
click at [444, 484] on div "Back Save and Continue Next Submit Save & Go to Dashboard Save & Continue" at bounding box center [694, 482] width 651 height 31
click at [513, 525] on html "Toggle navigation Kreisha" at bounding box center [694, 262] width 1389 height 525
click at [417, 334] on input at bounding box center [476, 319] width 188 height 31
type input "1"
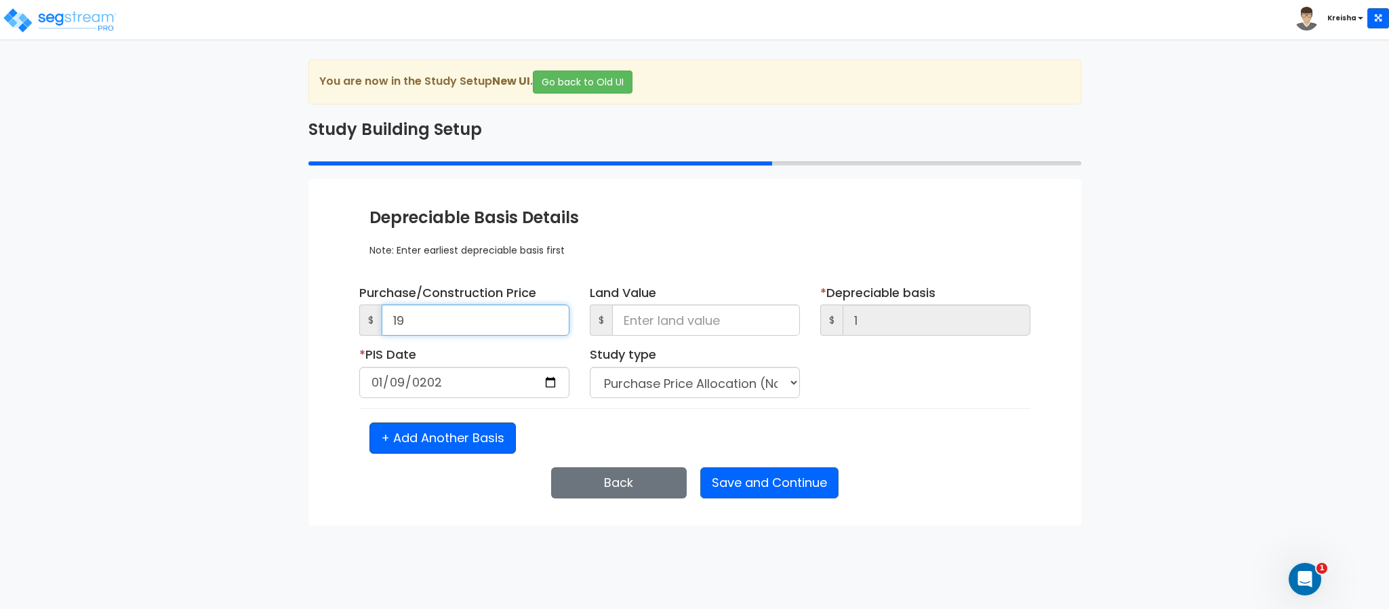
type input "193"
type input "1,9394"
type input "1,939"
type input "19,3949"
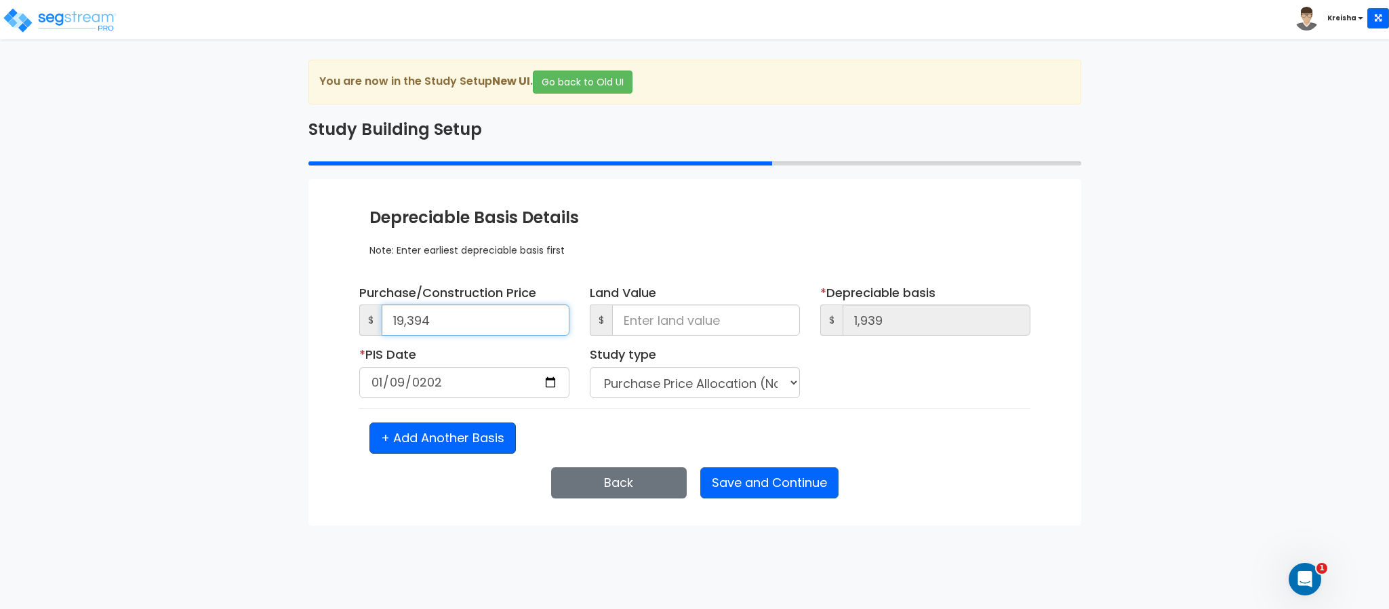
type input "19,394"
type input "193,949"
type input "1,939,490"
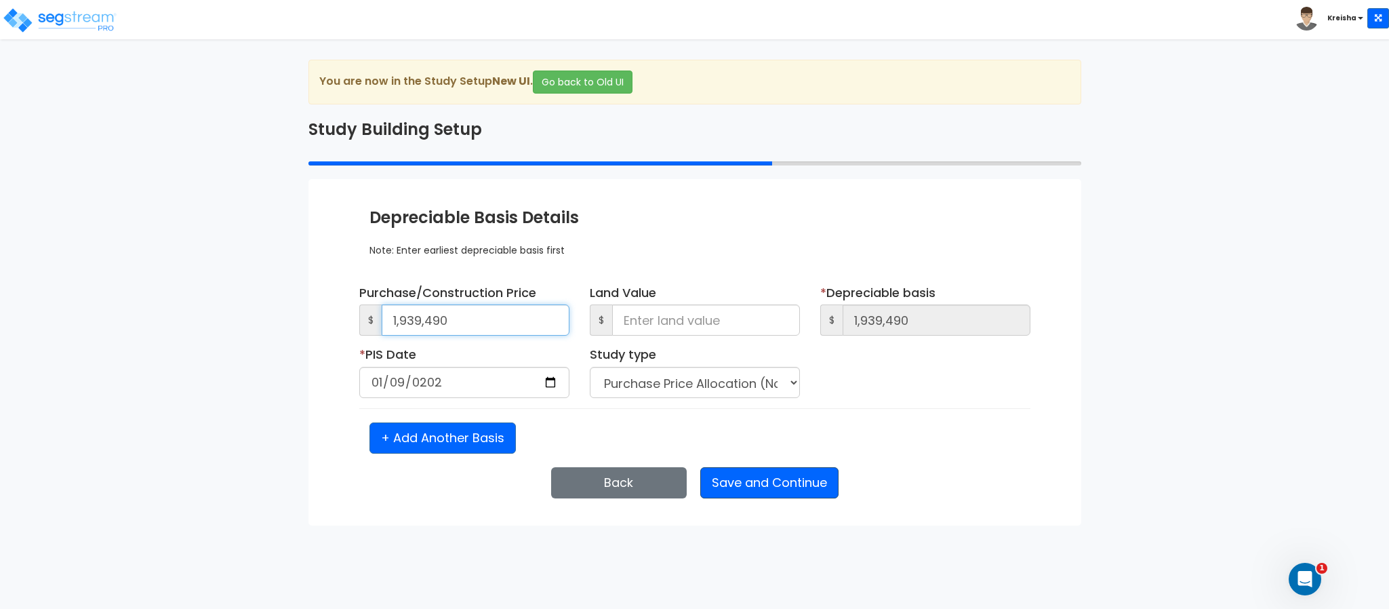
type input "1,939,490"
click at [765, 491] on button "Save and Continue" at bounding box center [769, 482] width 138 height 31
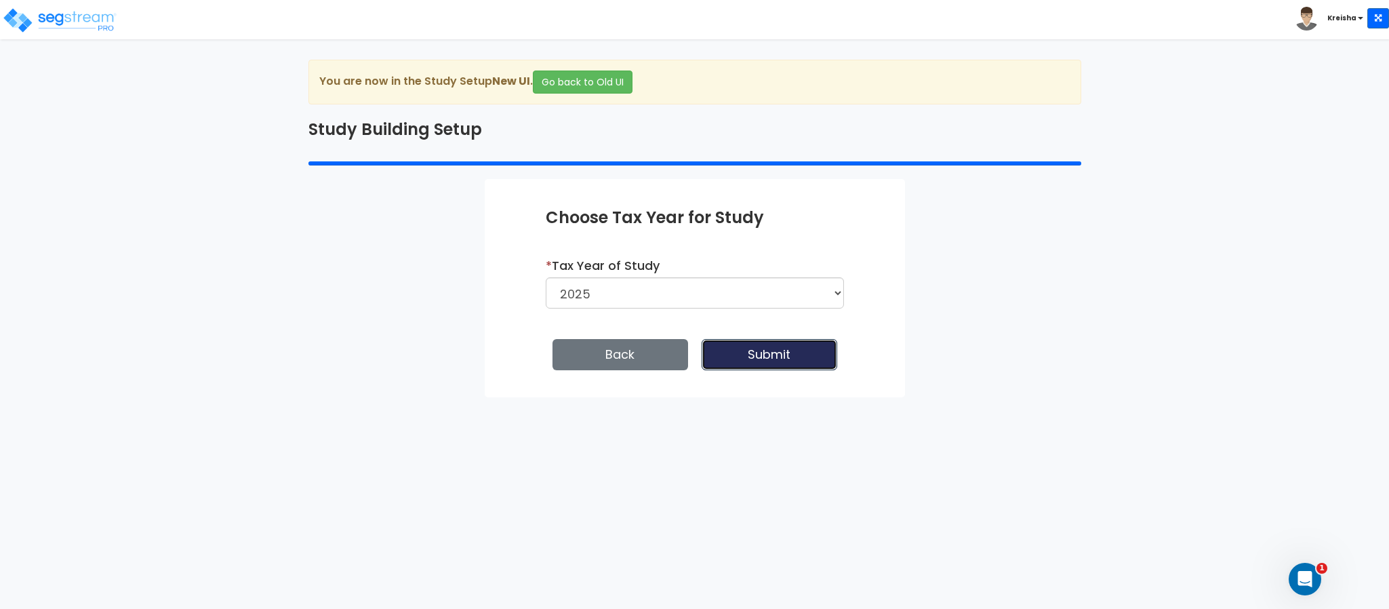
click at [759, 346] on button "Submit" at bounding box center [770, 354] width 136 height 31
